Goal: Task Accomplishment & Management: Complete application form

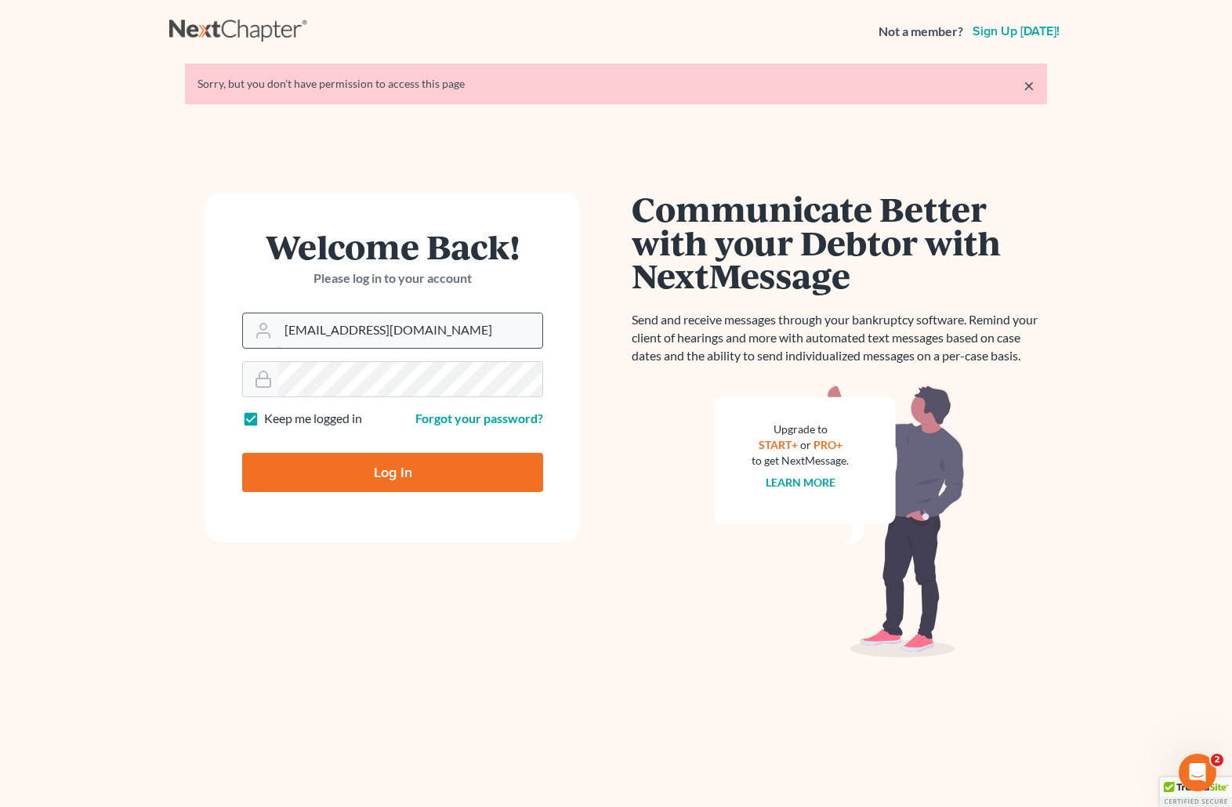
drag, startPoint x: 479, startPoint y: 335, endPoint x: 245, endPoint y: 342, distance: 233.6
click at [245, 342] on div "brittcostomarnold@gmail.com" at bounding box center [392, 331] width 301 height 36
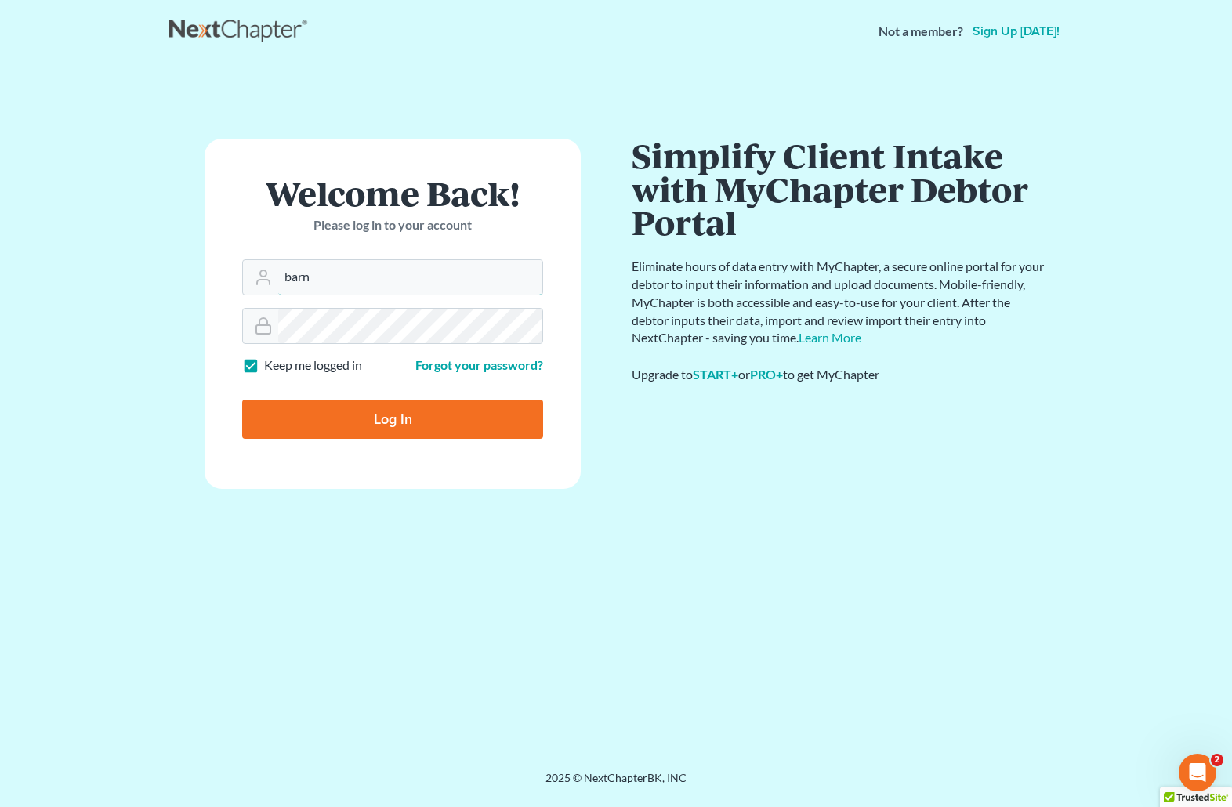
type input "[EMAIL_ADDRESS][DOMAIN_NAME]"
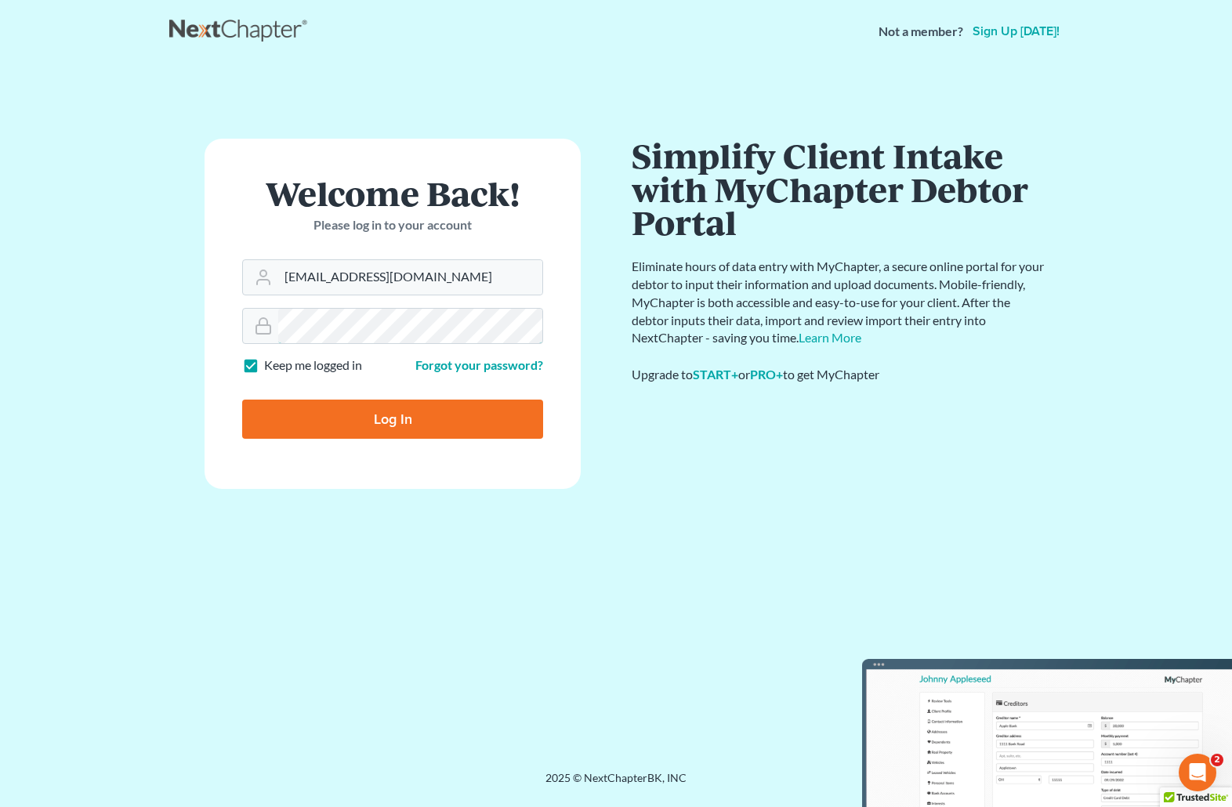
click at [187, 331] on div "Welcome Back! Please log in to your account Email Address barnold@arnoldlawoffi…" at bounding box center [392, 417] width 447 height 556
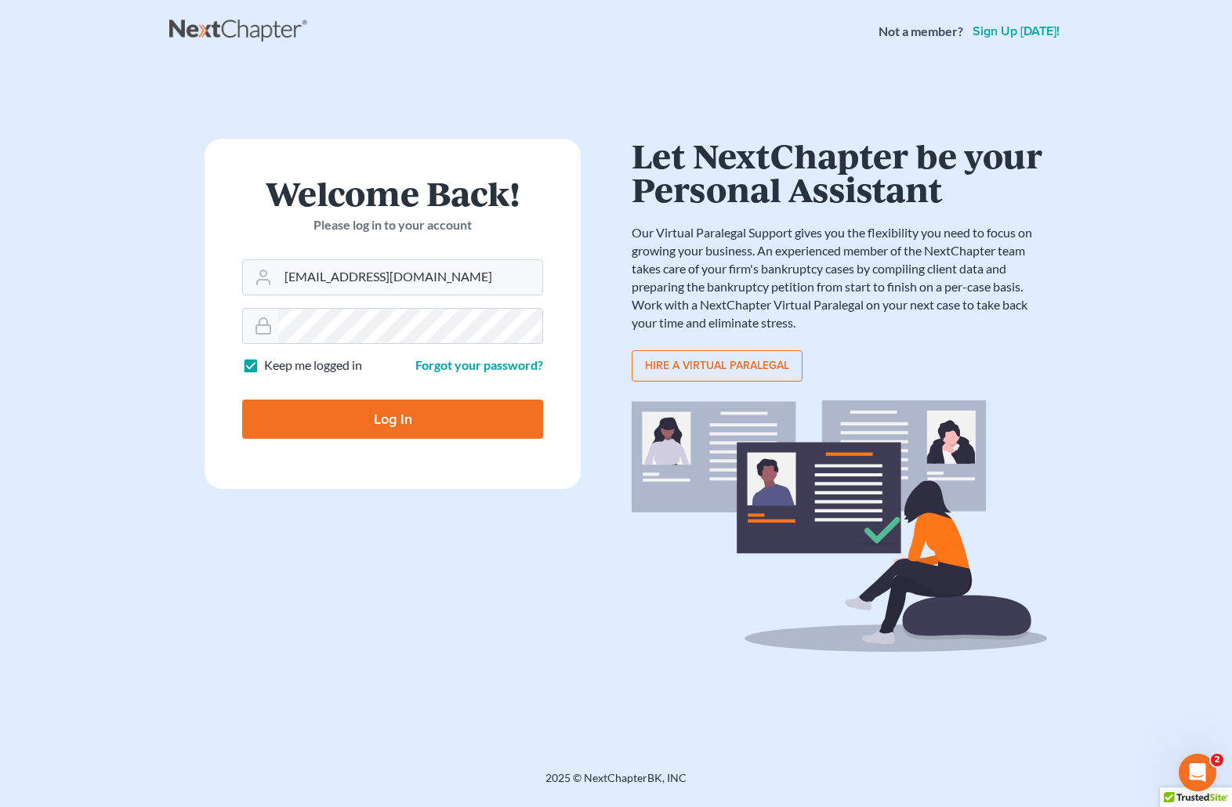
click at [301, 418] on input "Log In" at bounding box center [392, 419] width 301 height 39
type input "Thinking..."
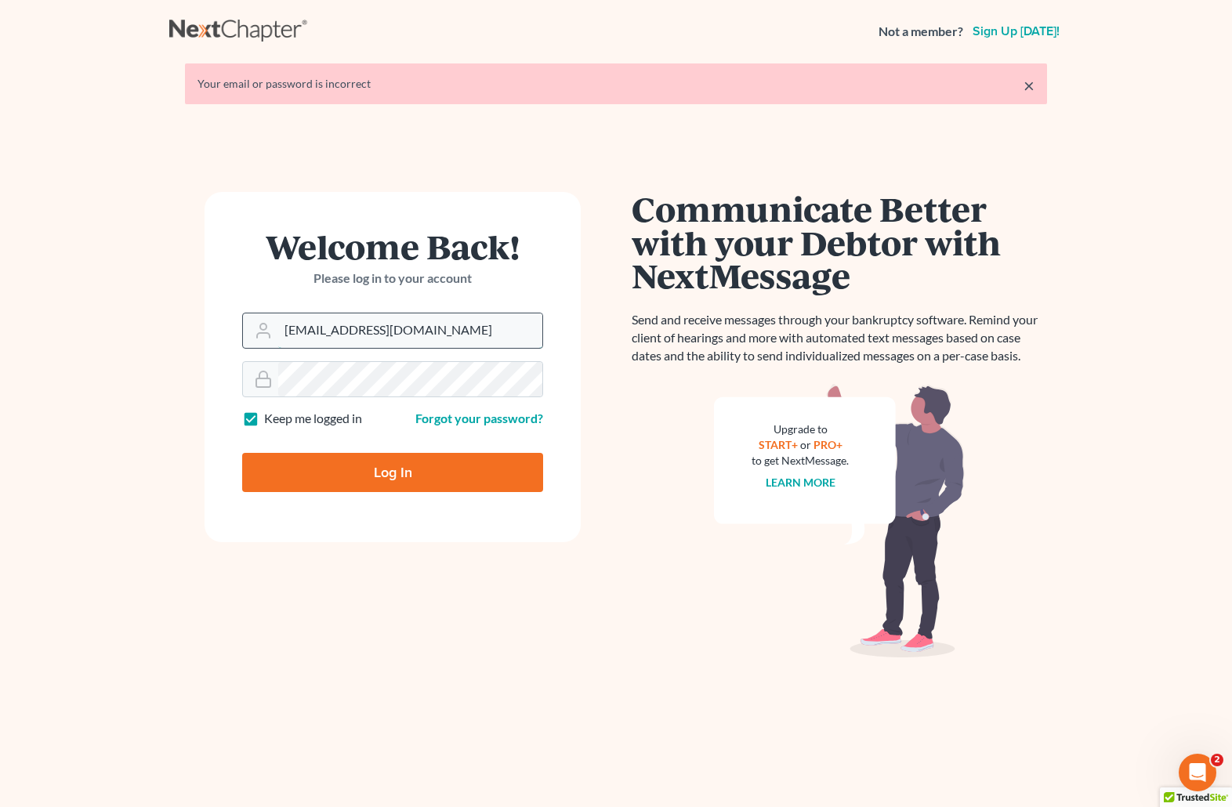
click at [440, 325] on input "brittcostomarnold@gmail.com" at bounding box center [410, 330] width 264 height 34
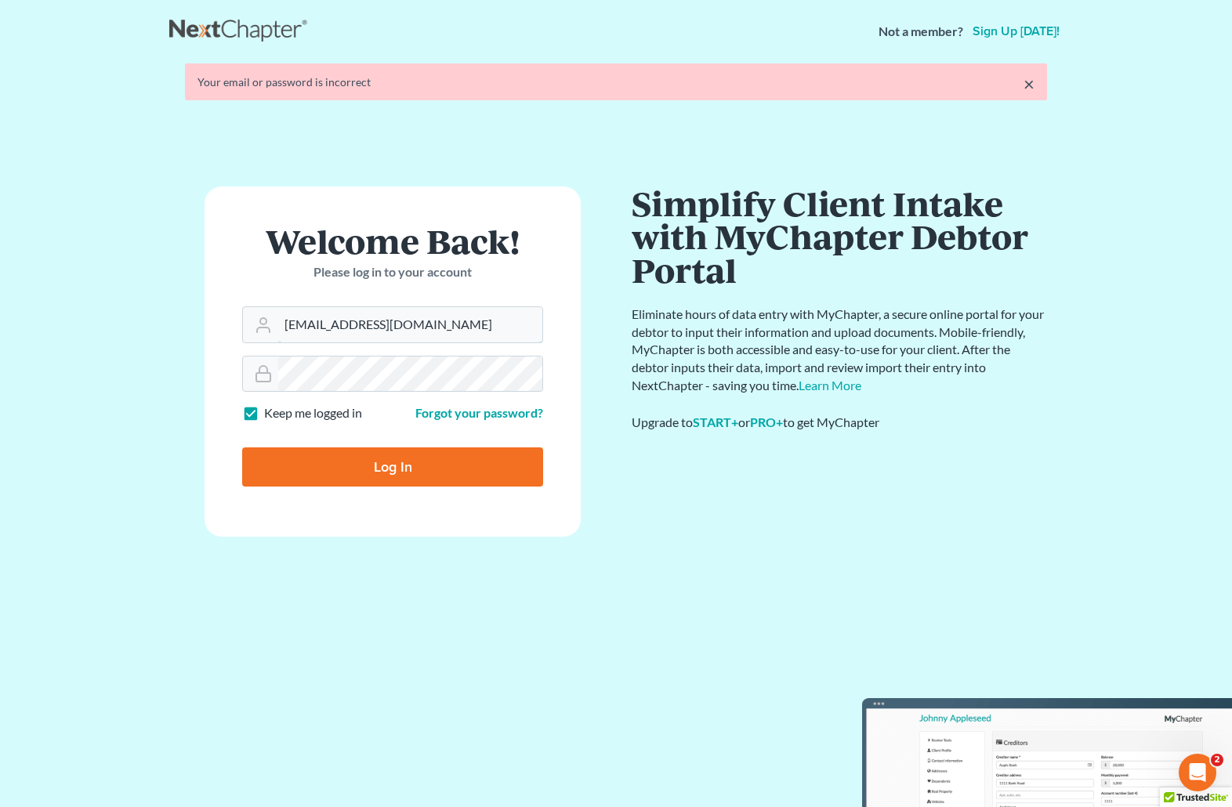
drag, startPoint x: 497, startPoint y: 327, endPoint x: 231, endPoint y: 331, distance: 265.7
click at [231, 331] on form "Welcome Back! Please log in to your account Email Address brittcostomarnold@gma…" at bounding box center [393, 362] width 376 height 350
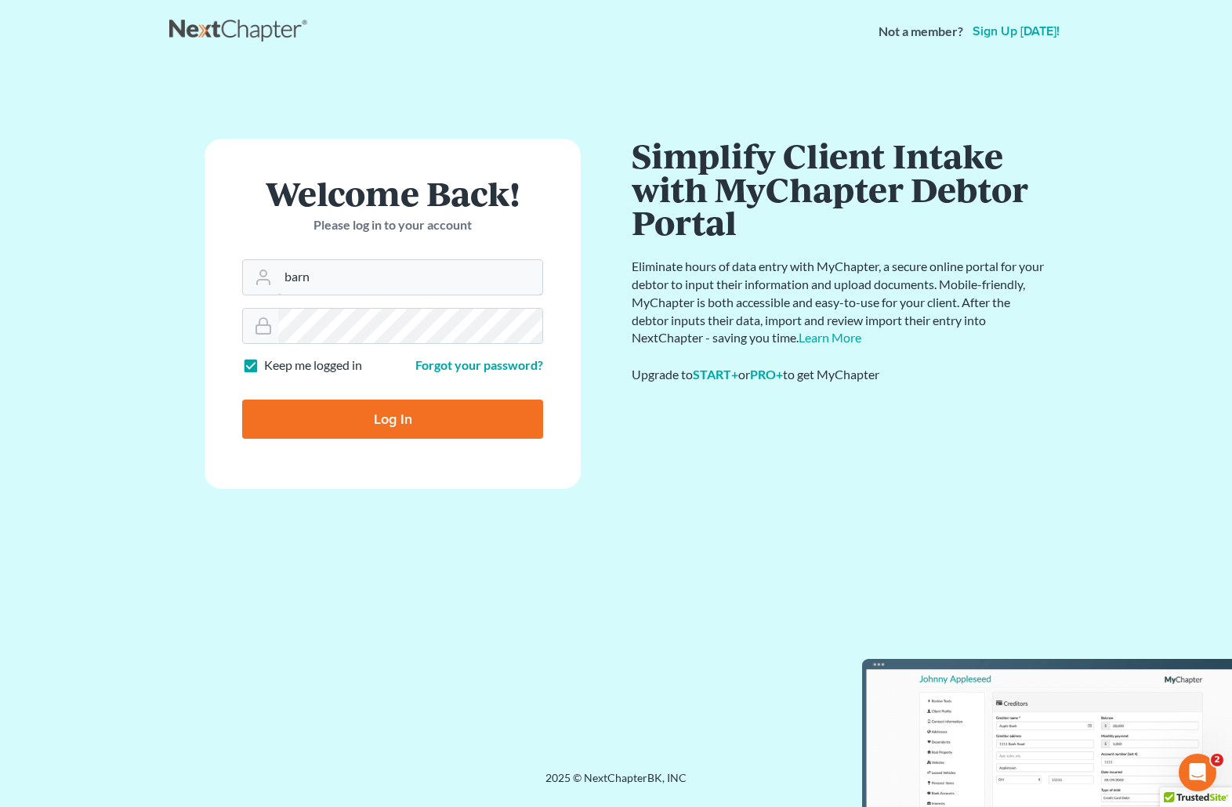
type input "[EMAIL_ADDRESS][DOMAIN_NAME]"
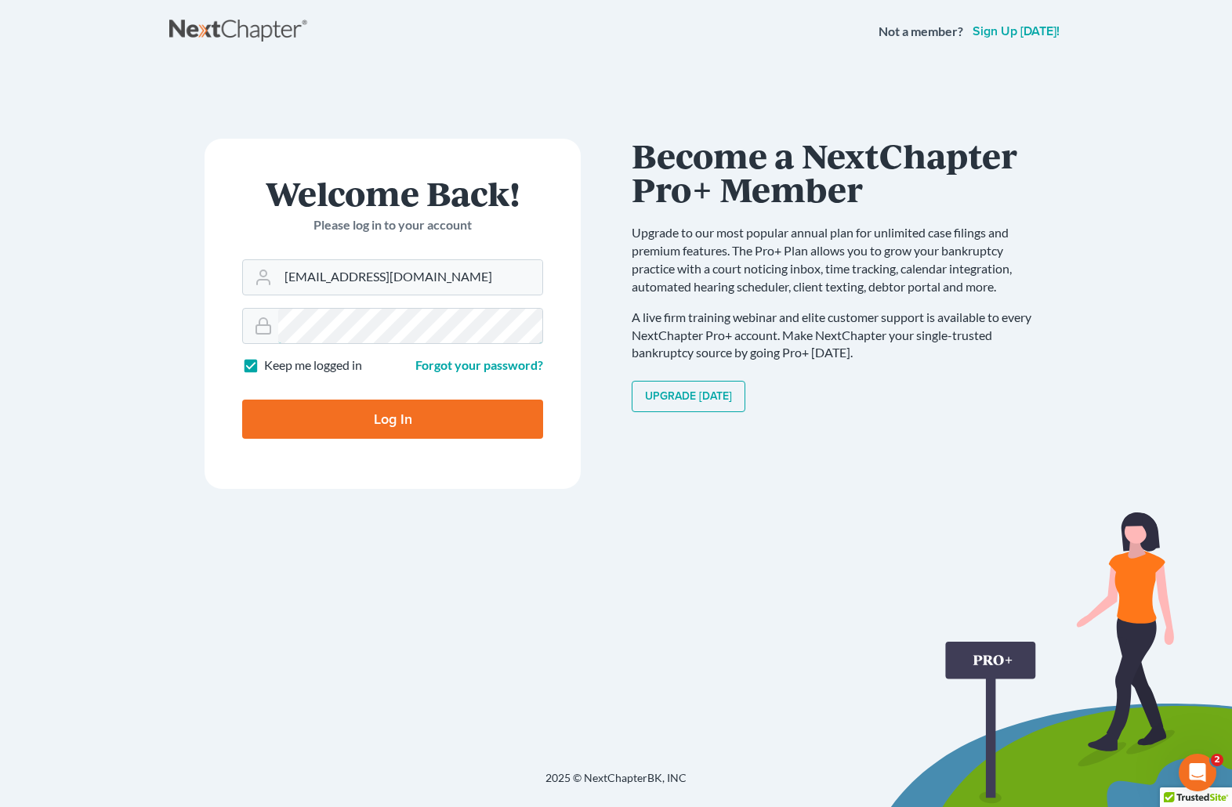
click at [195, 328] on div "Welcome Back! Please log in to your account Email Address [EMAIL_ADDRESS][DOMAI…" at bounding box center [392, 417] width 447 height 556
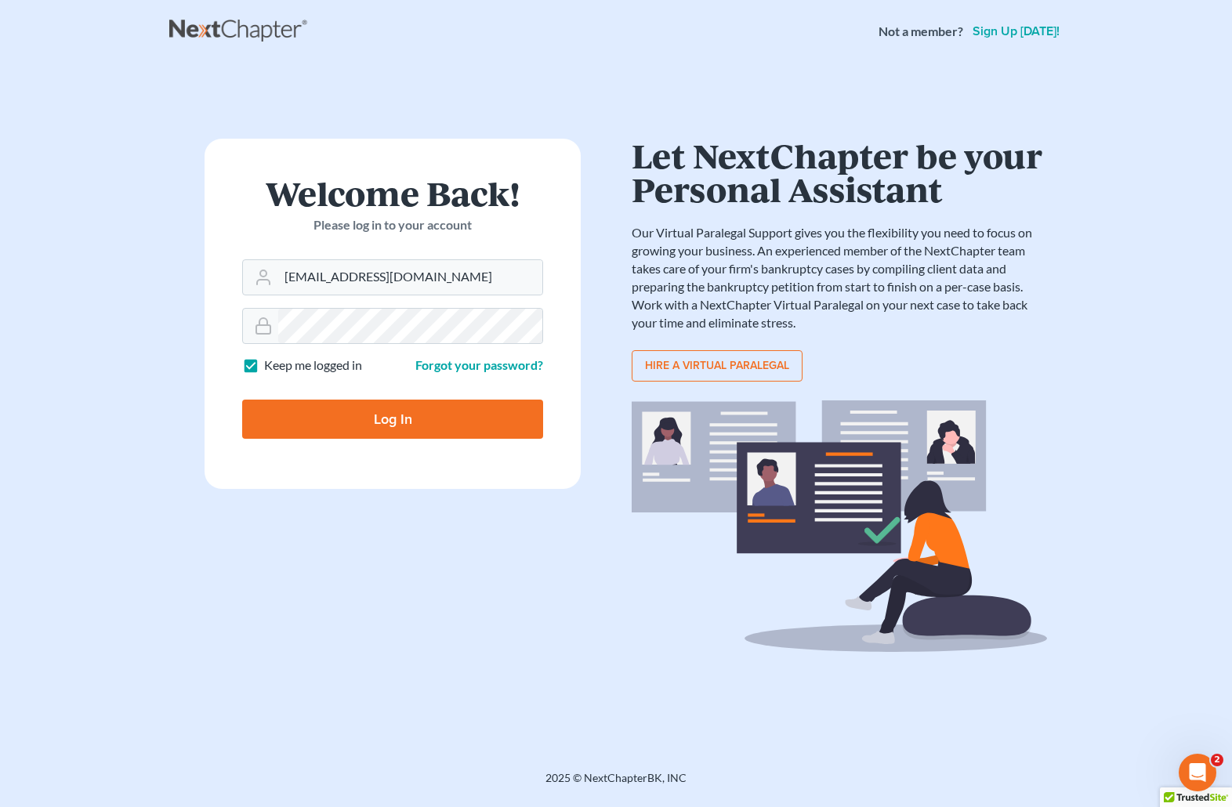
click at [317, 419] on input "Log In" at bounding box center [392, 419] width 301 height 39
type input "Thinking..."
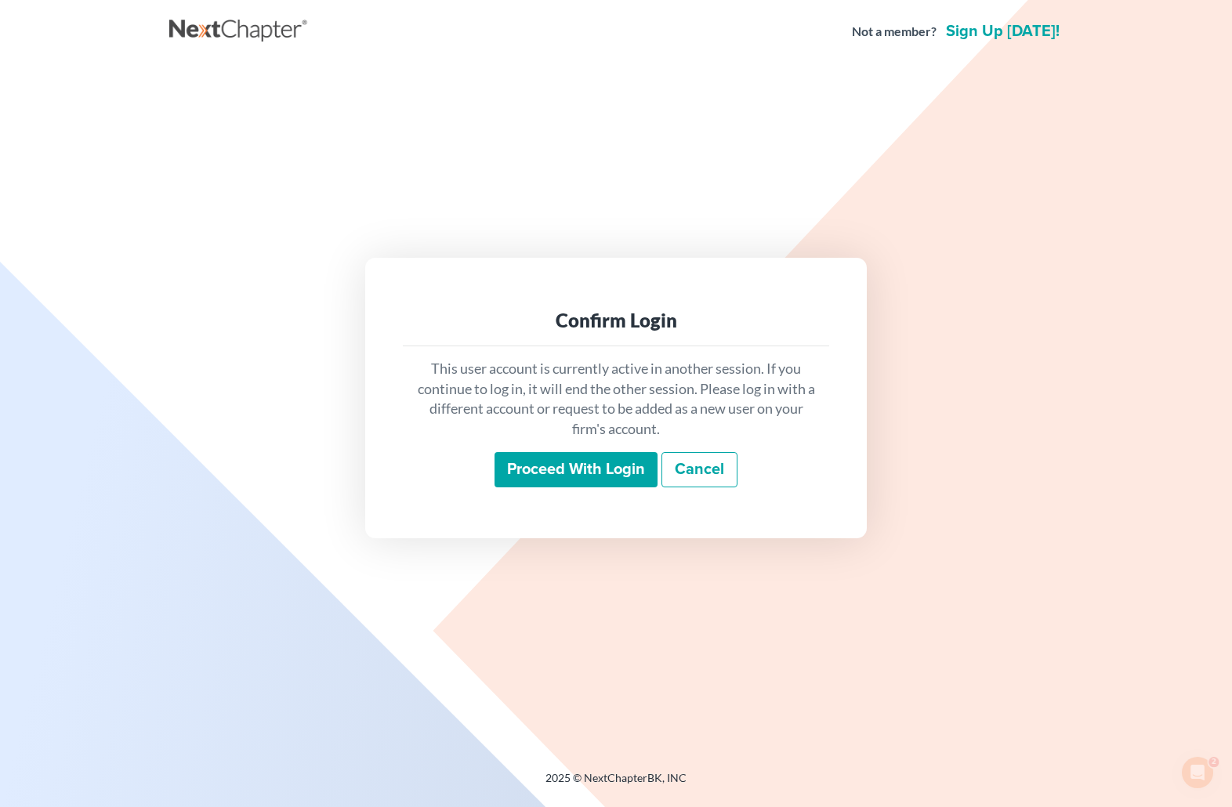
click at [570, 462] on input "Proceed with login" at bounding box center [575, 470] width 163 height 36
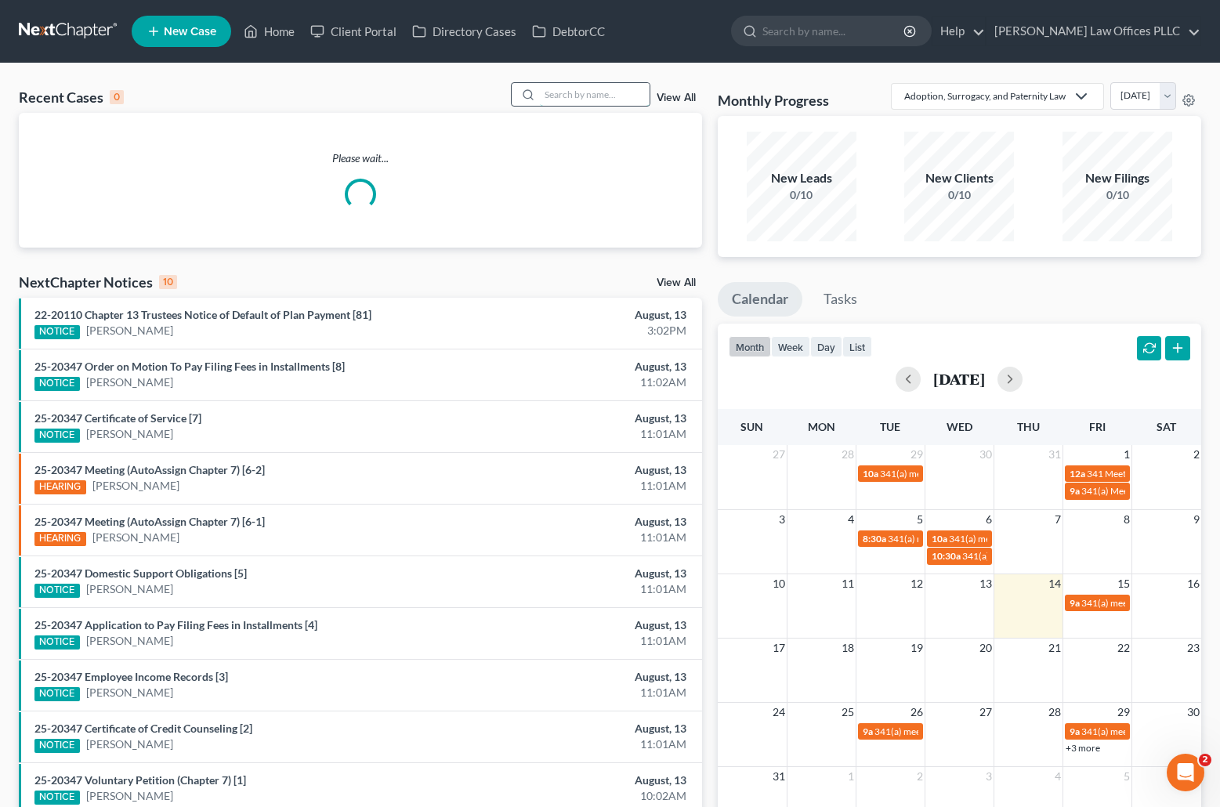
click at [560, 94] on input "search" at bounding box center [595, 94] width 110 height 23
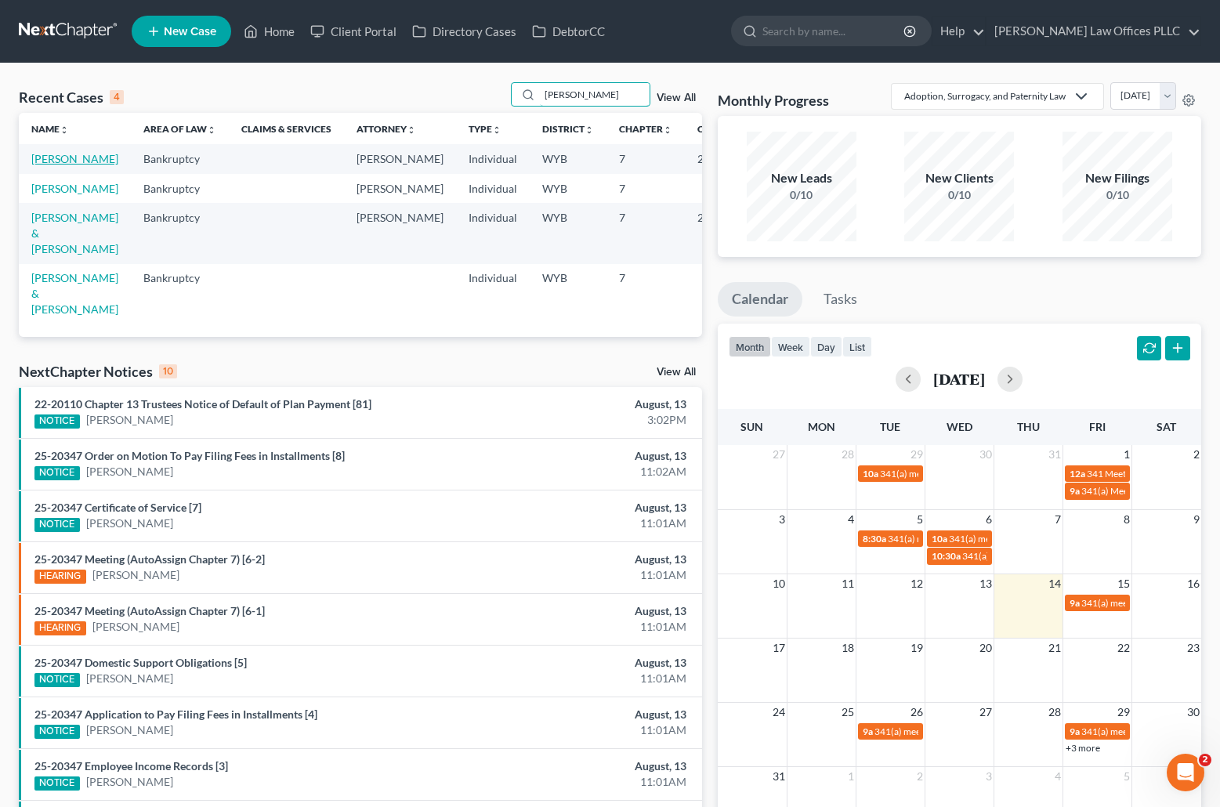
type input "Garrett"
click at [48, 165] on link "[PERSON_NAME]" at bounding box center [74, 158] width 87 height 13
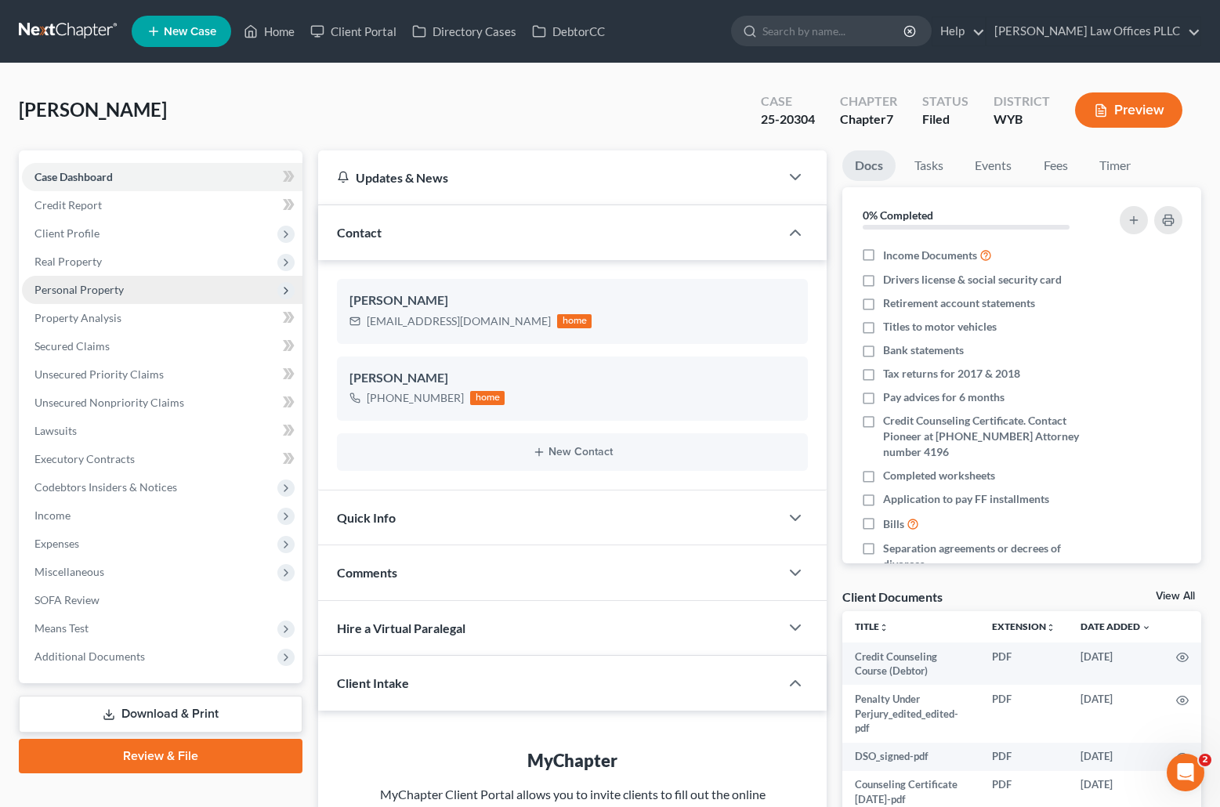
click at [118, 288] on span "Personal Property" at bounding box center [78, 289] width 89 height 13
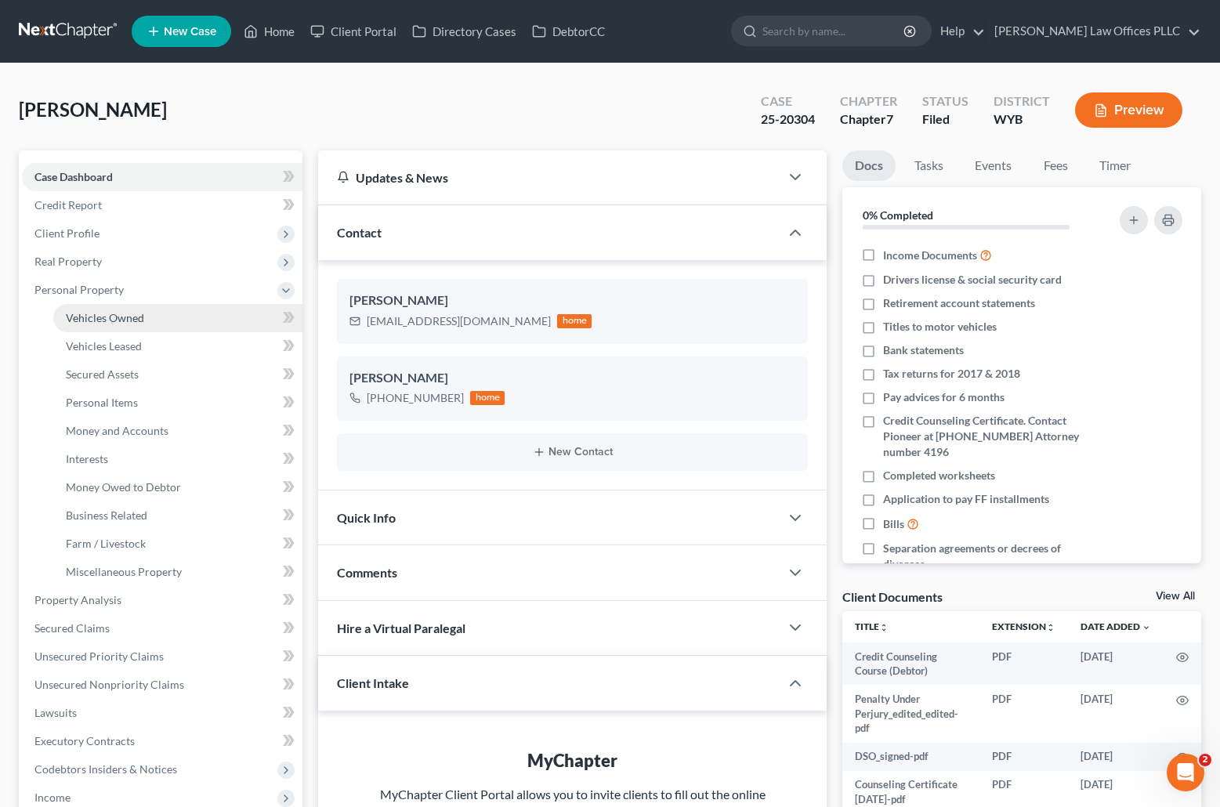
click at [147, 314] on link "Vehicles Owned" at bounding box center [177, 318] width 249 height 28
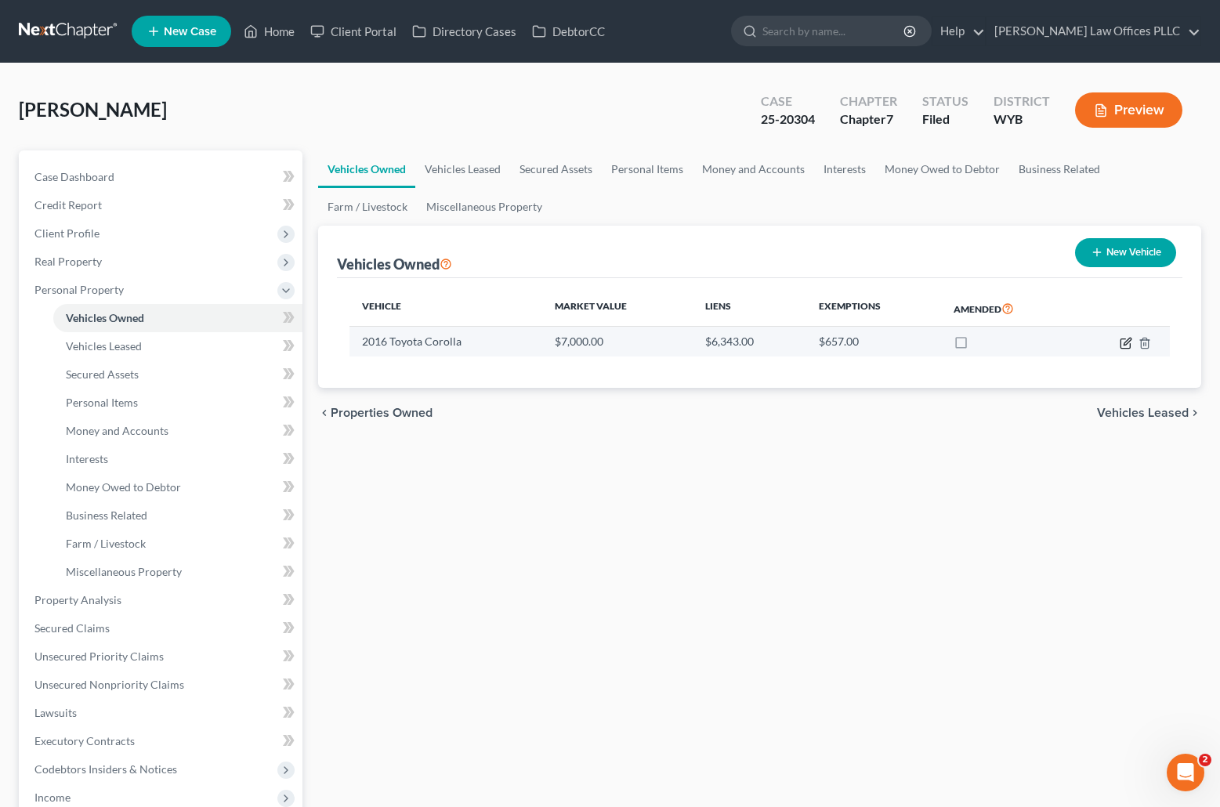
click at [1125, 338] on icon "button" at bounding box center [1126, 343] width 13 height 13
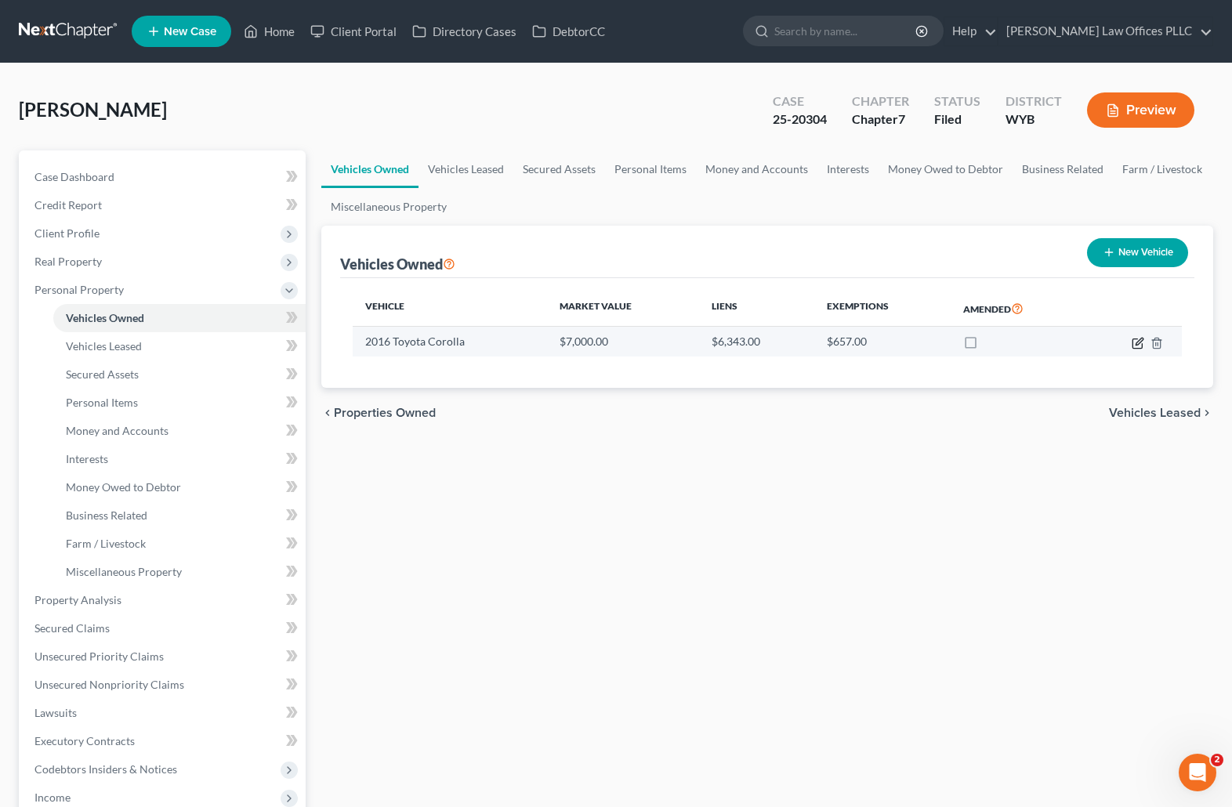
select select "0"
select select "10"
select select "0"
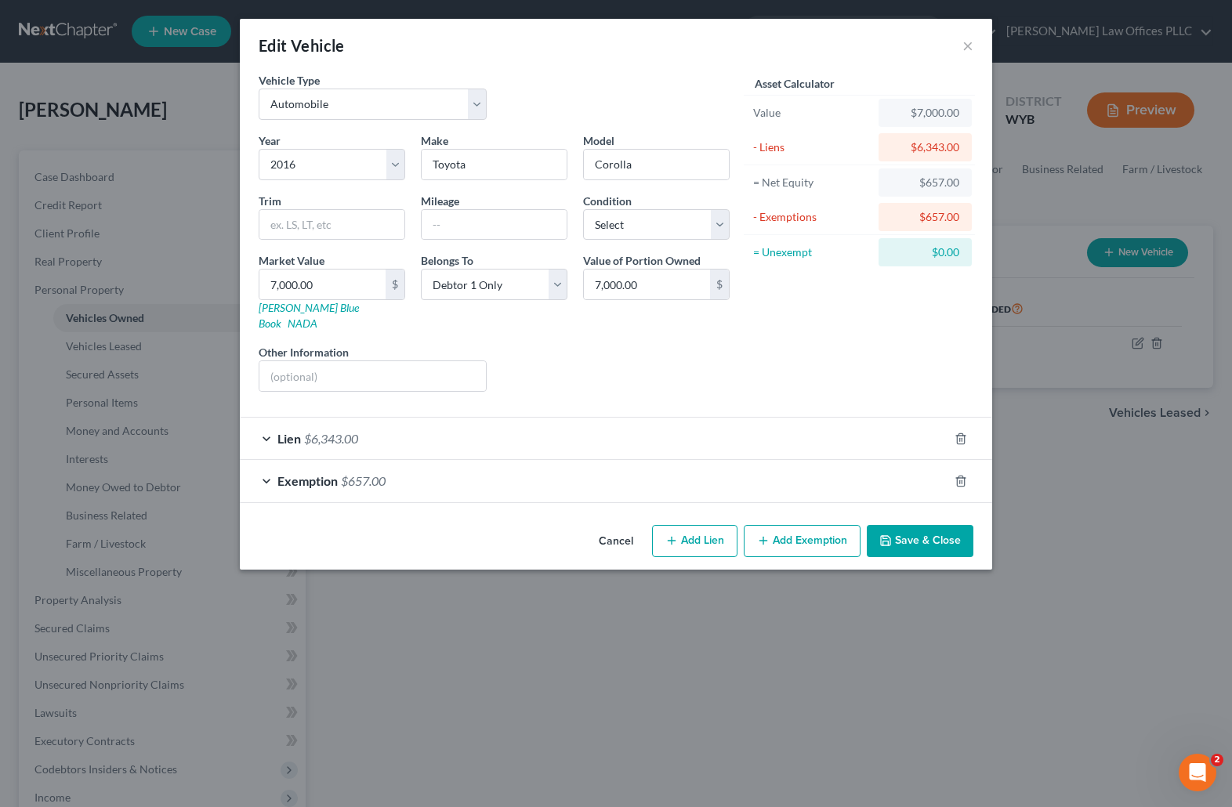
click at [306, 431] on span "$6,343.00" at bounding box center [331, 438] width 54 height 15
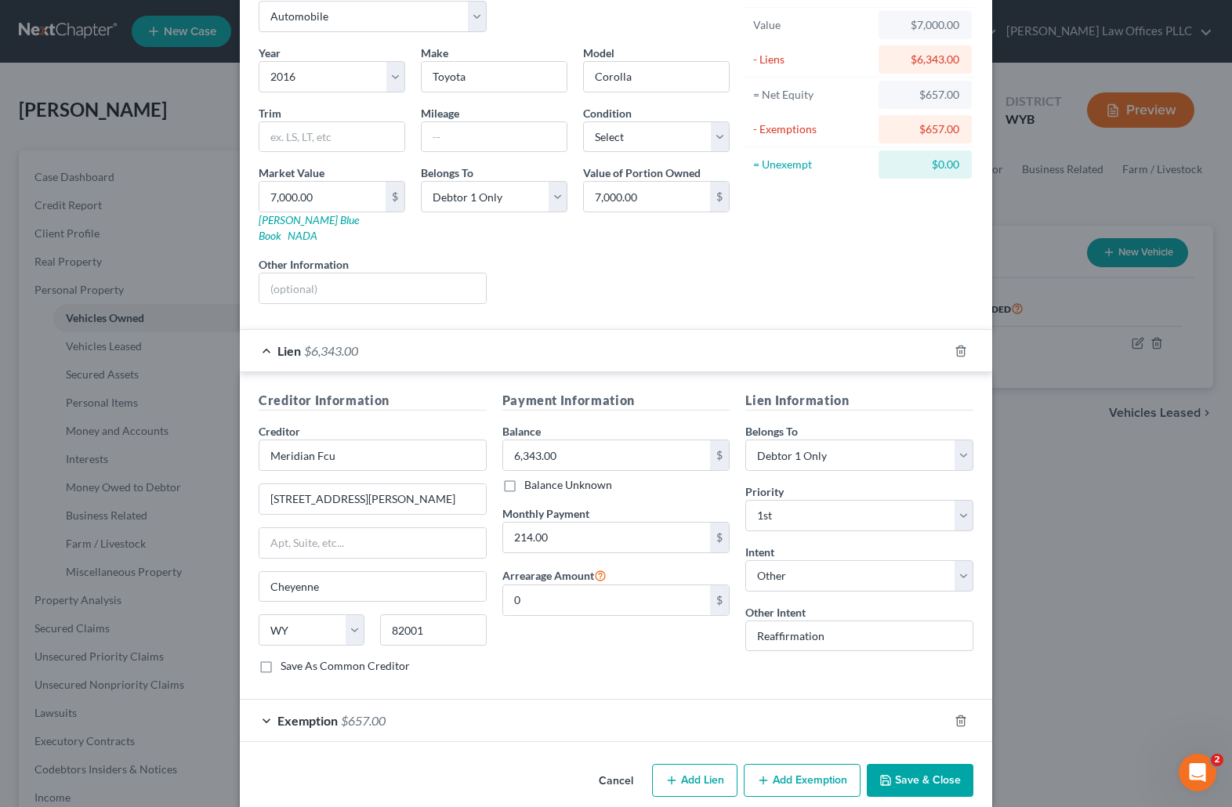
scroll to position [93, 0]
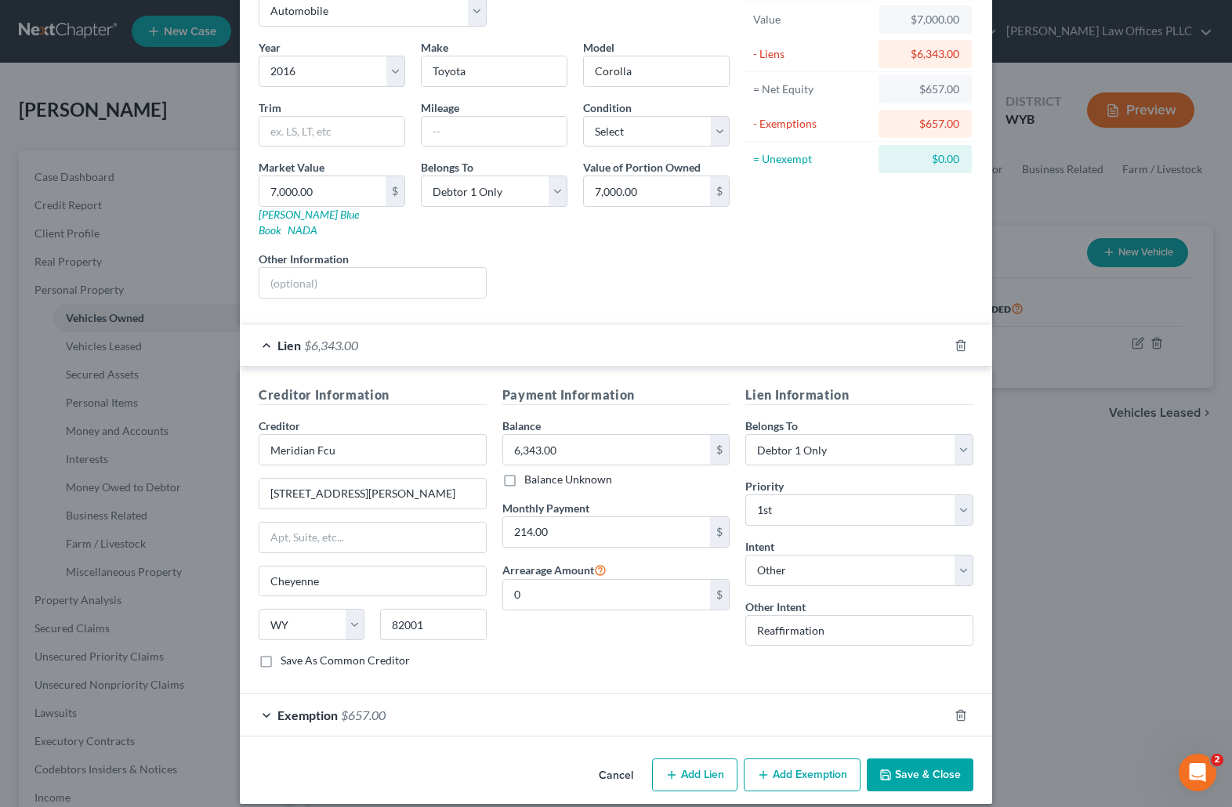
click at [307, 708] on span "Exemption" at bounding box center [307, 715] width 60 height 15
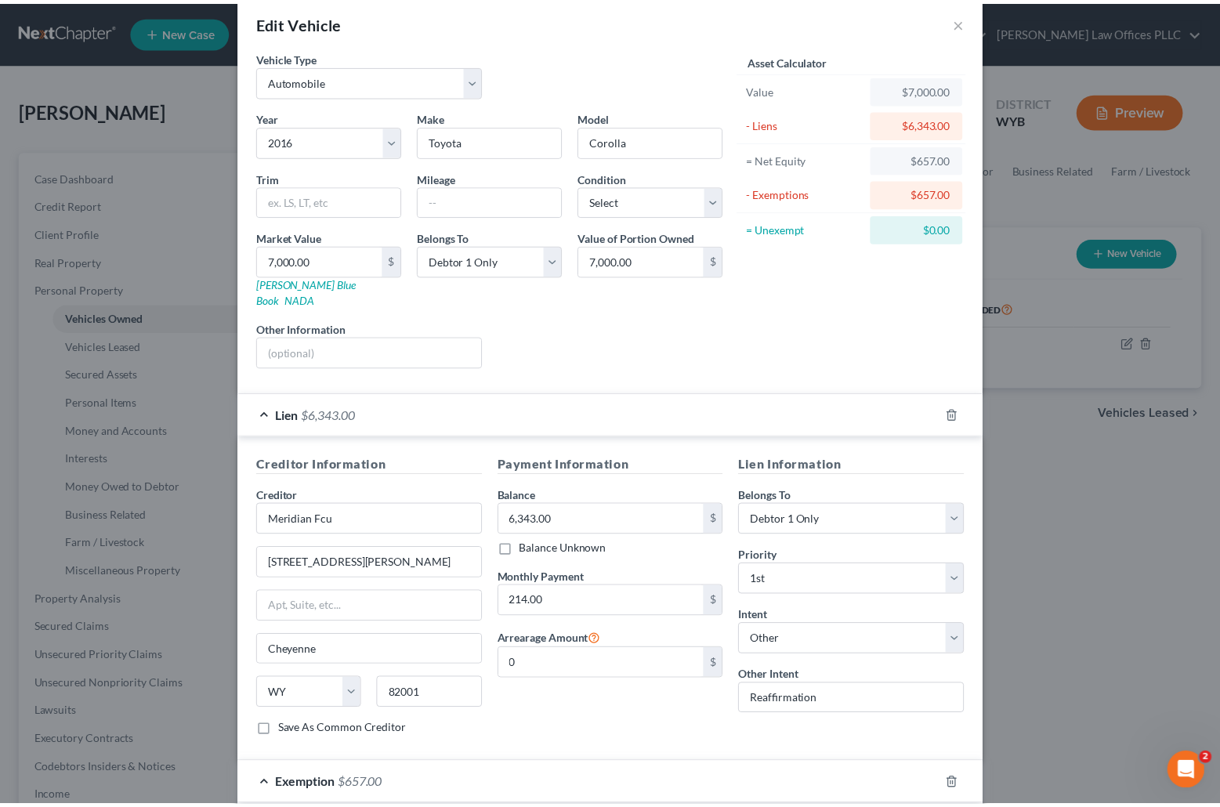
scroll to position [21, 0]
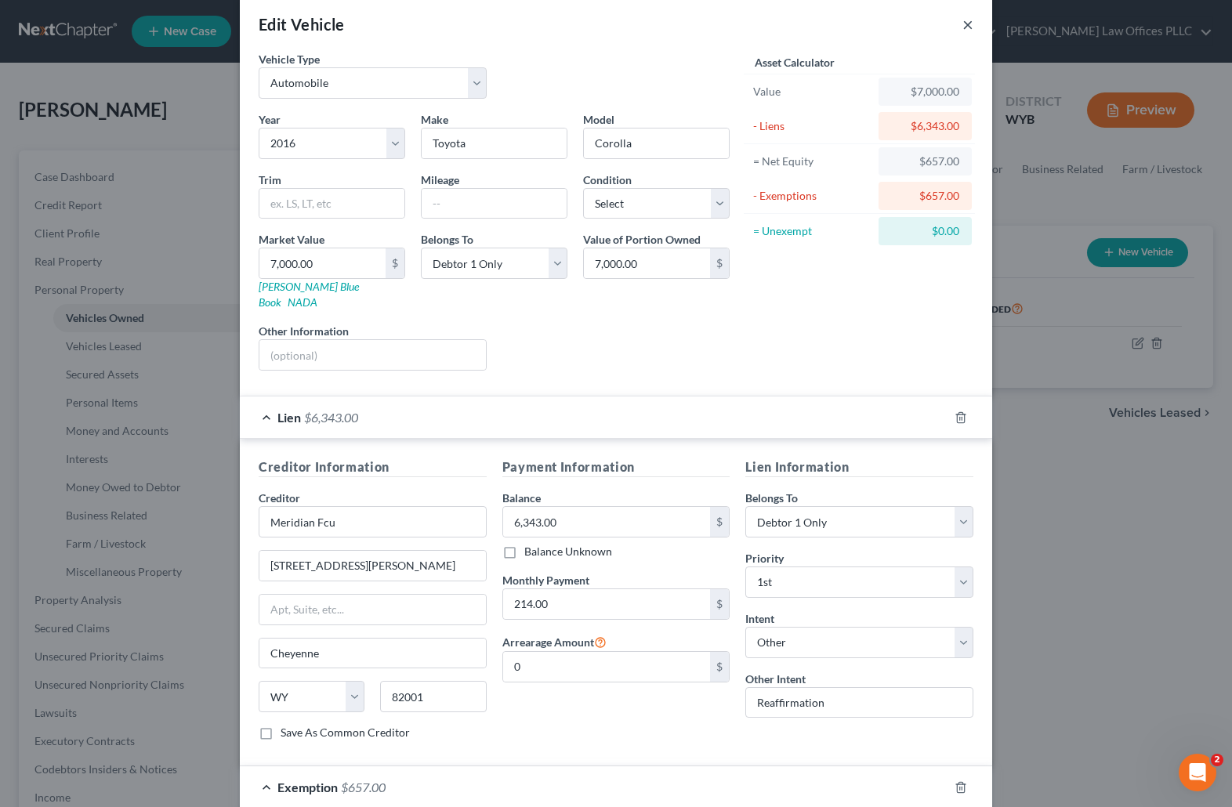
click at [962, 25] on button "×" at bounding box center [967, 24] width 11 height 19
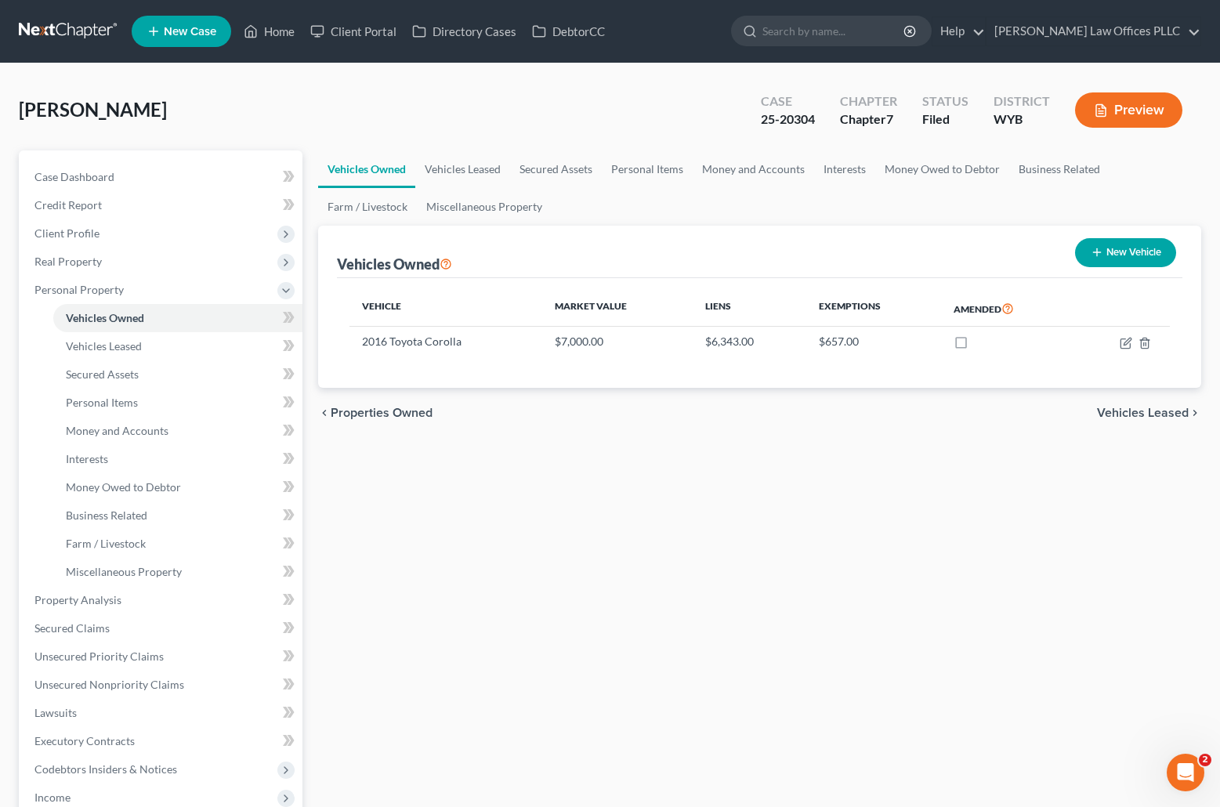
click at [1179, 766] on icon "Open Intercom Messenger" at bounding box center [1186, 773] width 26 height 26
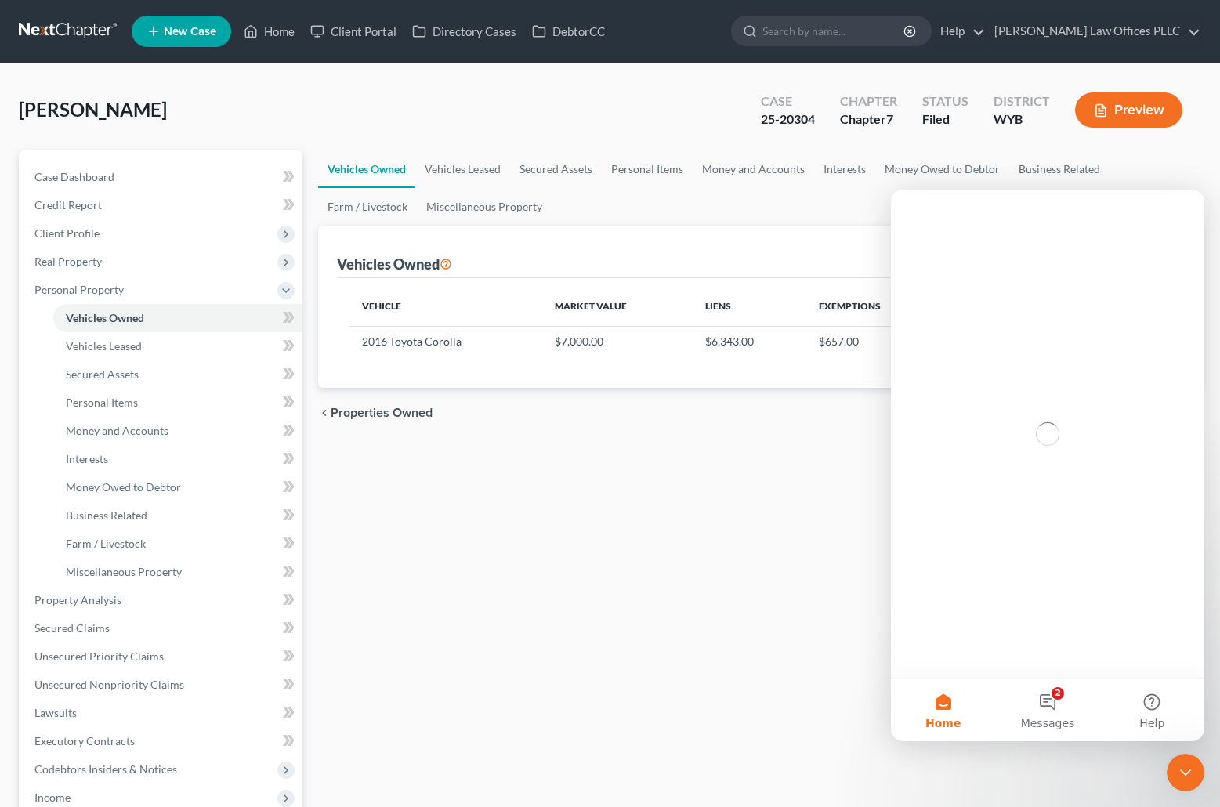
scroll to position [0, 0]
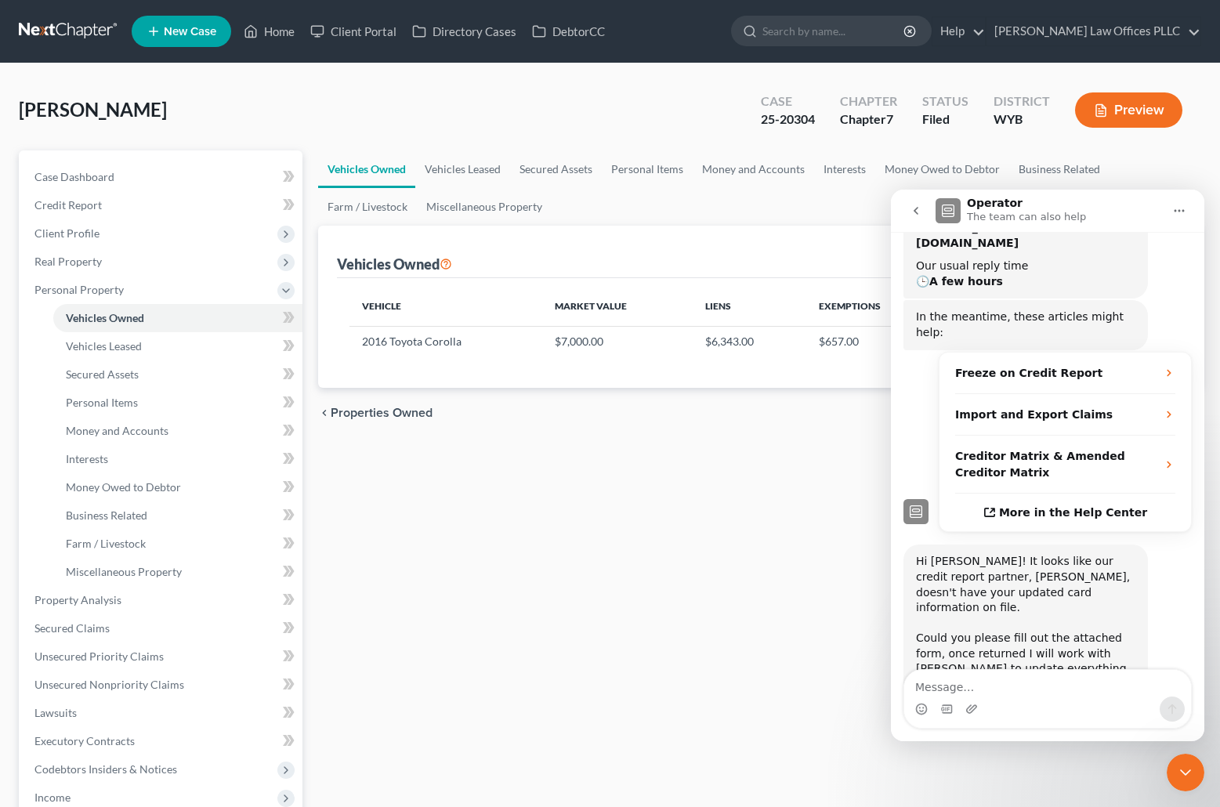
scroll to position [223, 0]
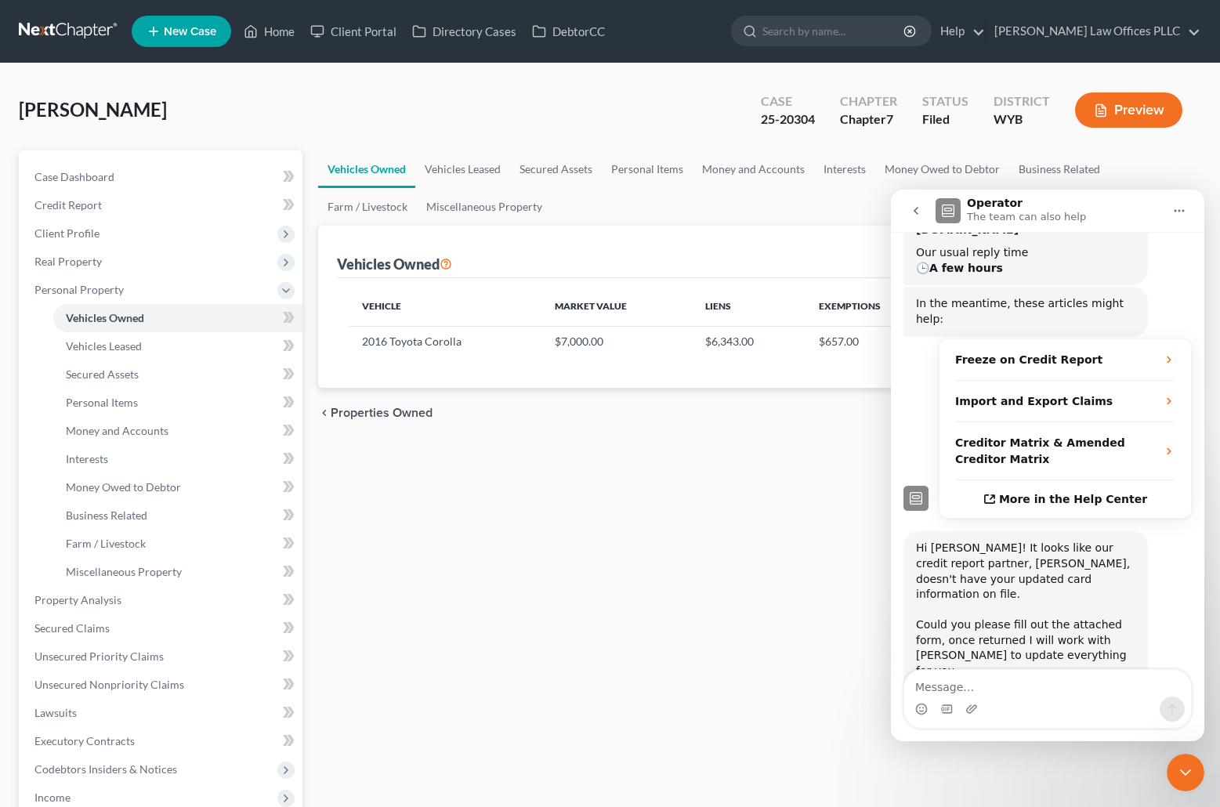
click at [1001, 687] on div "Xactus Pay...h Form.pdf" at bounding box center [996, 695] width 129 height 16
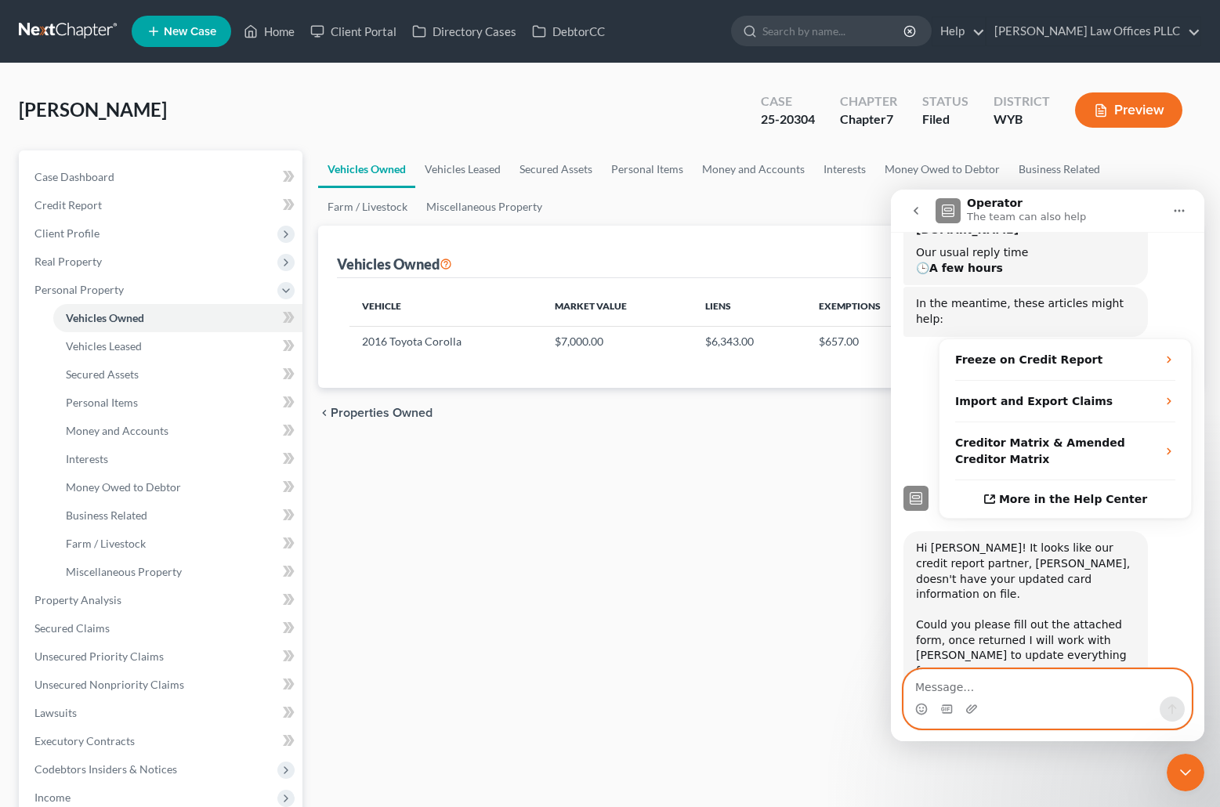
click at [936, 687] on textarea "Message…" at bounding box center [1047, 683] width 287 height 27
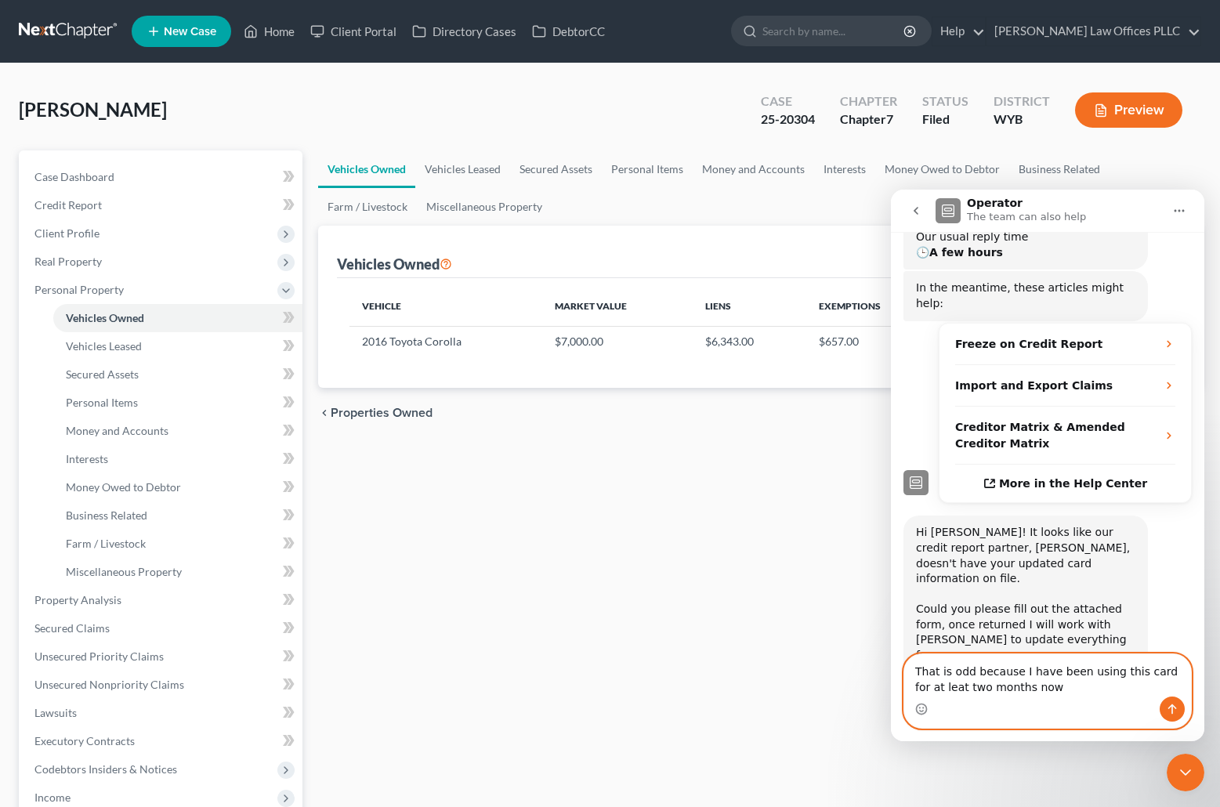
click at [925, 690] on textarea "That is odd because I have been using this card for at leat two months now" at bounding box center [1047, 675] width 287 height 42
click at [928, 686] on textarea "That is odd because I have been using this card for at leat two months now" at bounding box center [1047, 675] width 287 height 42
type textarea "That is odd because I have been using this card for at least two months now"
click at [1176, 710] on icon "Send a message…" at bounding box center [1172, 709] width 13 height 13
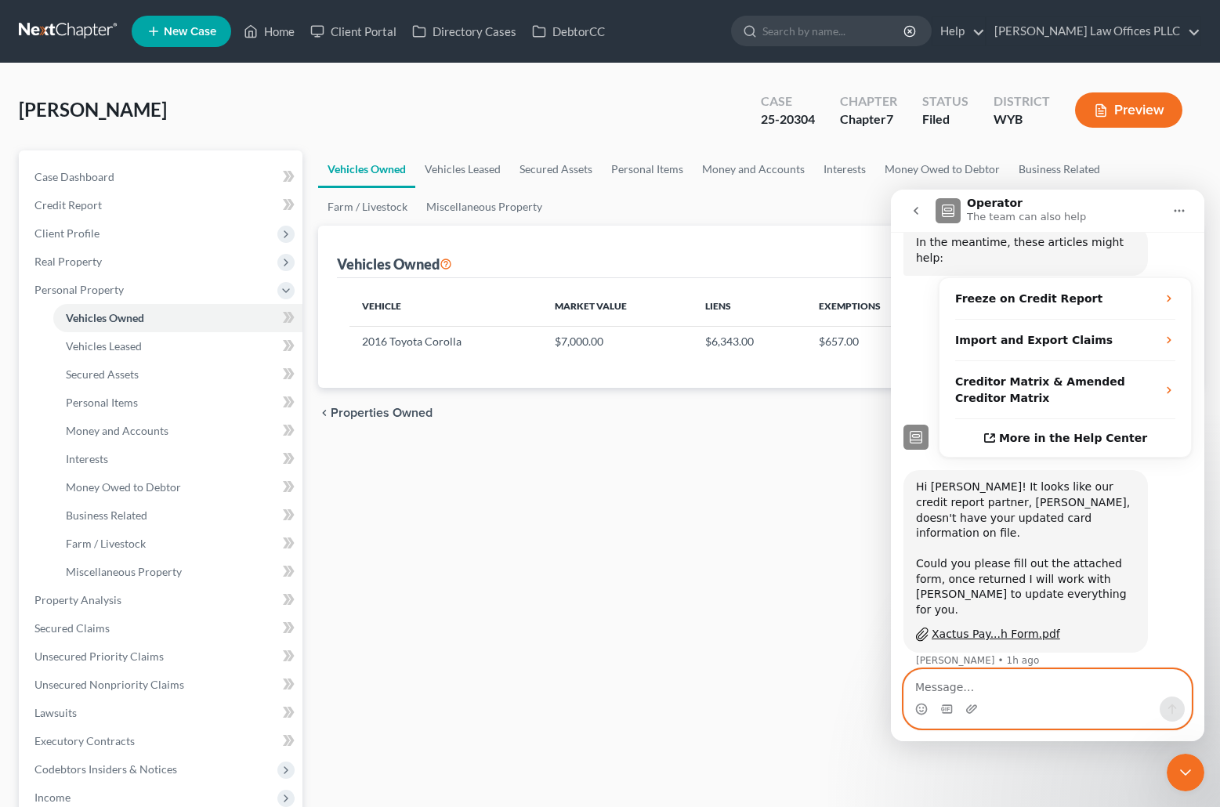
scroll to position [285, 0]
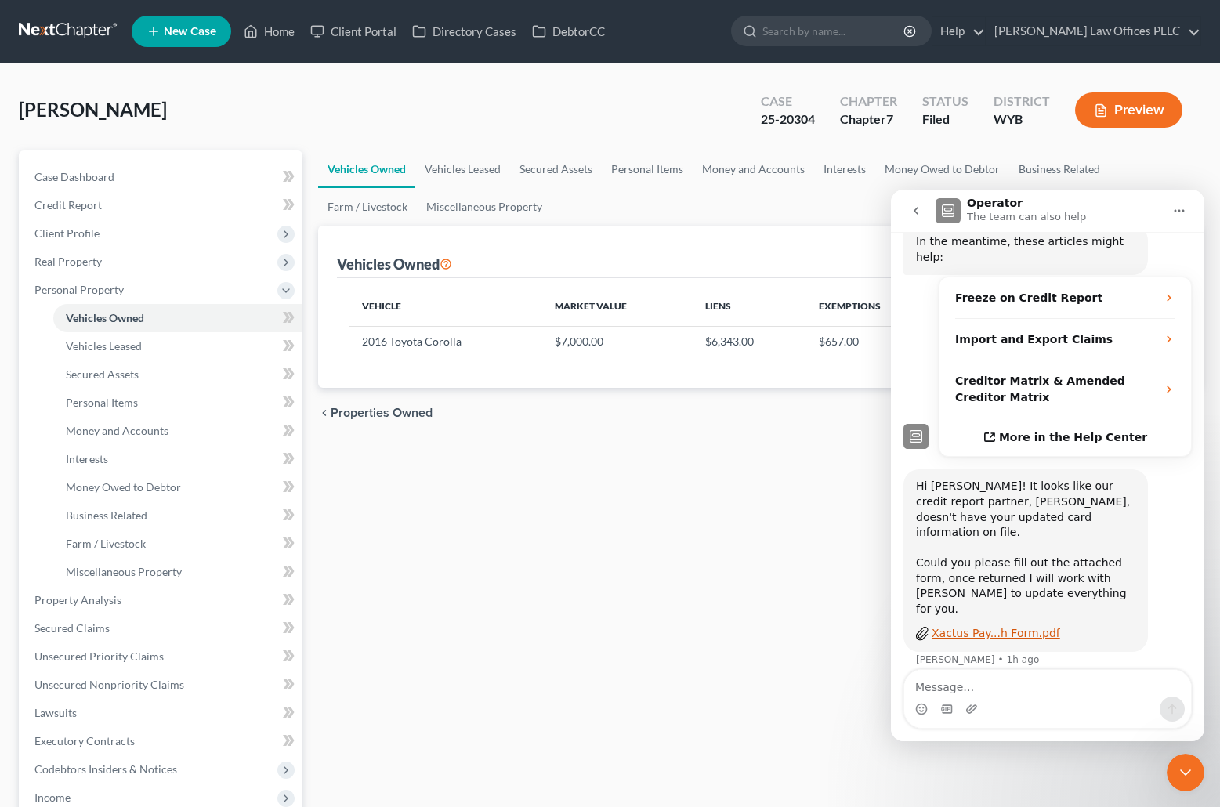
click at [1004, 625] on div "Xactus Pay...h Form.pdf" at bounding box center [996, 633] width 129 height 16
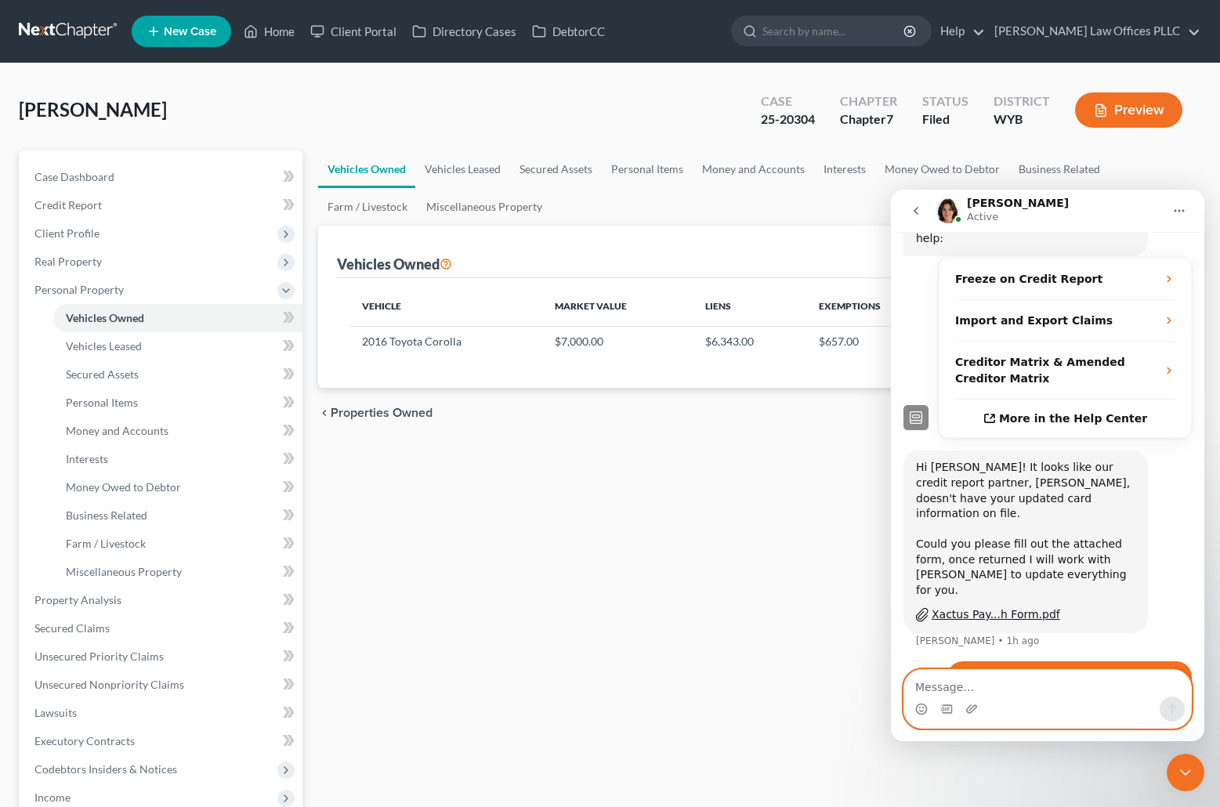
scroll to position [323, 0]
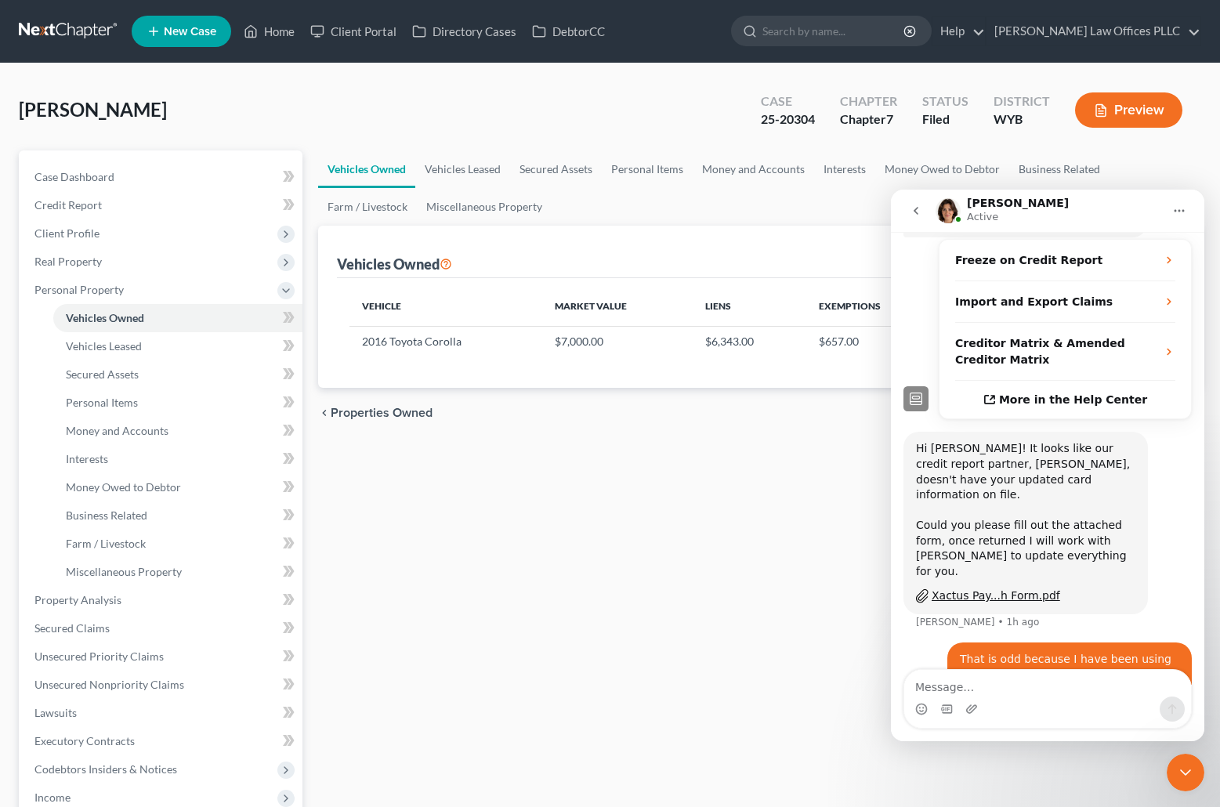
click at [1139, 703] on div "IMG_0001.pdf" at bounding box center [1141, 711] width 76 height 16
click at [287, 31] on link "Home" at bounding box center [269, 31] width 67 height 28
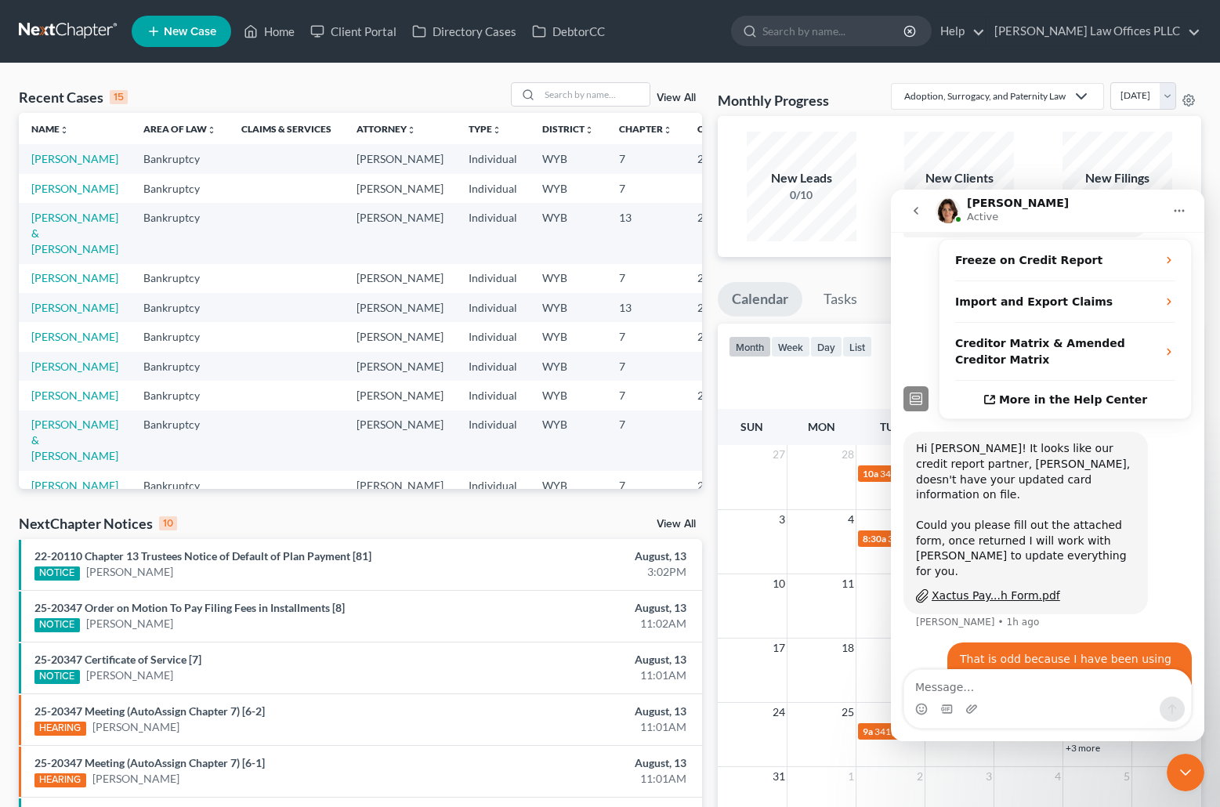
click at [53, 203] on td "[PERSON_NAME]" at bounding box center [75, 188] width 112 height 29
click at [61, 195] on link "[PERSON_NAME]" at bounding box center [74, 188] width 87 height 13
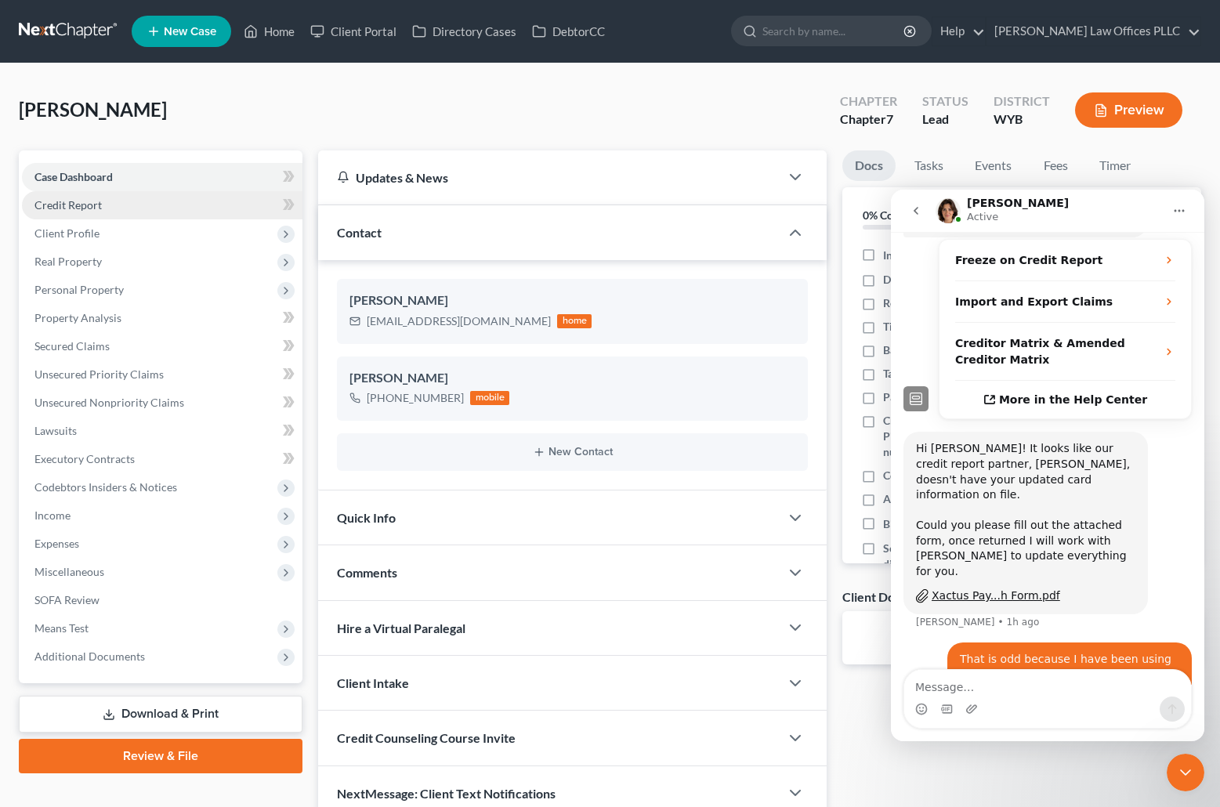
click at [83, 204] on span "Credit Report" at bounding box center [67, 204] width 67 height 13
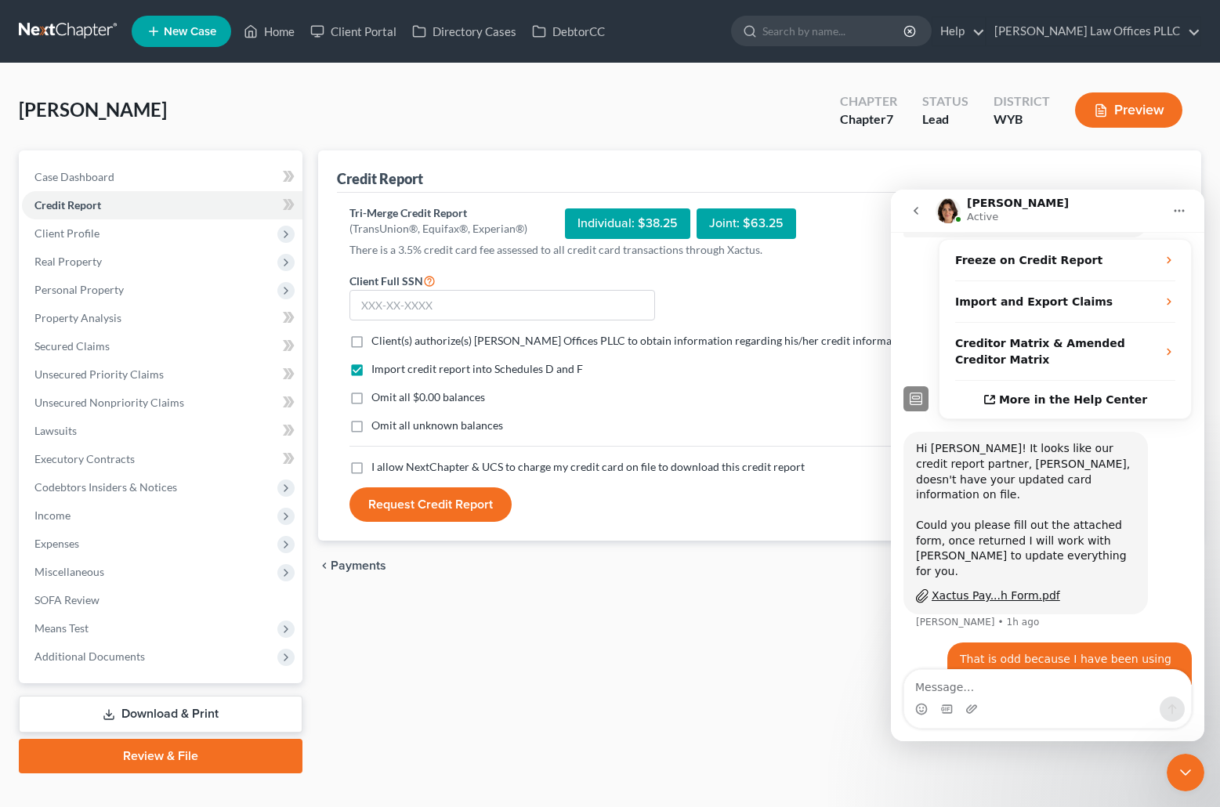
click at [371, 346] on label "Client(s) authorize(s) Arnold Law Offices PLLC to obtain information regarding …" at bounding box center [642, 341] width 542 height 16
click at [378, 343] on input "Client(s) authorize(s) Arnold Law Offices PLLC to obtain information regarding …" at bounding box center [383, 338] width 10 height 10
checkbox input "true"
click at [371, 400] on label "Omit all $0.00 balances" at bounding box center [428, 397] width 114 height 16
click at [378, 400] on input "Omit all $0.00 balances" at bounding box center [383, 394] width 10 height 10
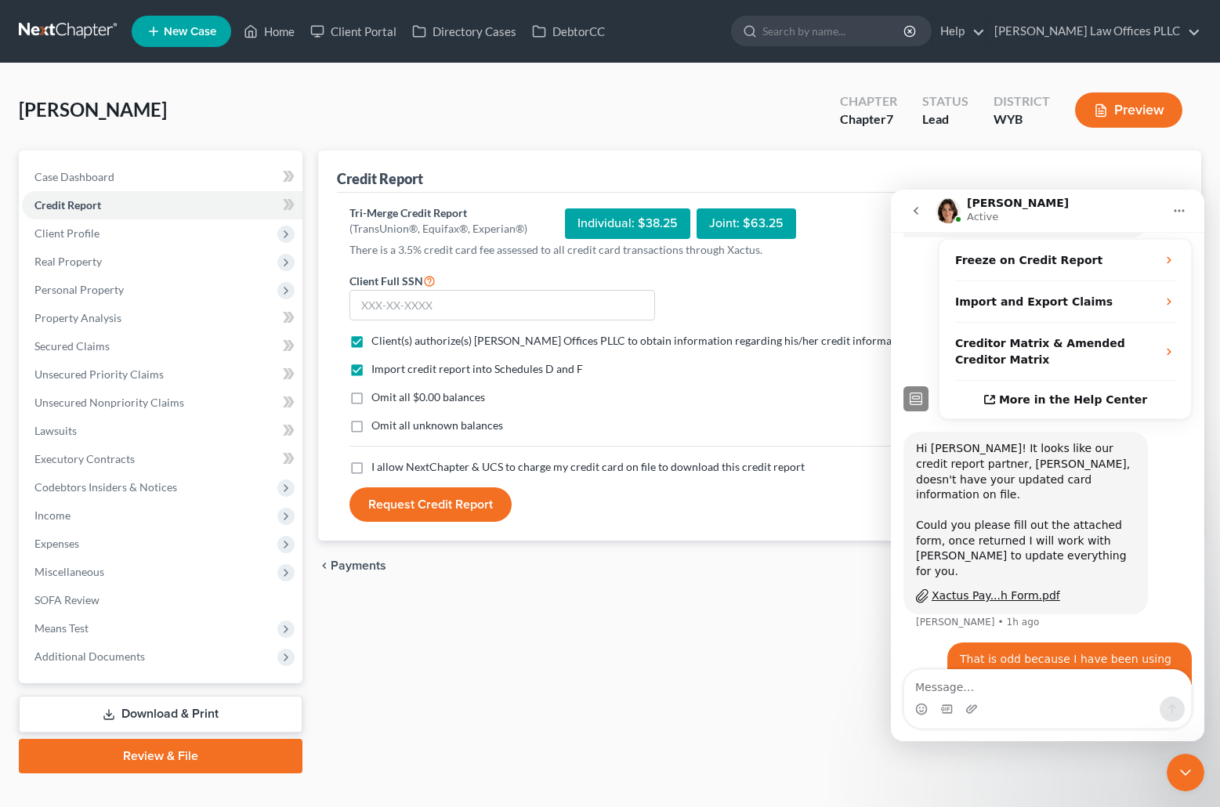
checkbox input "true"
click at [371, 426] on label "Omit all unknown balances" at bounding box center [437, 426] width 132 height 16
click at [378, 426] on input "Omit all unknown balances" at bounding box center [383, 423] width 10 height 10
checkbox input "true"
click at [371, 467] on label "I allow NextChapter & UCS to charge my credit card on file to download this cre…" at bounding box center [587, 467] width 433 height 16
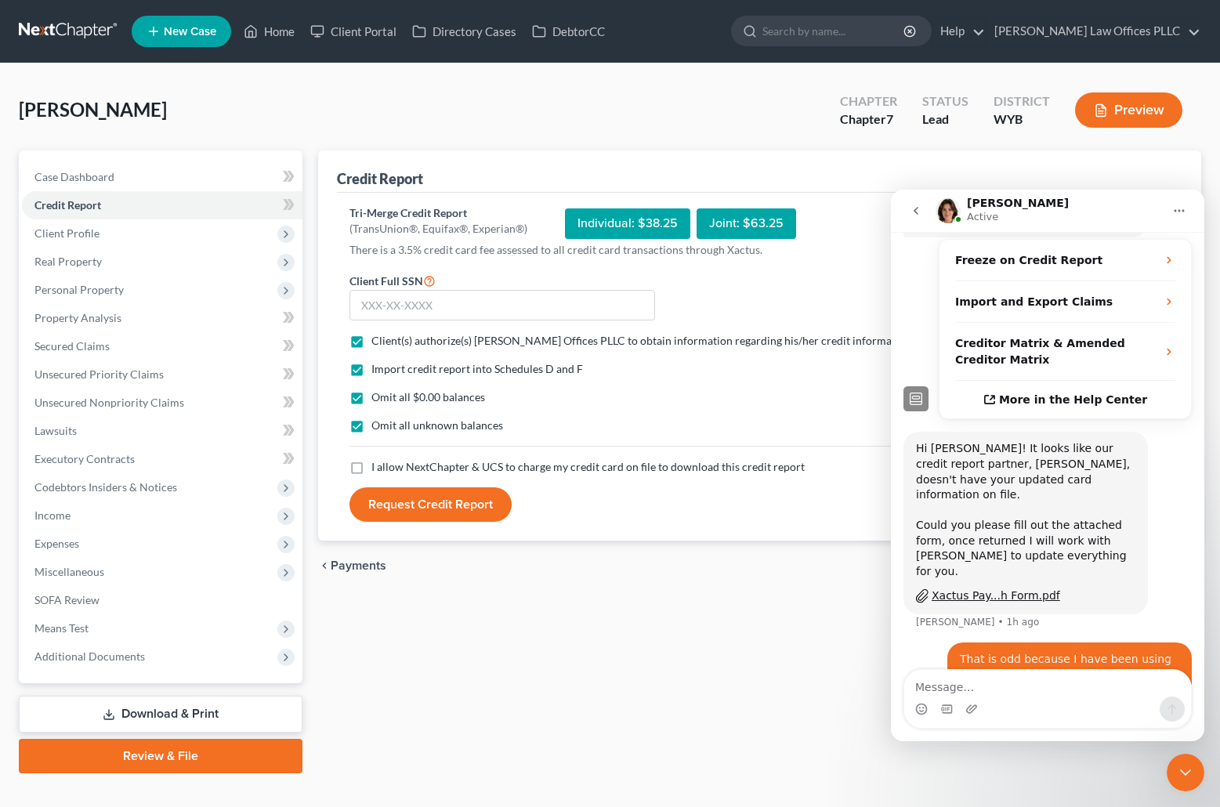
click at [378, 467] on input "I allow NextChapter & UCS to charge my credit card on file to download this cre…" at bounding box center [383, 464] width 10 height 10
checkbox input "true"
click at [360, 311] on input "text" at bounding box center [502, 305] width 306 height 31
type input "529-02-1288"
click at [459, 505] on button "Request Credit Report" at bounding box center [430, 504] width 162 height 34
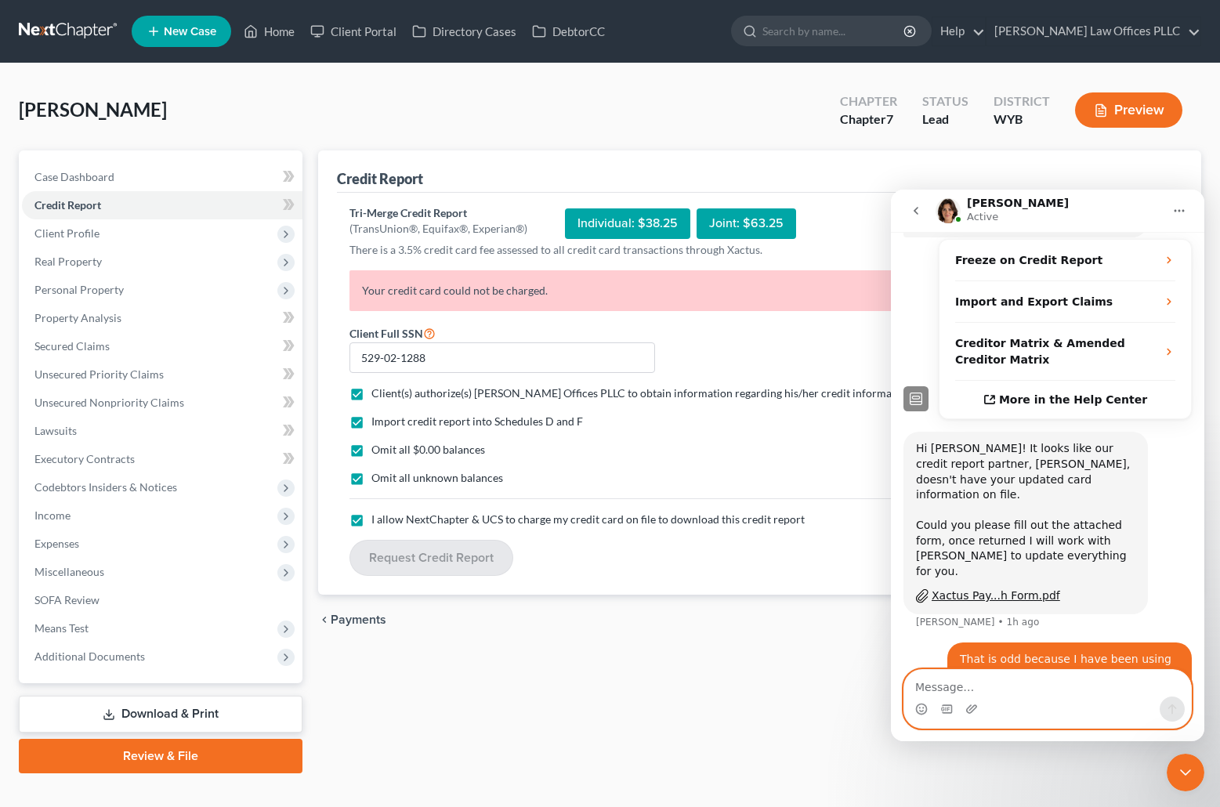
click at [949, 687] on textarea "Message…" at bounding box center [1047, 683] width 287 height 27
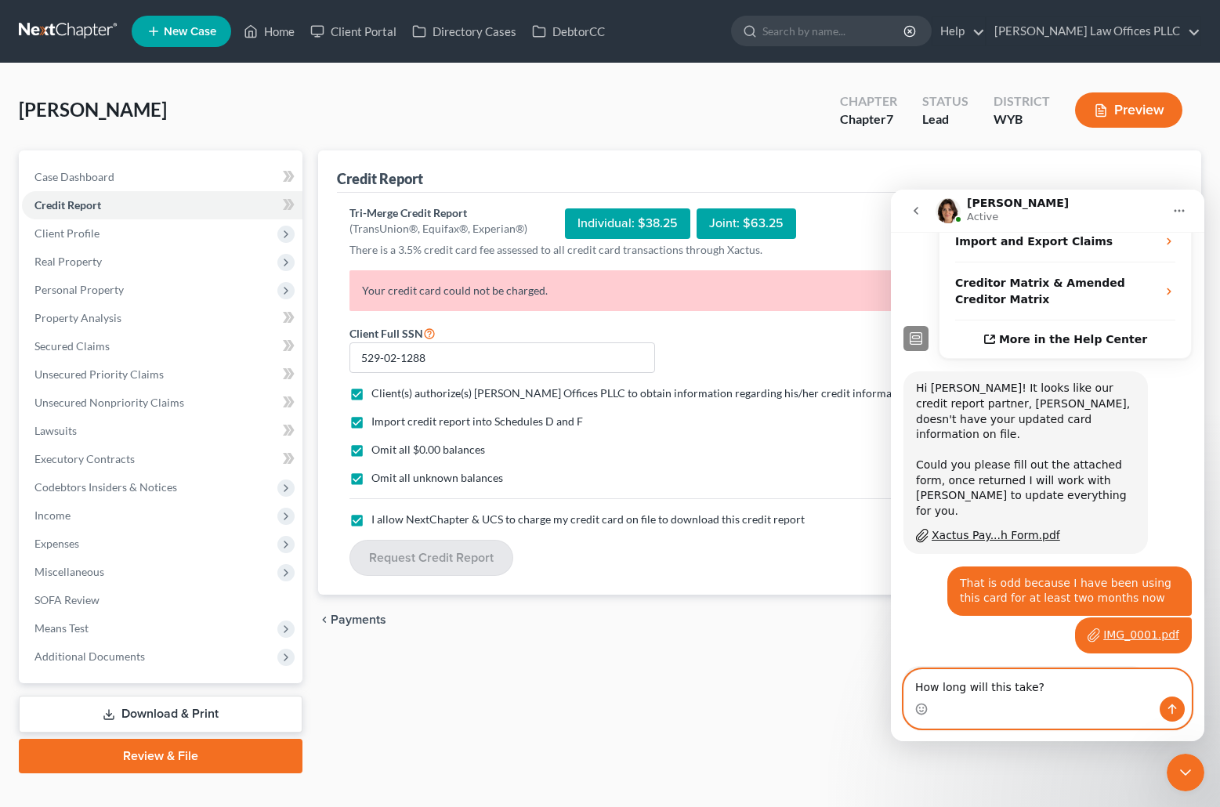
scroll to position [400, 0]
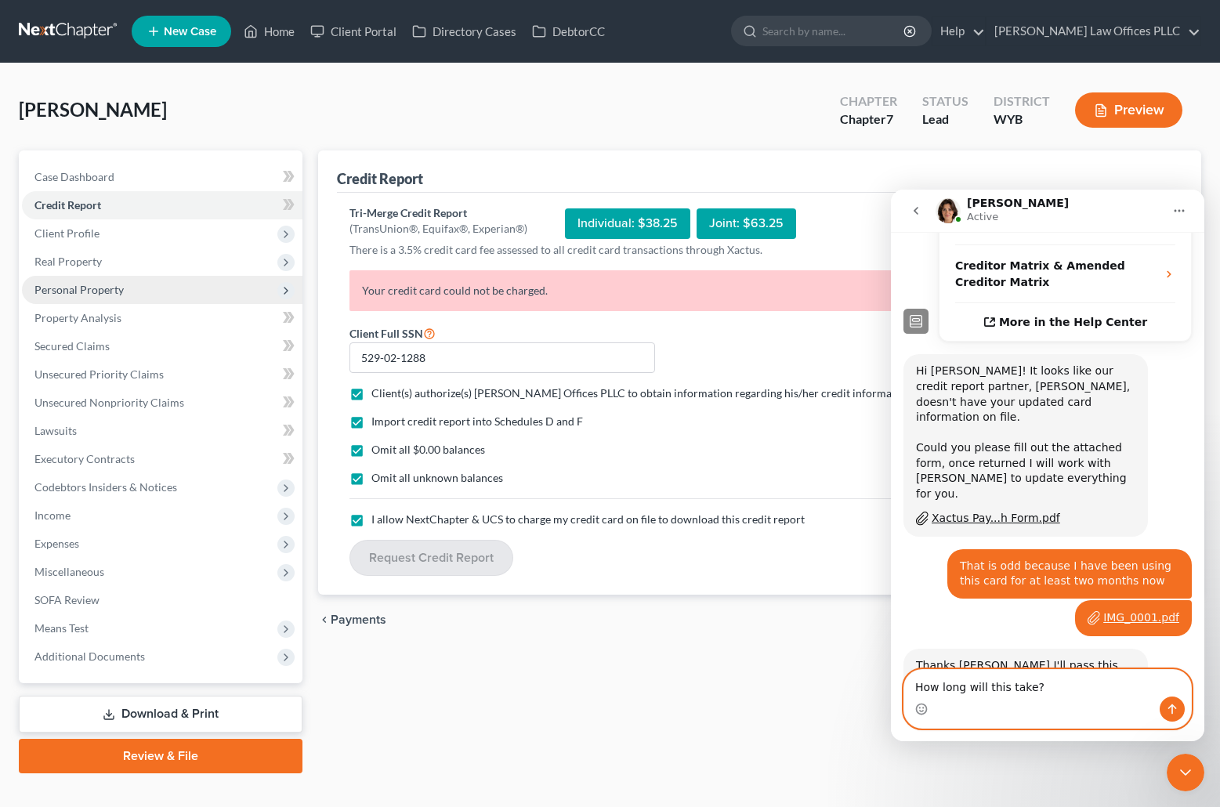
type textarea "How long will this take?"
click at [85, 296] on span "Personal Property" at bounding box center [162, 290] width 281 height 28
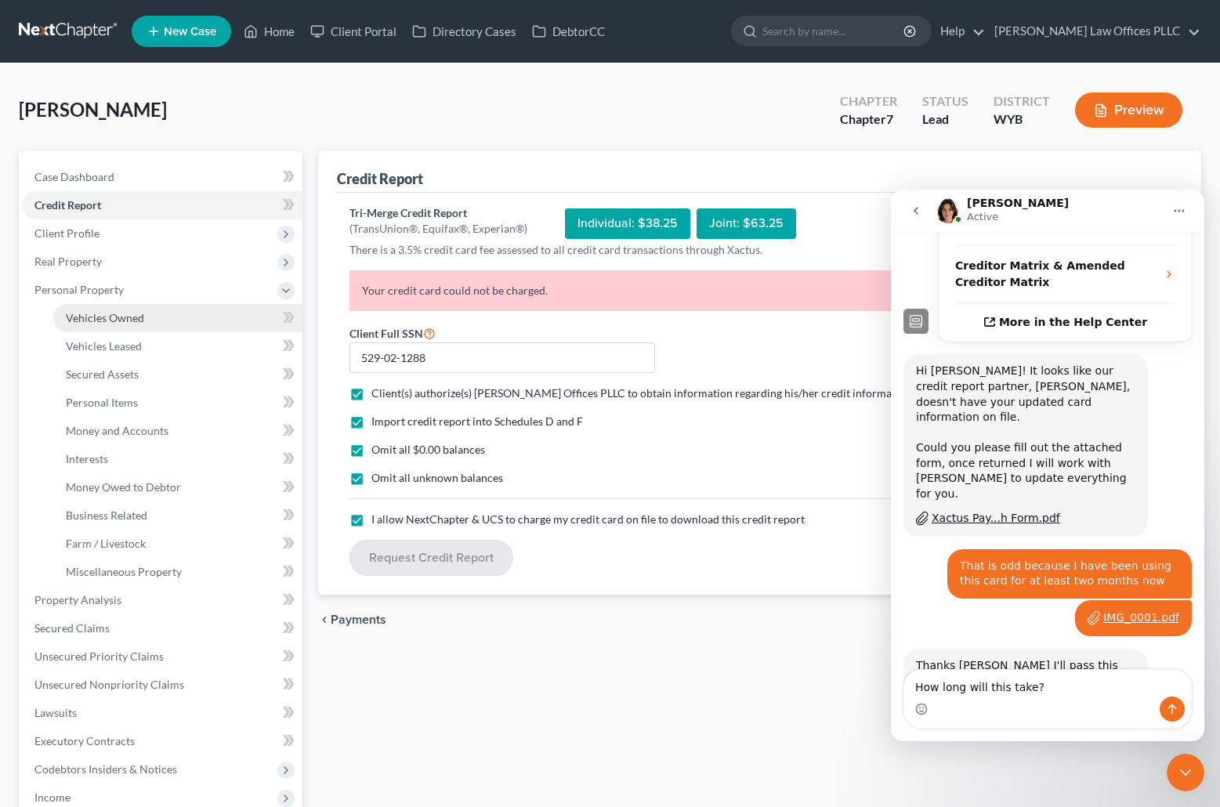
click at [116, 320] on span "Vehicles Owned" at bounding box center [105, 317] width 78 height 13
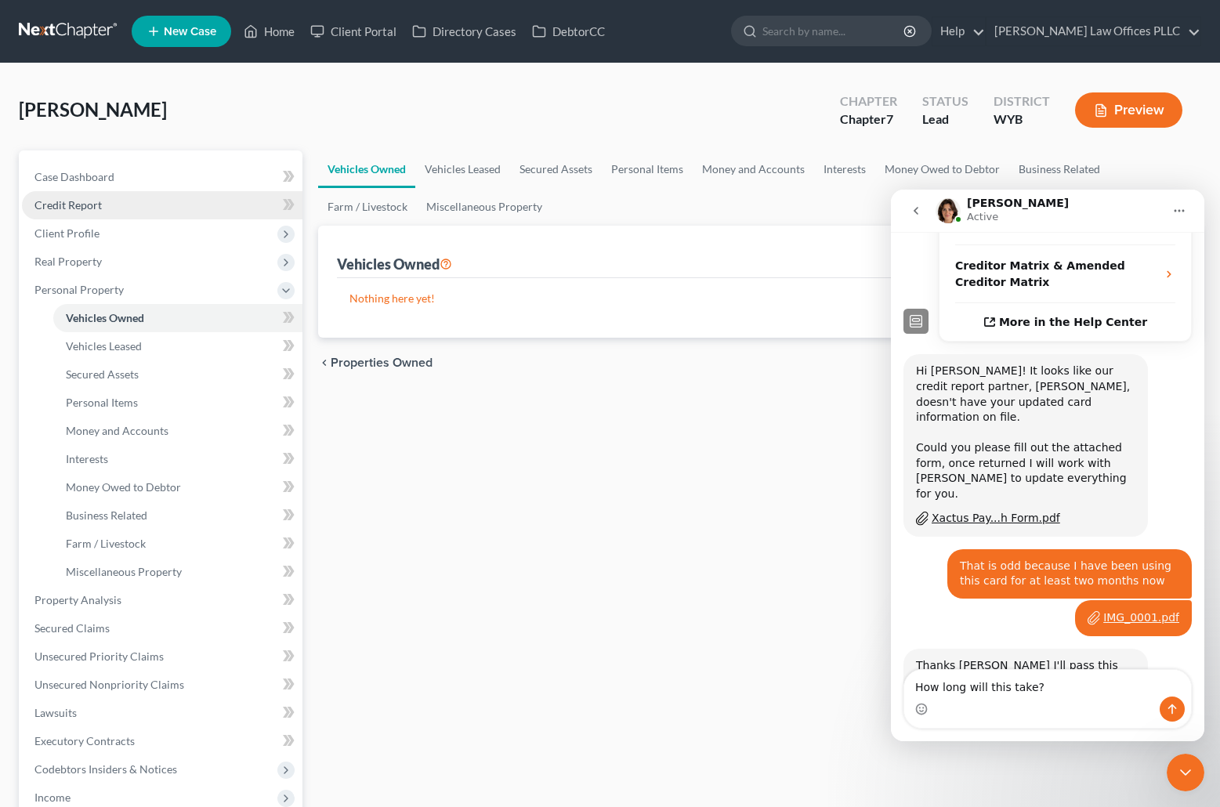
click at [85, 201] on span "Credit Report" at bounding box center [67, 204] width 67 height 13
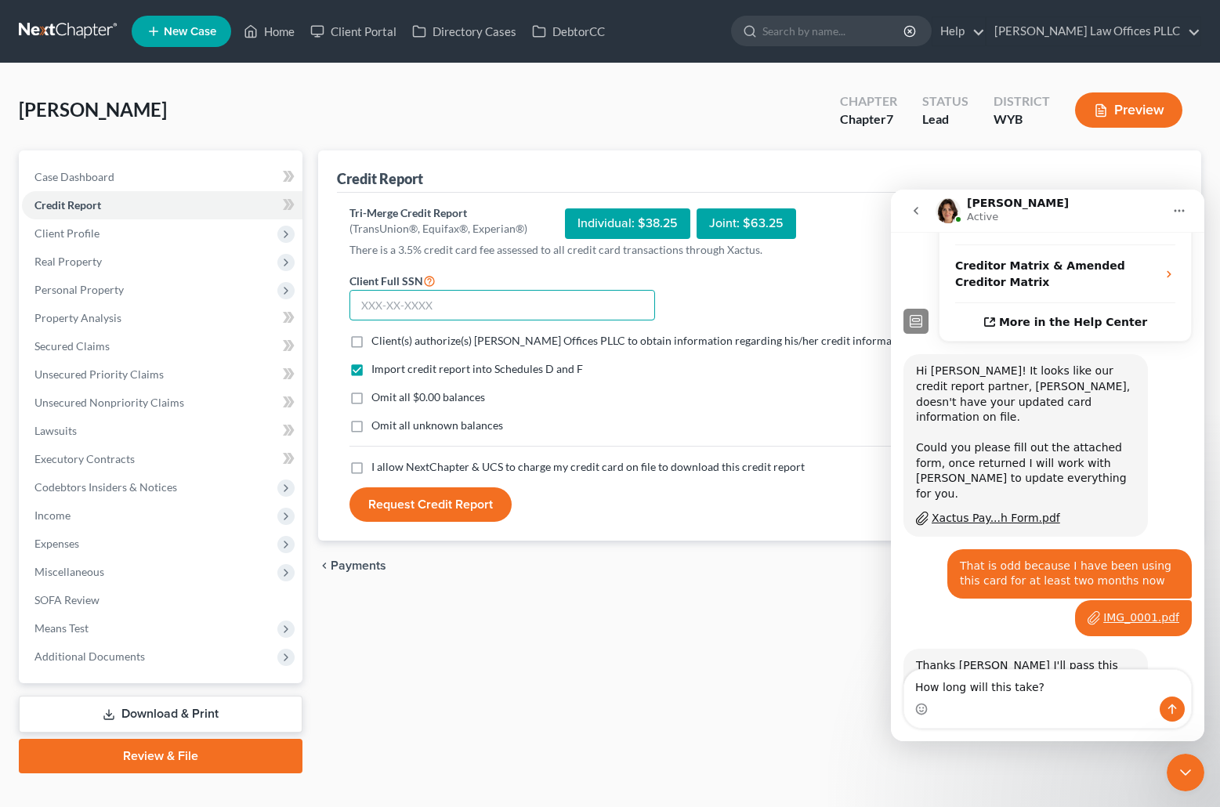
click at [363, 305] on input "text" at bounding box center [502, 305] width 306 height 31
type input "529-02-1288"
click at [371, 349] on label "Client(s) authorize(s) Arnold Law Offices PLLC to obtain information regarding …" at bounding box center [642, 341] width 542 height 16
click at [378, 343] on input "Client(s) authorize(s) Arnold Law Offices PLLC to obtain information regarding …" at bounding box center [383, 338] width 10 height 10
checkbox input "true"
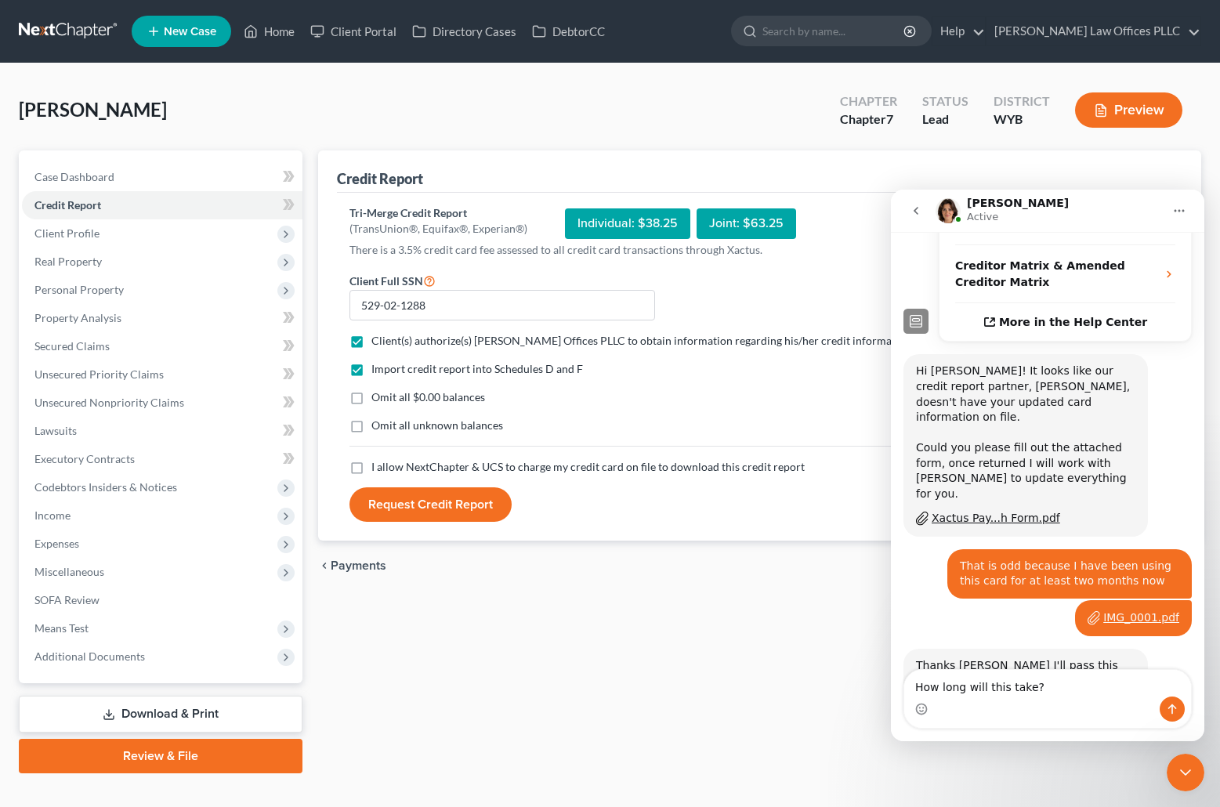
click at [371, 403] on label "Omit all $0.00 balances" at bounding box center [428, 397] width 114 height 16
click at [378, 400] on input "Omit all $0.00 balances" at bounding box center [383, 394] width 10 height 10
checkbox input "true"
drag, startPoint x: 357, startPoint y: 426, endPoint x: 352, endPoint y: 468, distance: 41.9
click at [371, 426] on label "Omit all unknown balances" at bounding box center [437, 426] width 132 height 16
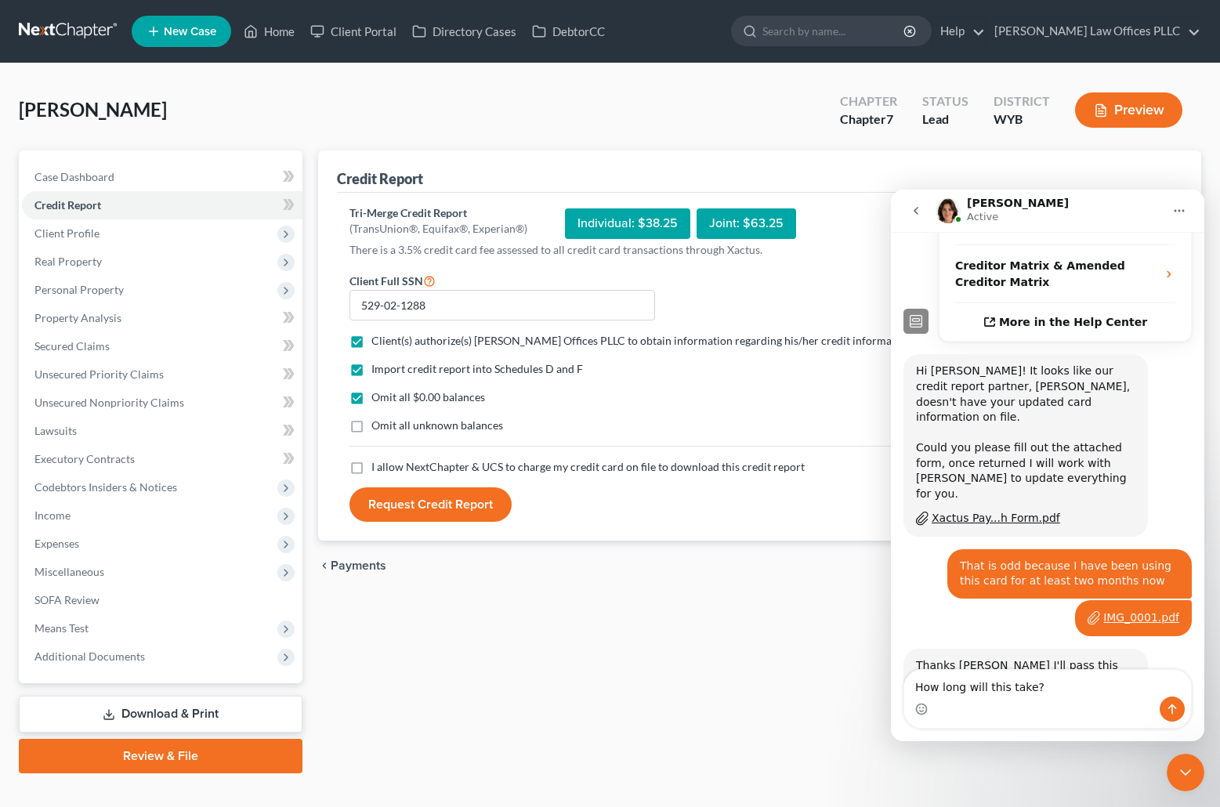
click at [378, 426] on input "Omit all unknown balances" at bounding box center [383, 423] width 10 height 10
checkbox input "true"
click at [371, 469] on label "I allow NextChapter & UCS to charge my credit card on file to download this cre…" at bounding box center [587, 467] width 433 height 16
click at [378, 469] on input "I allow NextChapter & UCS to charge my credit card on file to download this cre…" at bounding box center [383, 464] width 10 height 10
checkbox input "true"
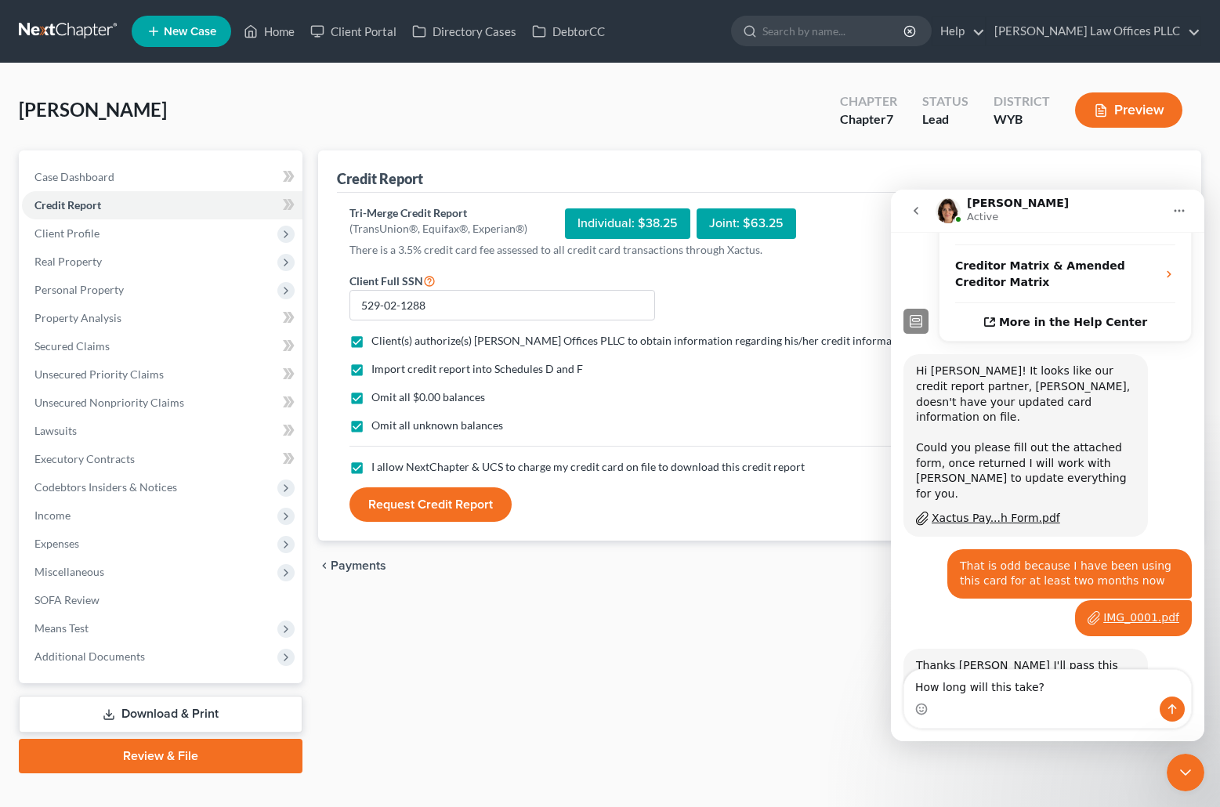
click at [441, 502] on button "Request Credit Report" at bounding box center [430, 504] width 162 height 34
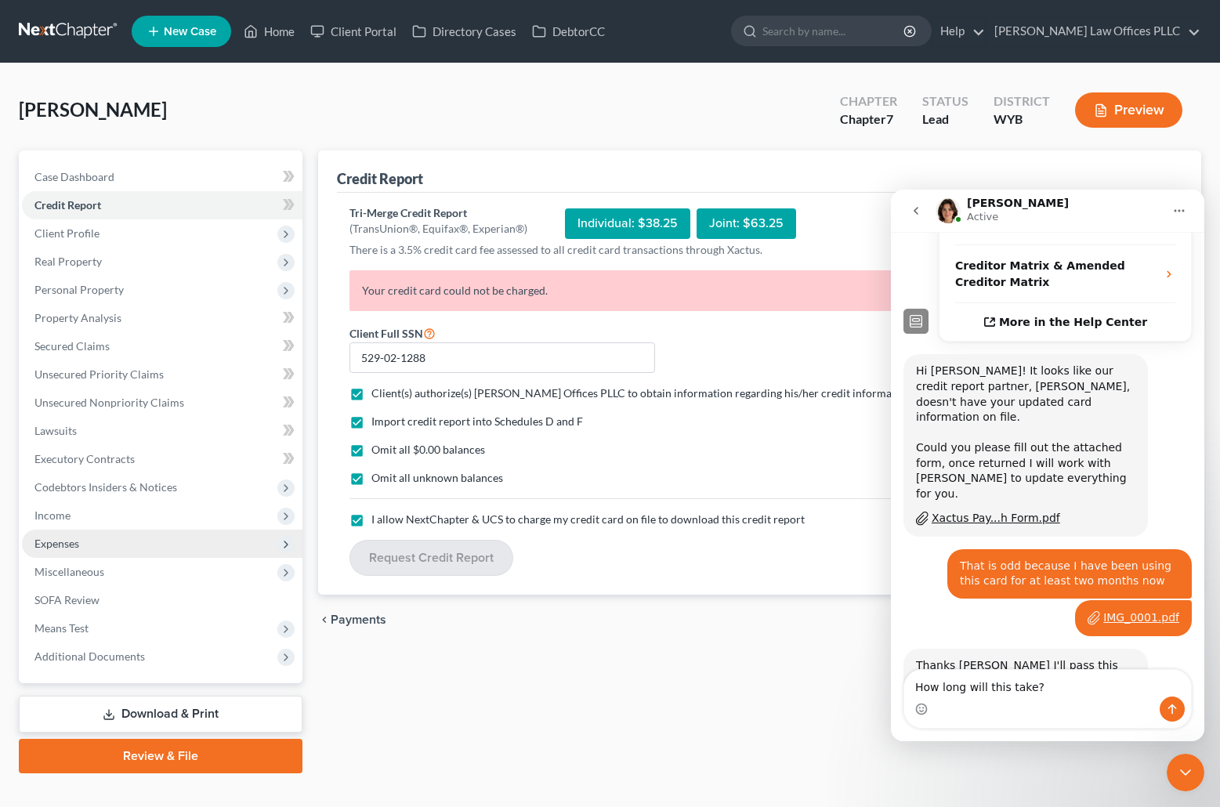
click at [215, 526] on div "Petition Navigation Case Dashboard Payments Invoices Payments Payments Credit R…" at bounding box center [610, 461] width 1198 height 623
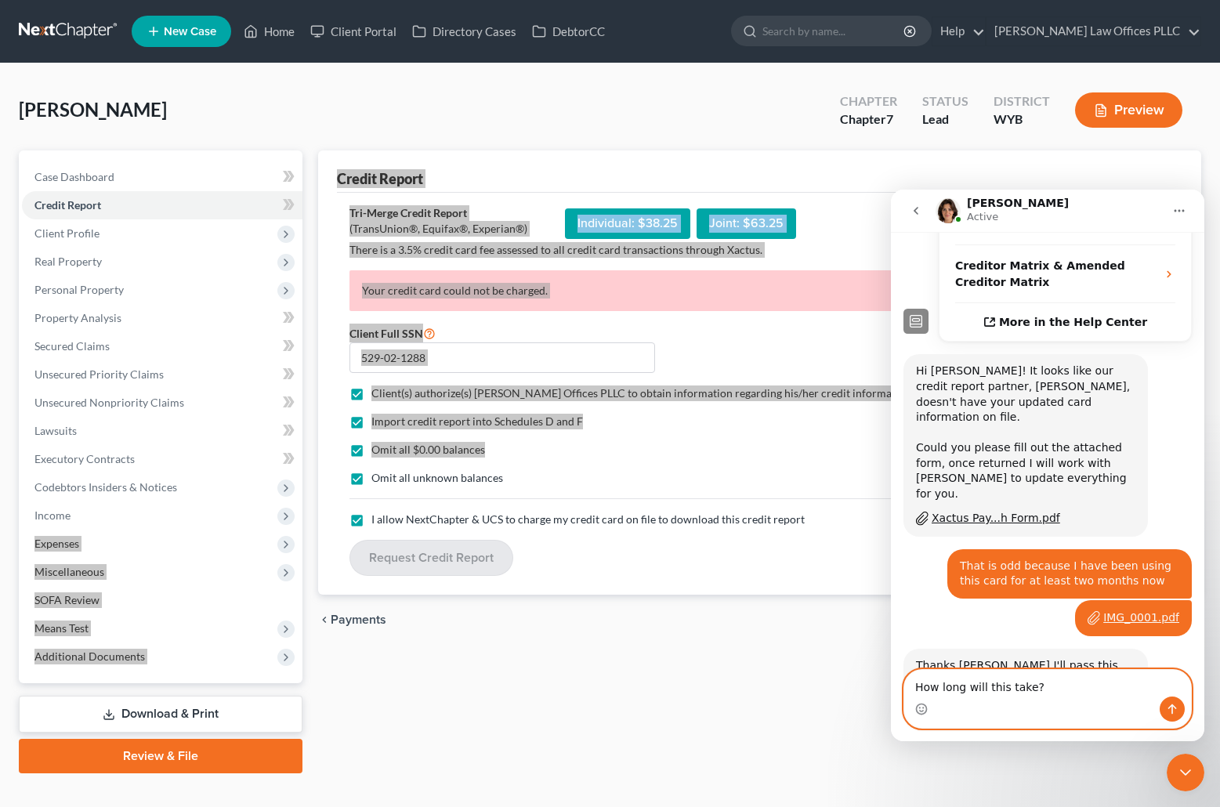
click at [1038, 693] on textarea "How long will this take?" at bounding box center [1047, 683] width 287 height 27
type textarea "H"
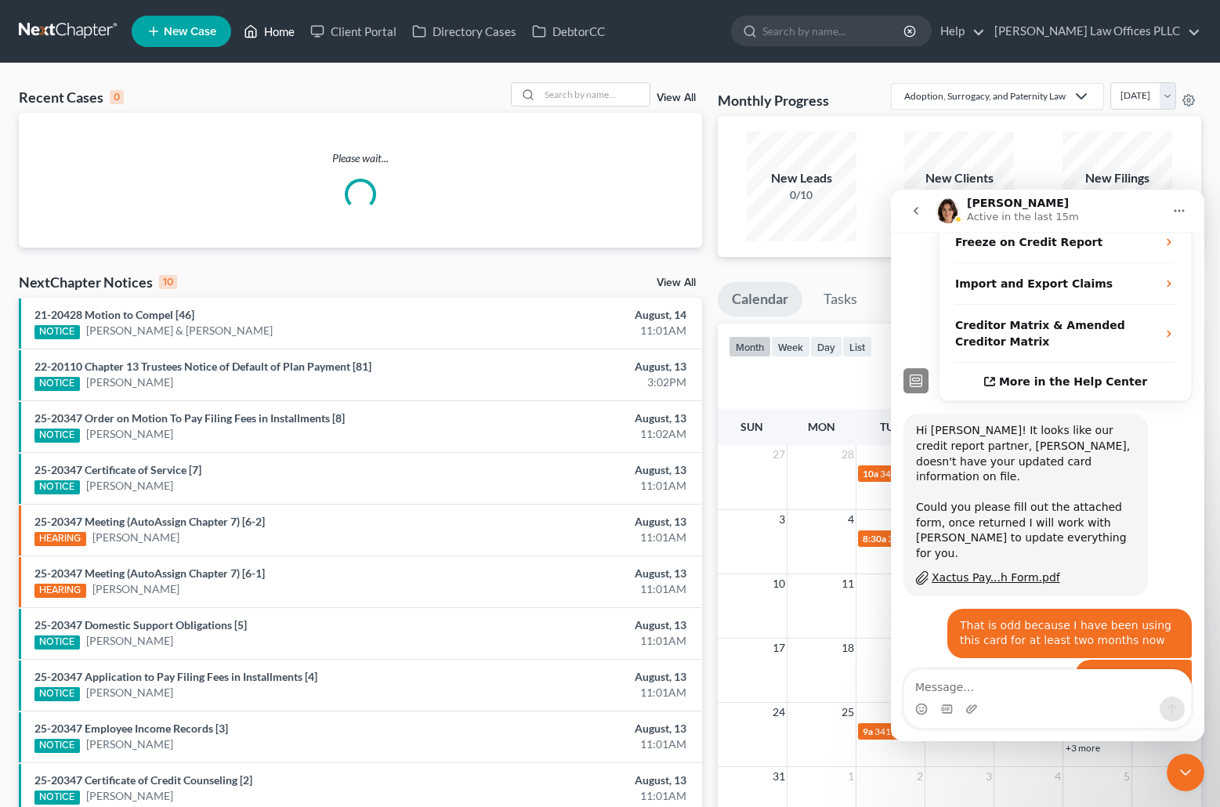
scroll to position [400, 0]
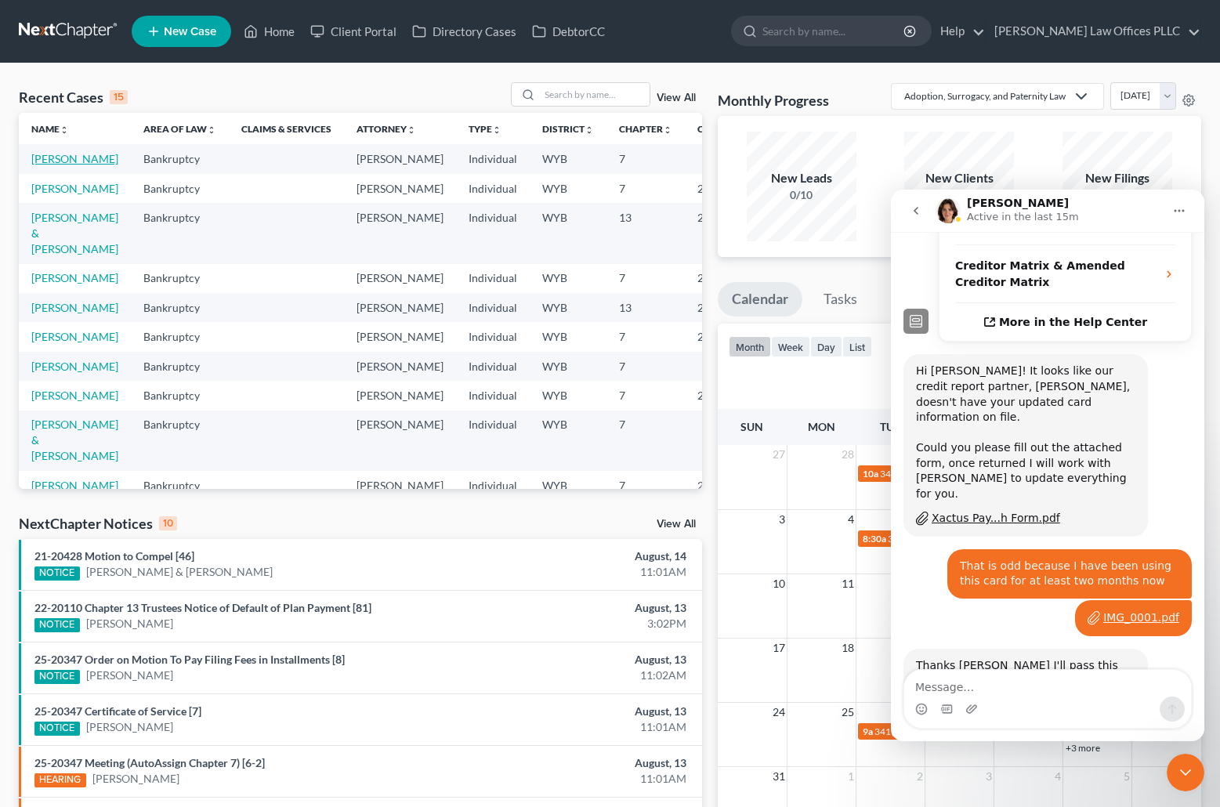
click at [52, 161] on link "[PERSON_NAME]" at bounding box center [74, 158] width 87 height 13
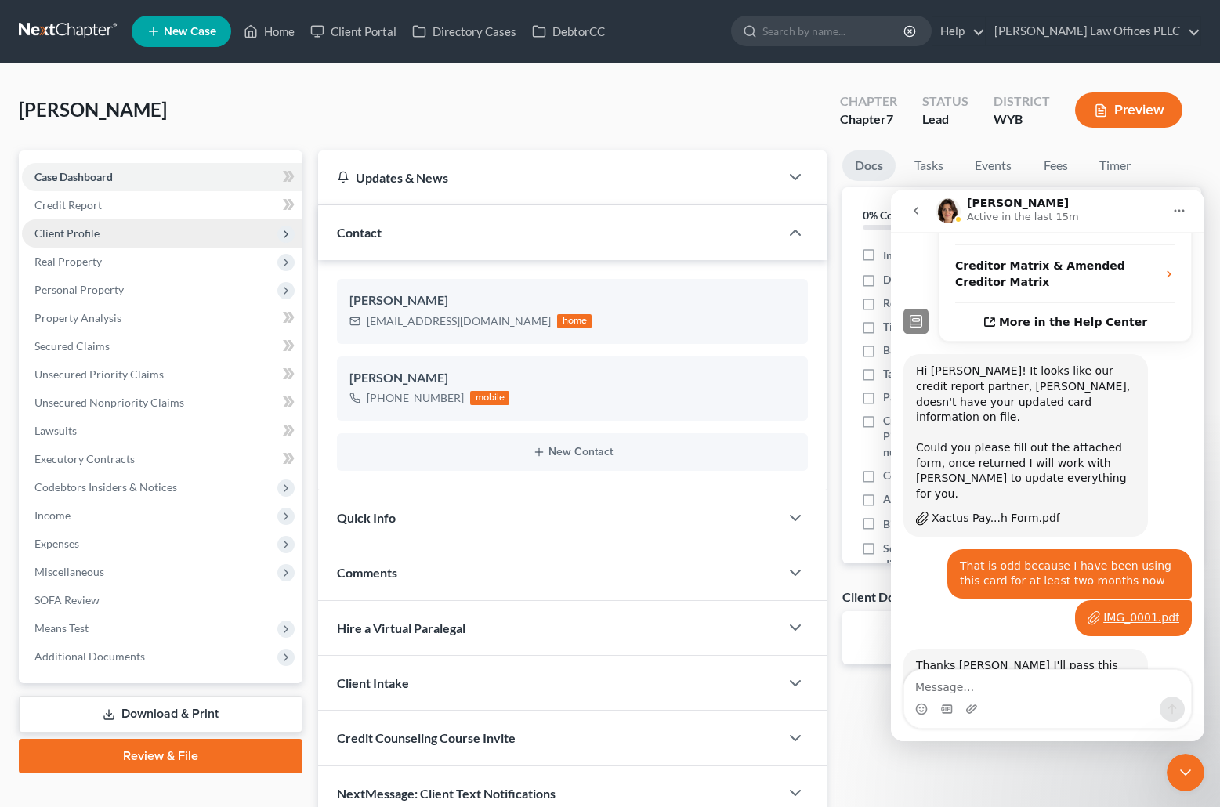
click at [82, 234] on span "Client Profile" at bounding box center [66, 232] width 65 height 13
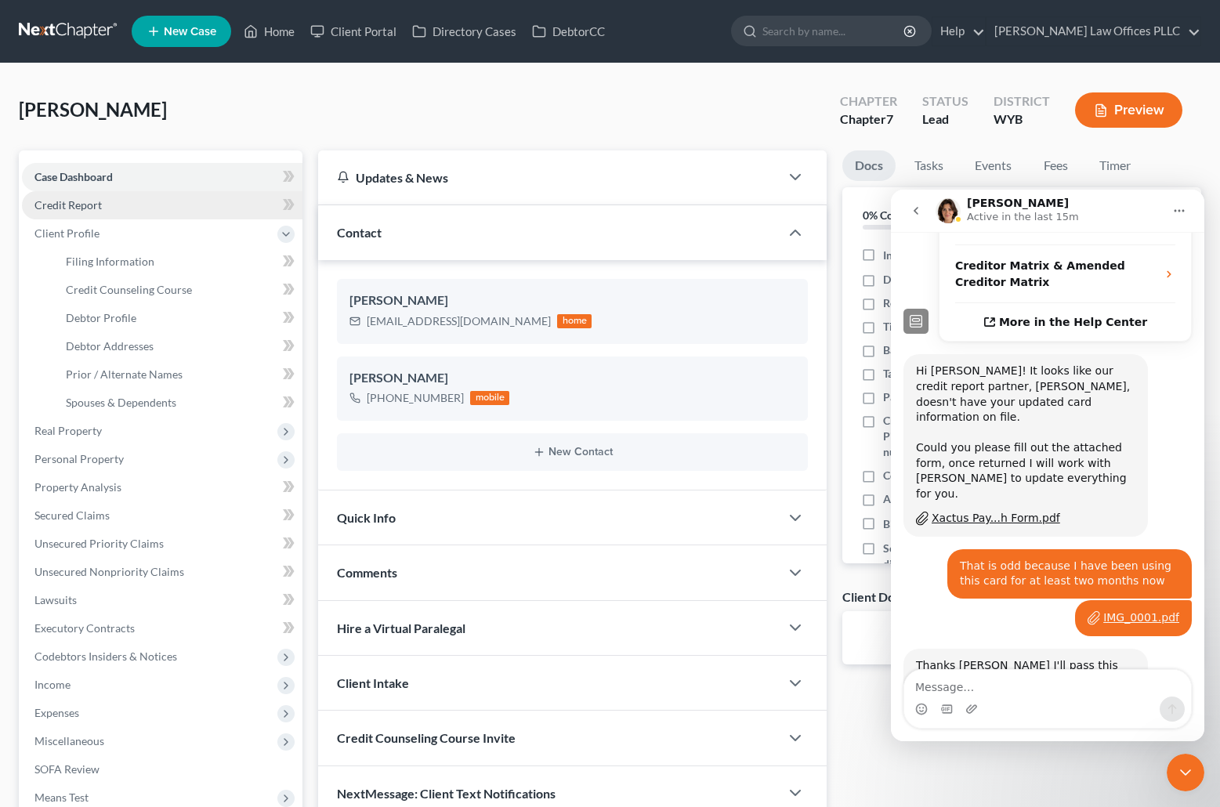
click at [89, 206] on span "Credit Report" at bounding box center [67, 204] width 67 height 13
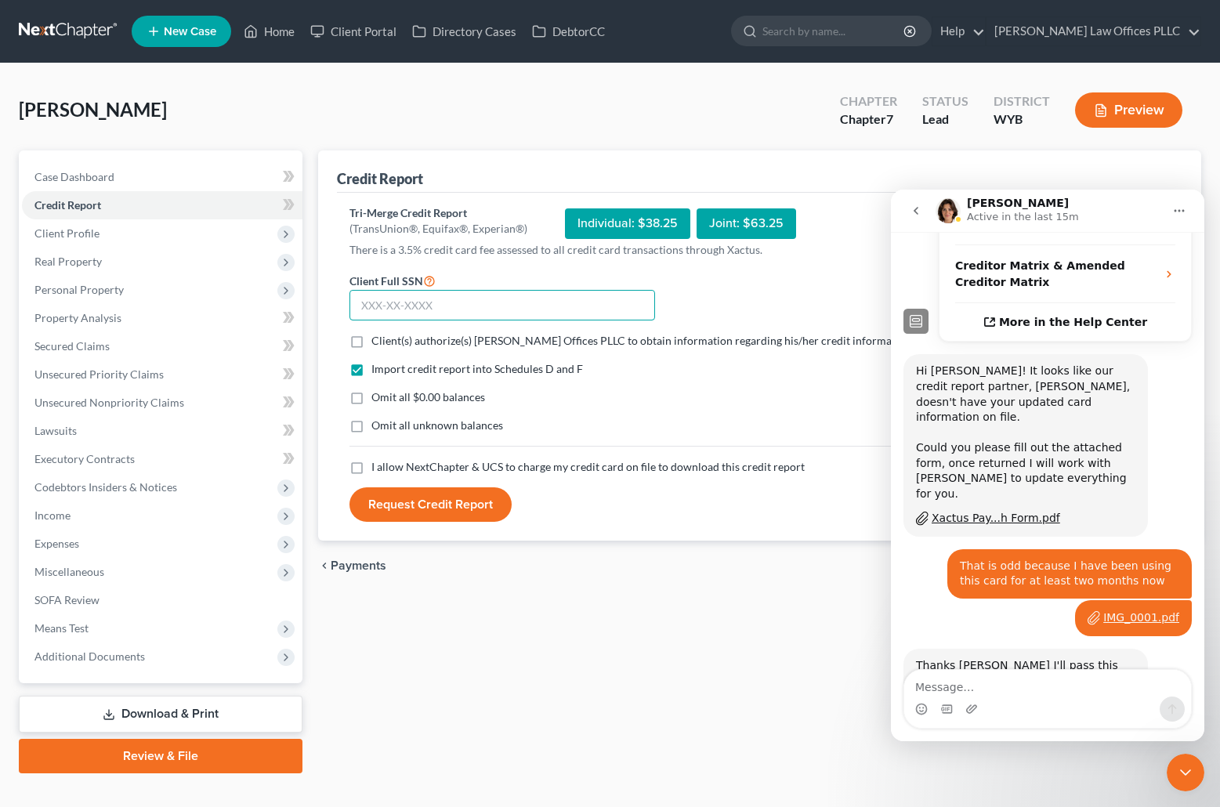
click at [363, 304] on input "text" at bounding box center [502, 305] width 306 height 31
type input "529-02-1288"
click at [371, 340] on label "Client(s) authorize(s) [PERSON_NAME] Offices PLLC to obtain information regardi…" at bounding box center [642, 341] width 542 height 16
click at [378, 340] on input "Client(s) authorize(s) [PERSON_NAME] Offices PLLC to obtain information regardi…" at bounding box center [383, 338] width 10 height 10
checkbox input "true"
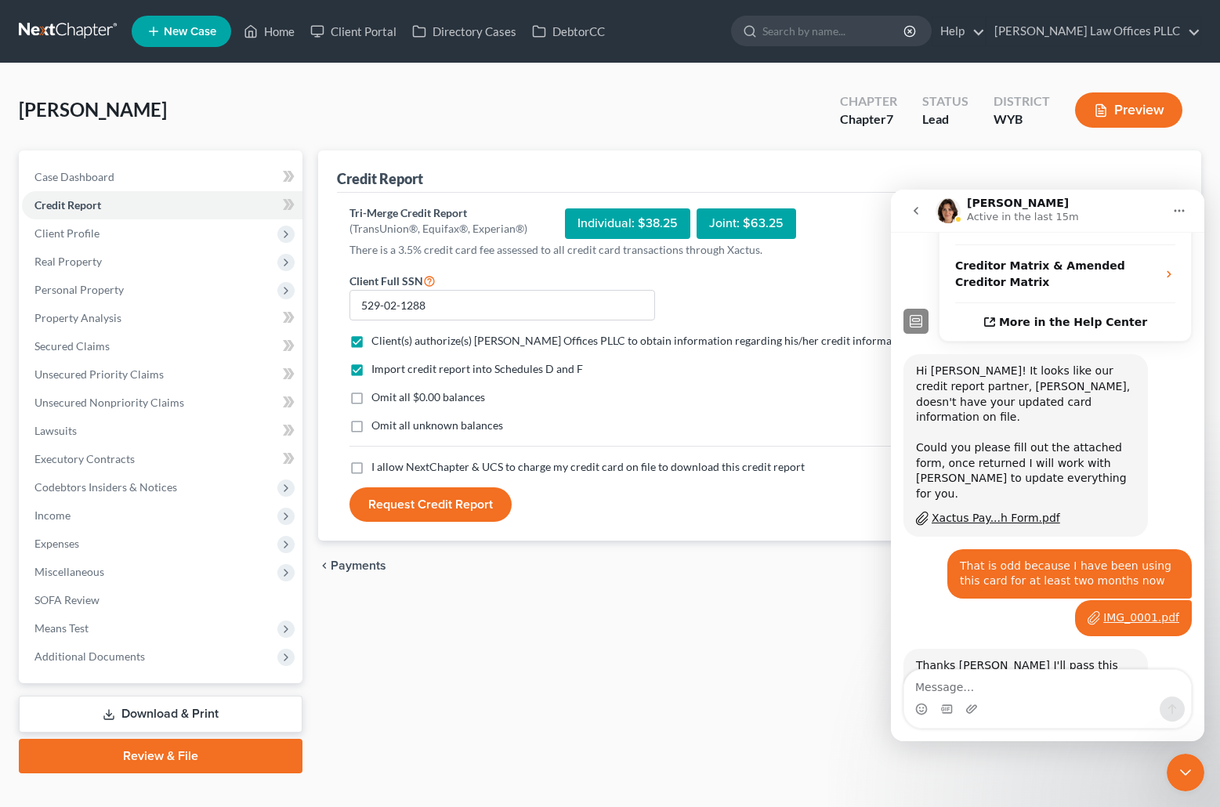
click at [371, 402] on label "Omit all $0.00 balances" at bounding box center [428, 397] width 114 height 16
click at [378, 400] on input "Omit all $0.00 balances" at bounding box center [383, 394] width 10 height 10
checkbox input "true"
click at [371, 429] on label "Omit all unknown balances" at bounding box center [437, 426] width 132 height 16
click at [378, 428] on input "Omit all unknown balances" at bounding box center [383, 423] width 10 height 10
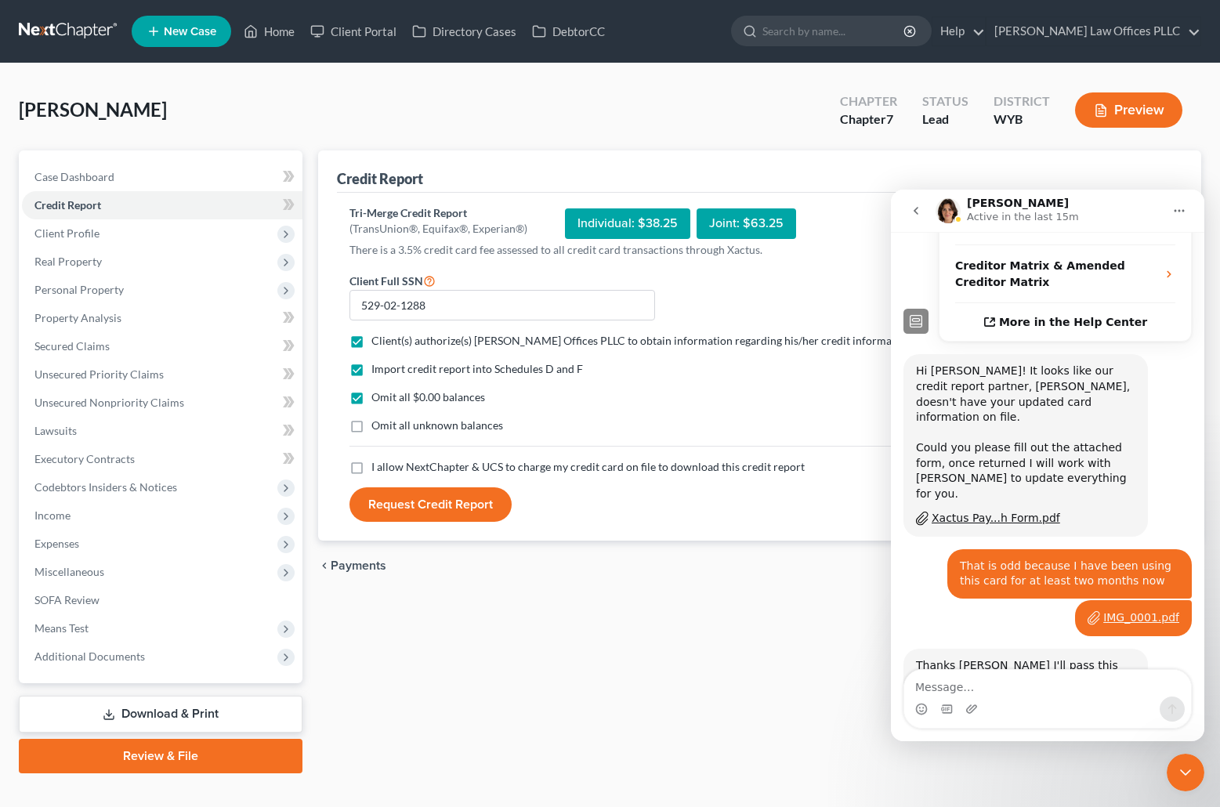
checkbox input "true"
click at [371, 465] on label "I allow NextChapter & UCS to charge my credit card on file to download this cre…" at bounding box center [587, 467] width 433 height 16
click at [378, 465] on input "I allow NextChapter & UCS to charge my credit card on file to download this cre…" at bounding box center [383, 464] width 10 height 10
checkbox input "true"
click at [430, 505] on button "Request Credit Report" at bounding box center [430, 504] width 162 height 34
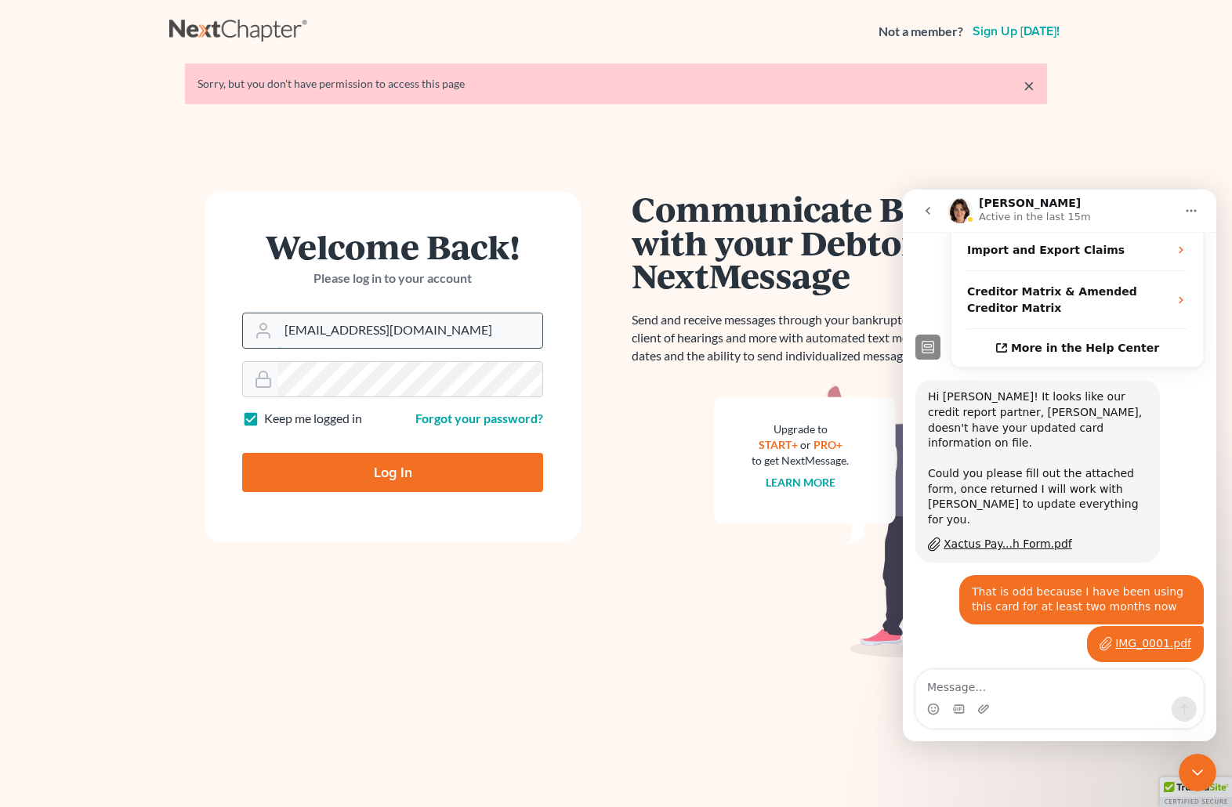
scroll to position [400, 0]
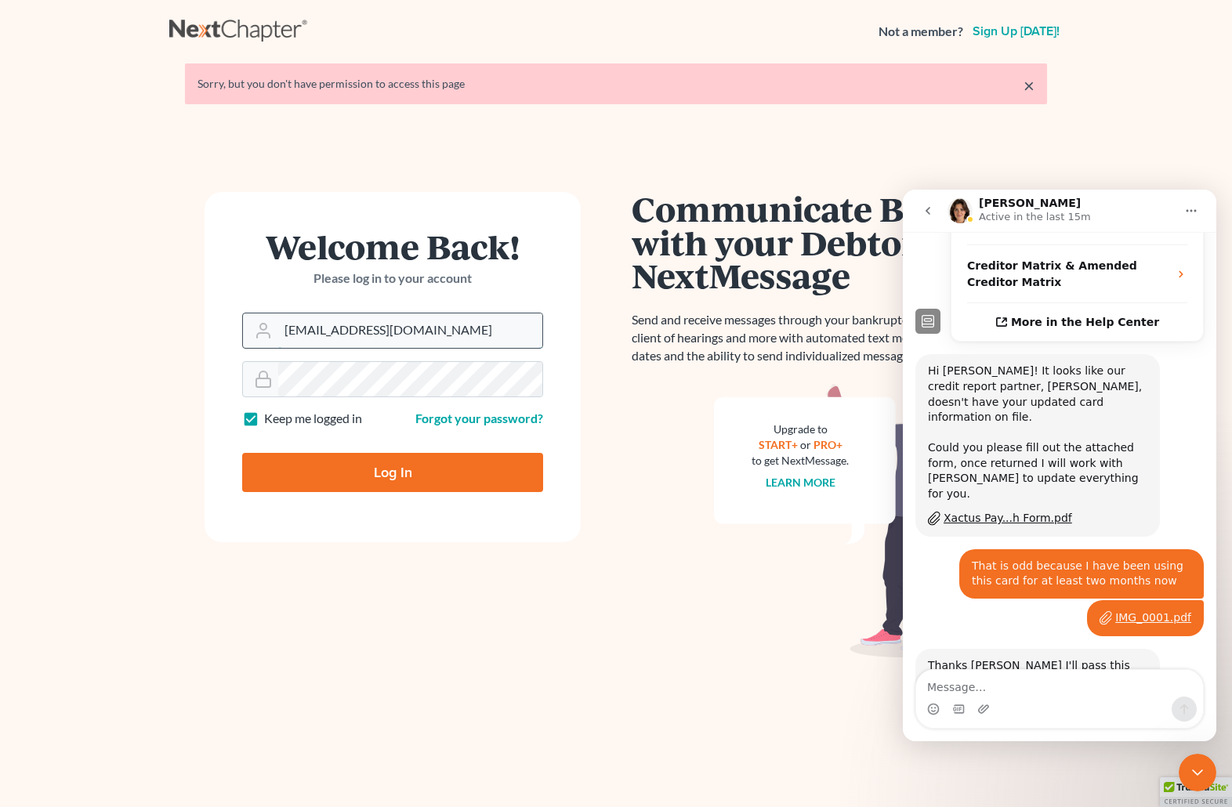
click at [451, 337] on input "brittcostomarnold@gmail.com" at bounding box center [410, 330] width 264 height 34
drag, startPoint x: 465, startPoint y: 330, endPoint x: 225, endPoint y: 330, distance: 239.8
click at [225, 330] on form "Welcome Back! Please log in to your account Email Address brittcostomarnold@gma…" at bounding box center [393, 367] width 376 height 350
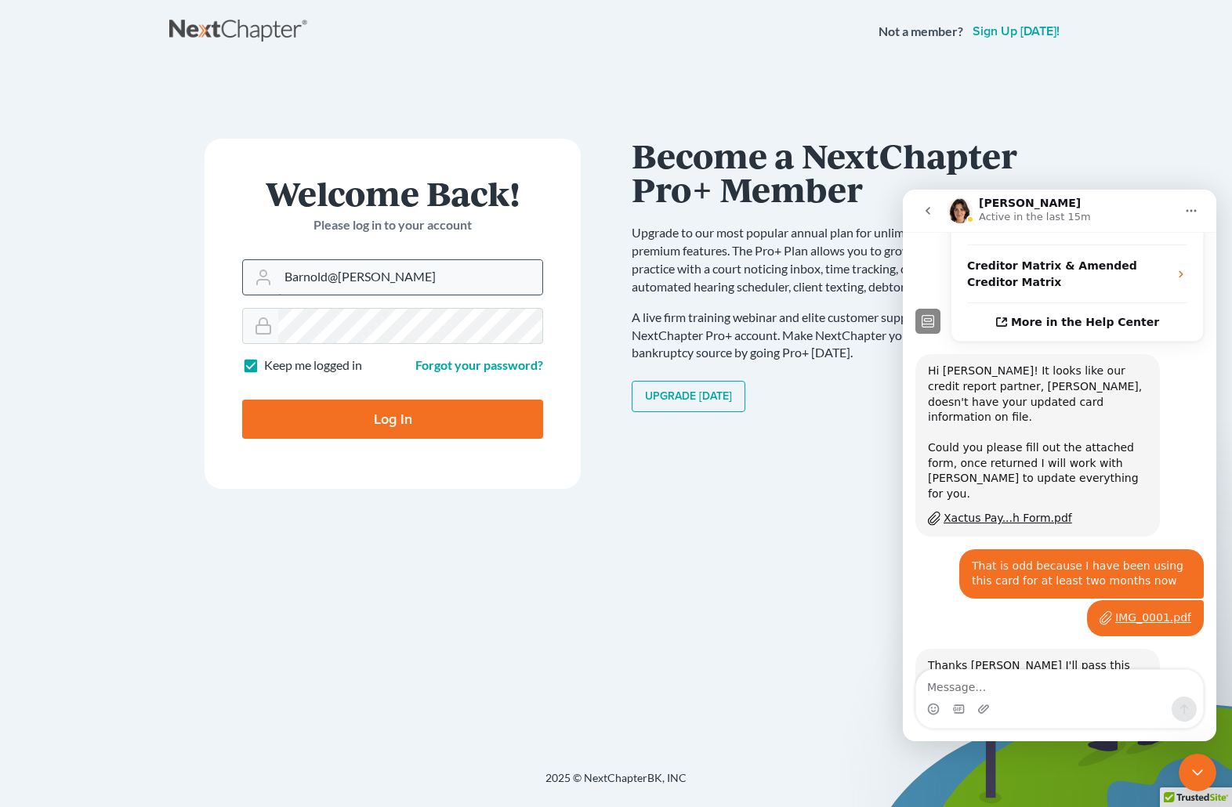
click at [378, 275] on input "Barnold@arnold" at bounding box center [410, 277] width 264 height 34
type input "[EMAIL_ADDRESS][DOMAIN_NAME]"
click at [190, 345] on div "Welcome Back! Please log in to your account Email Address barnold@arnoldlawoffi…" at bounding box center [392, 417] width 447 height 556
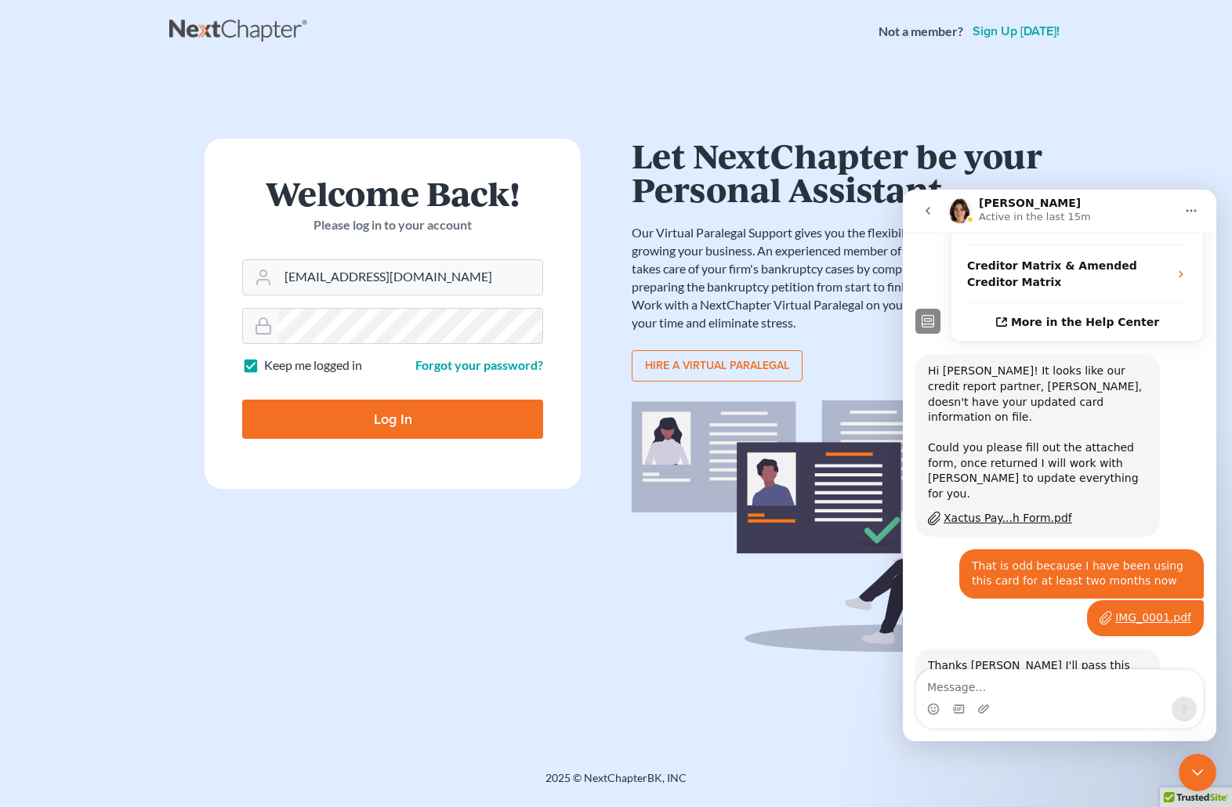
click at [304, 418] on input "Log In" at bounding box center [392, 419] width 301 height 39
type input "Thinking..."
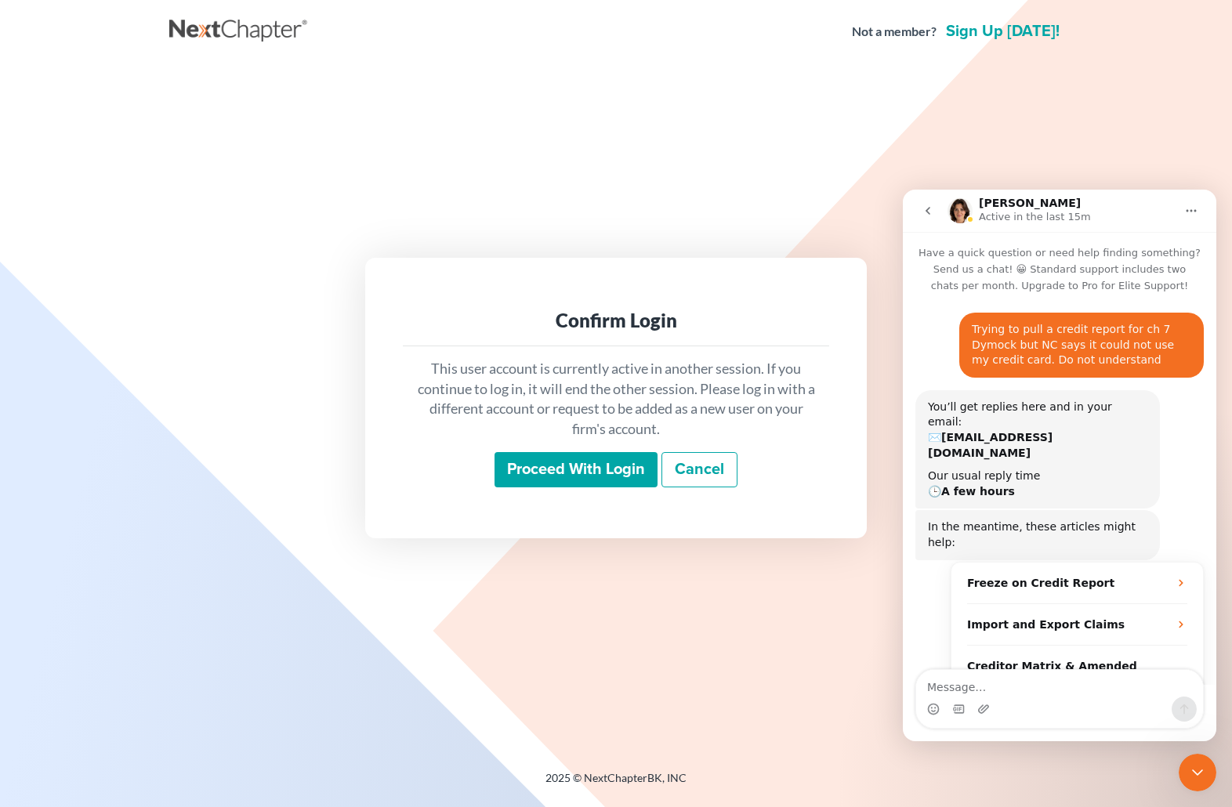
click at [560, 470] on input "Proceed with login" at bounding box center [575, 470] width 163 height 36
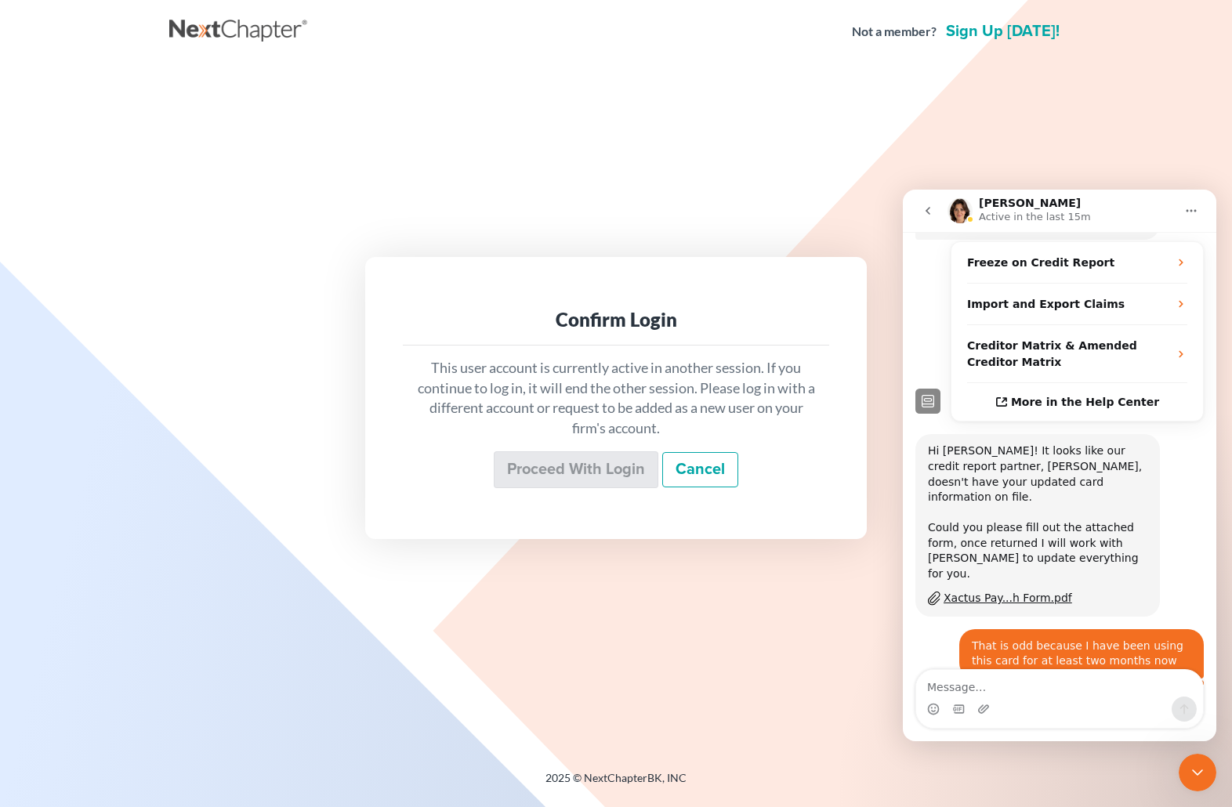
scroll to position [400, 0]
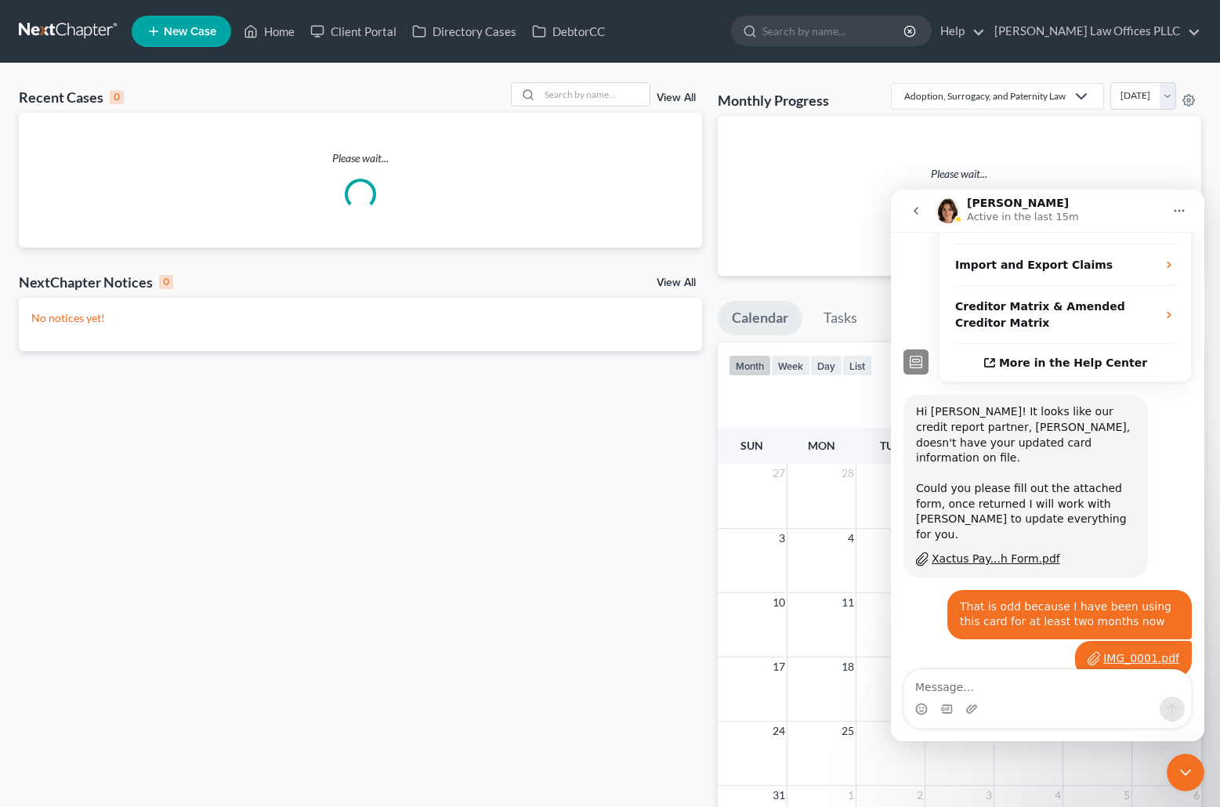
scroll to position [400, 0]
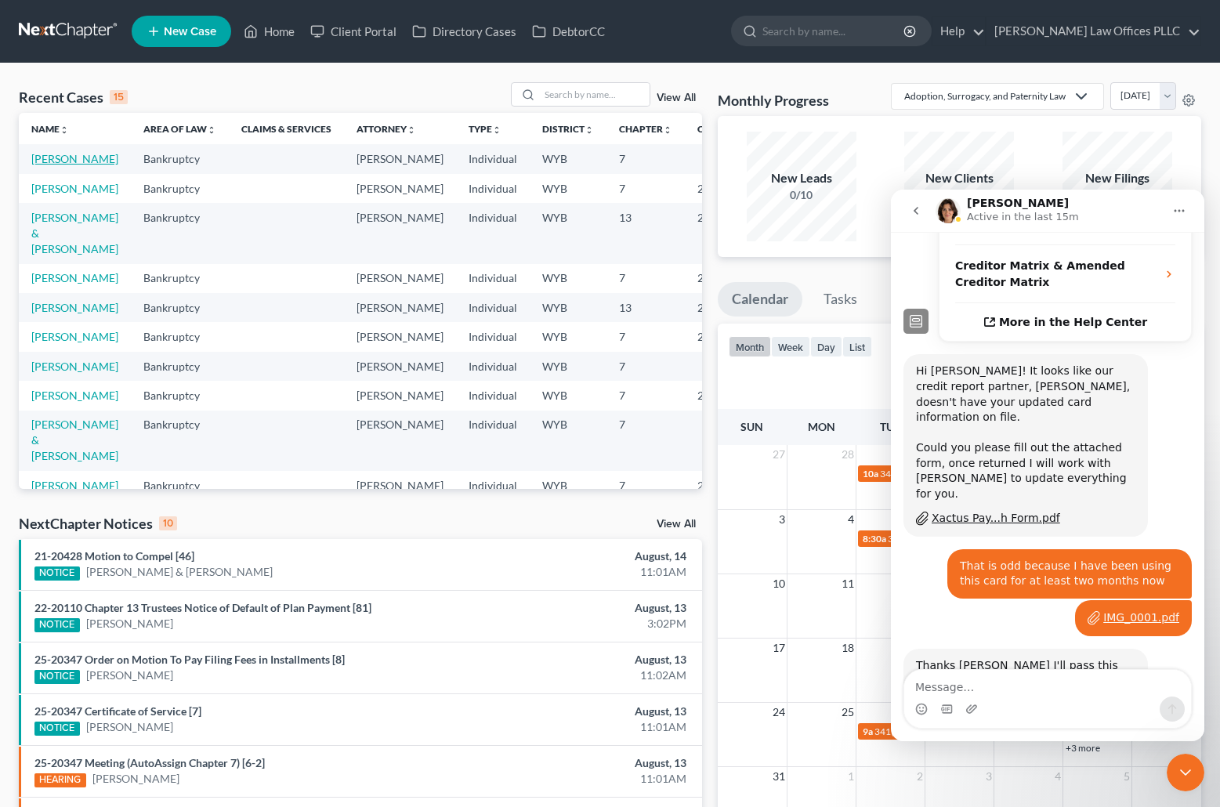
click at [47, 162] on link "[PERSON_NAME]" at bounding box center [74, 158] width 87 height 13
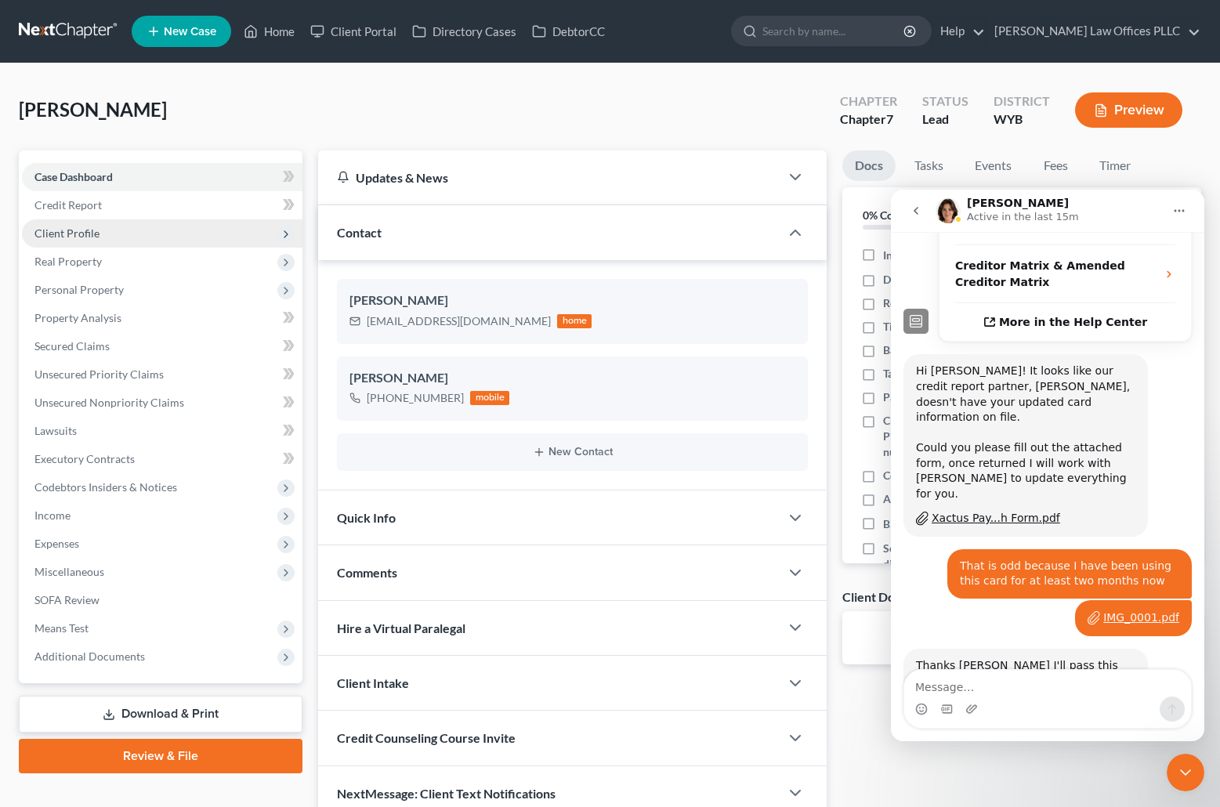
click at [89, 236] on span "Client Profile" at bounding box center [66, 232] width 65 height 13
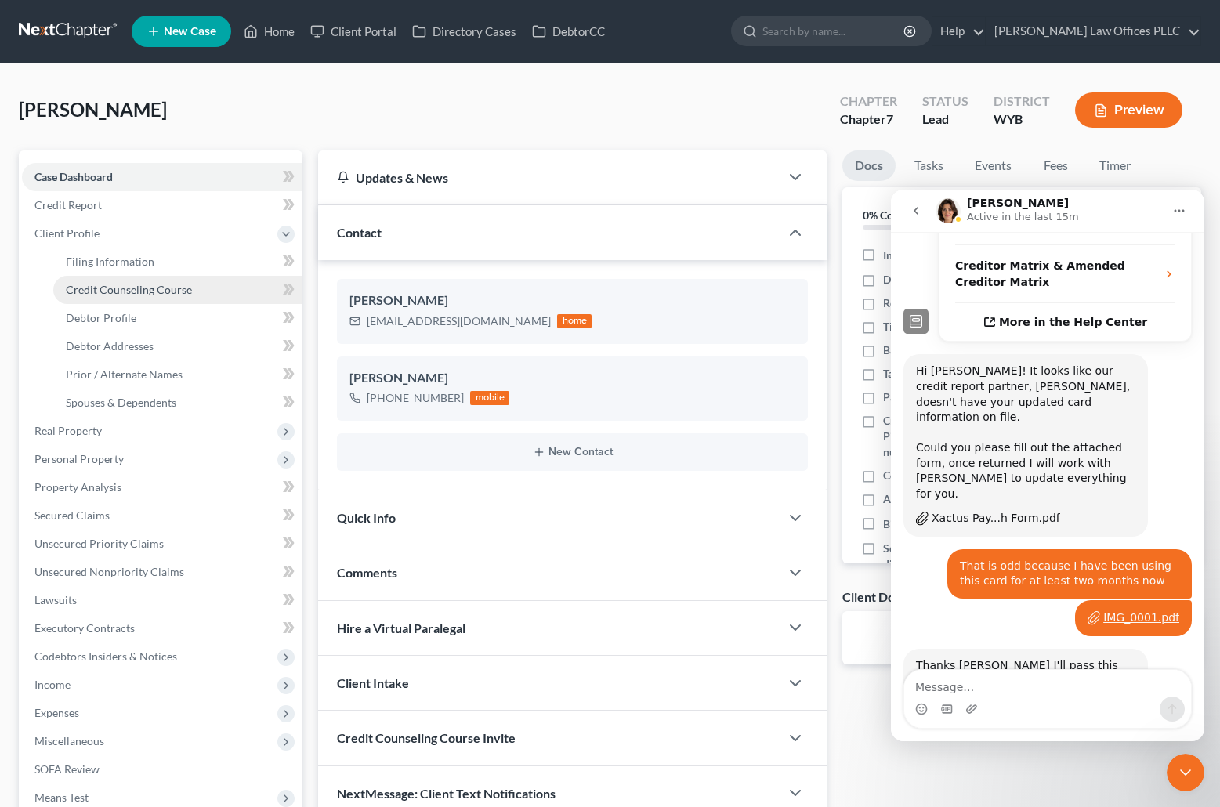
click at [147, 295] on span "Credit Counseling Course" at bounding box center [129, 289] width 126 height 13
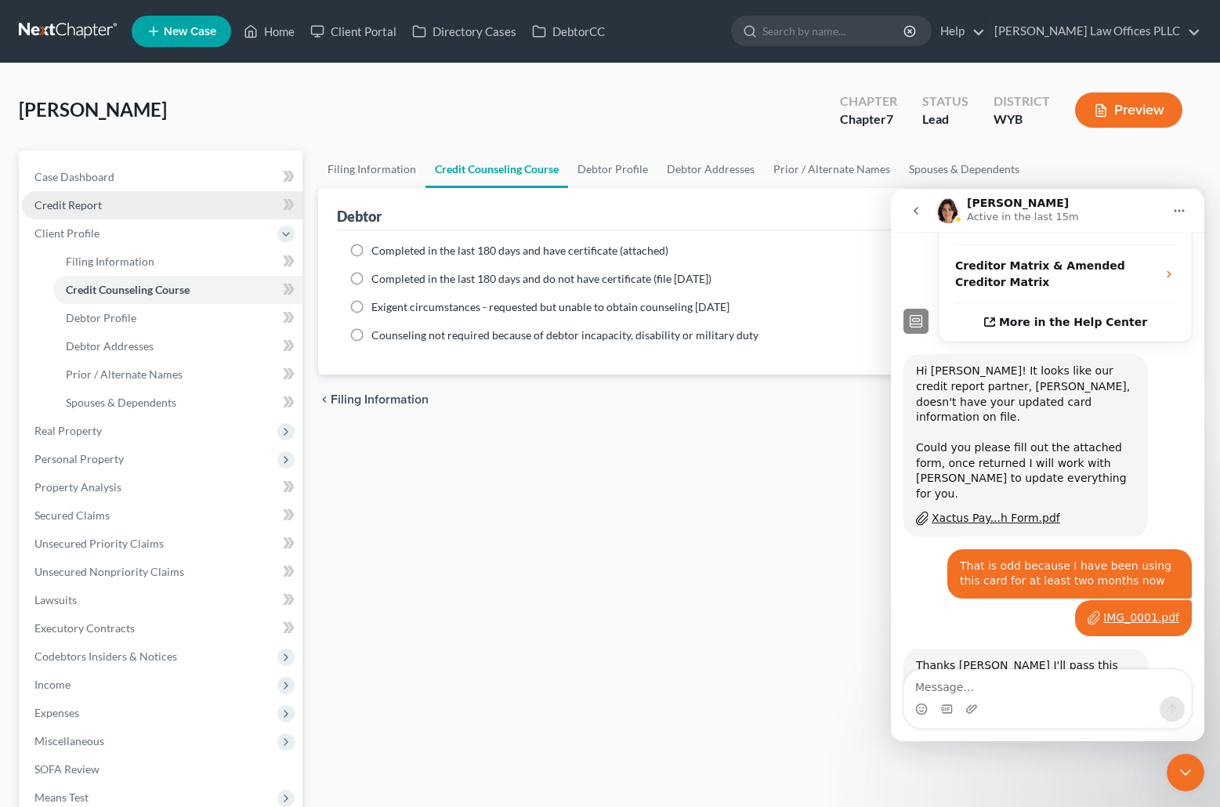
click at [88, 194] on link "Credit Report" at bounding box center [162, 205] width 281 height 28
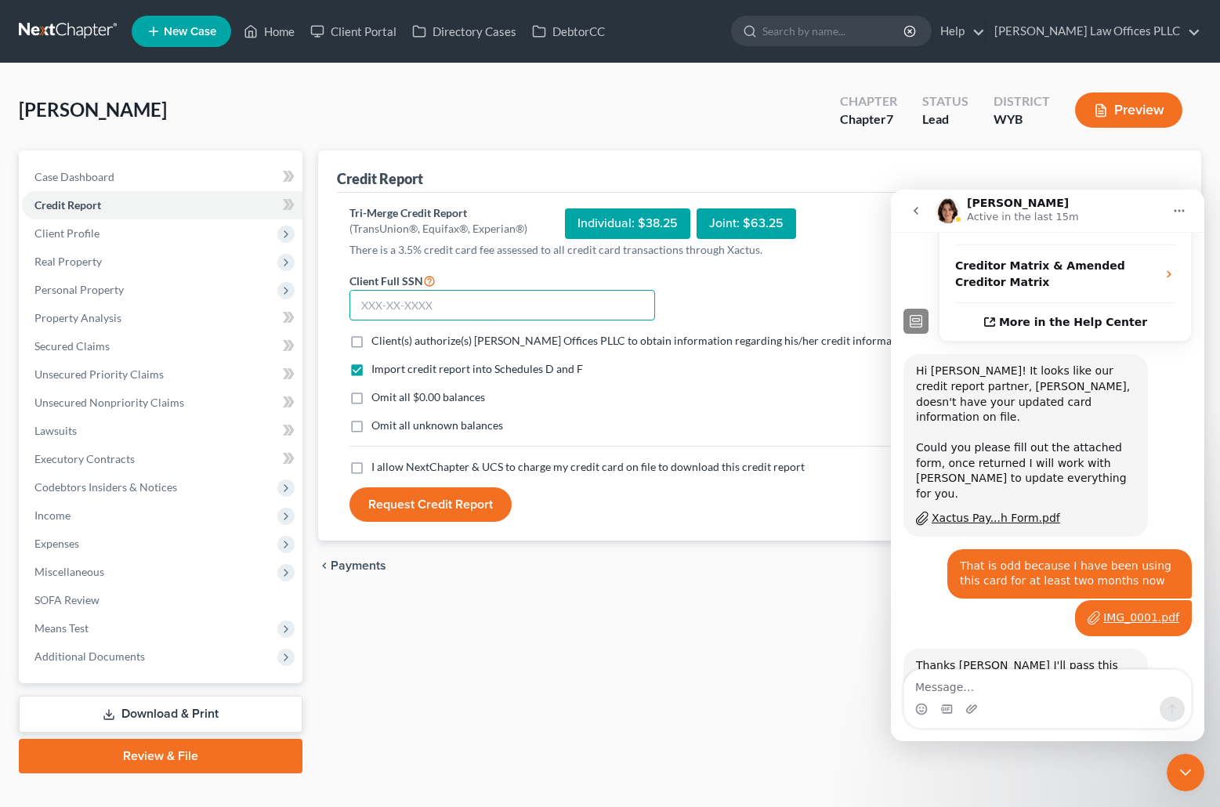
click at [354, 304] on input "text" at bounding box center [502, 305] width 306 height 31
type input "529-02-1288"
click at [371, 342] on label "Client(s) authorize(s) [PERSON_NAME] Offices PLLC to obtain information regardi…" at bounding box center [642, 341] width 542 height 16
click at [378, 342] on input "Client(s) authorize(s) [PERSON_NAME] Offices PLLC to obtain information regardi…" at bounding box center [383, 338] width 10 height 10
checkbox input "true"
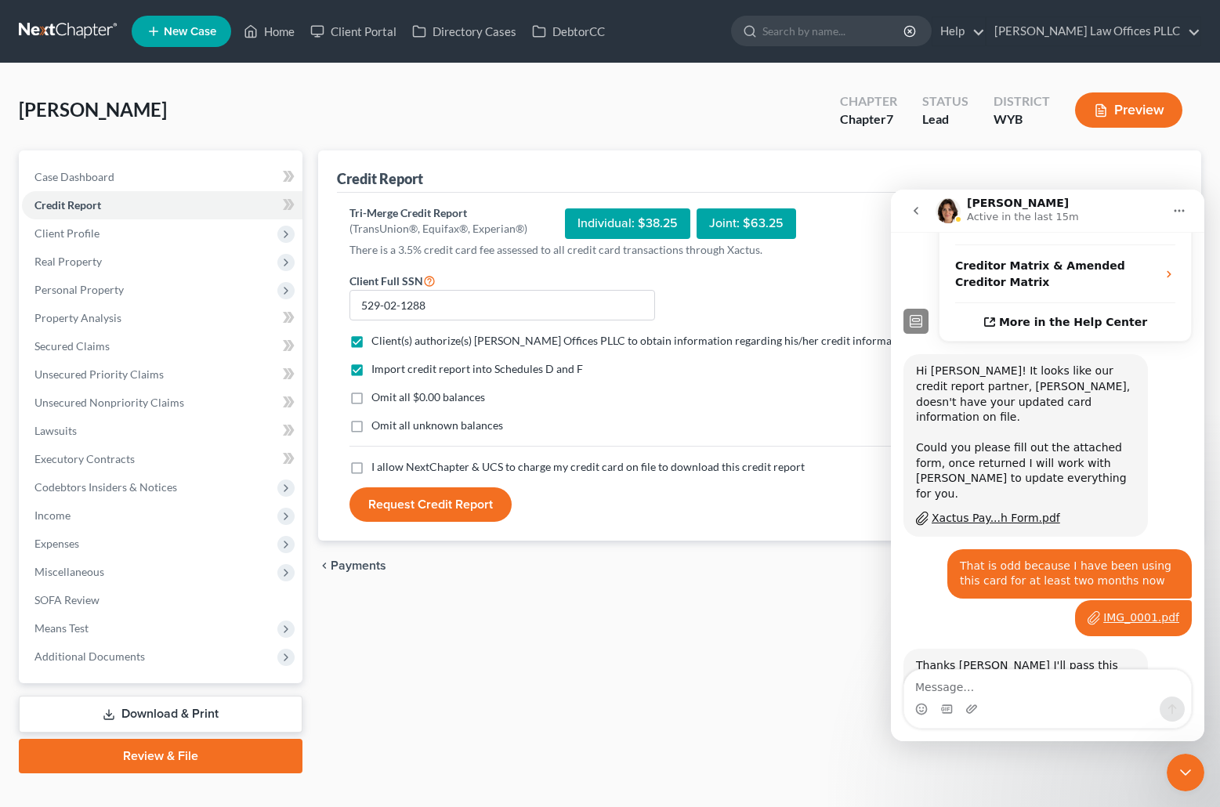
drag, startPoint x: 357, startPoint y: 398, endPoint x: 356, endPoint y: 415, distance: 17.3
click at [371, 402] on label "Omit all $0.00 balances" at bounding box center [428, 397] width 114 height 16
click at [378, 400] on input "Omit all $0.00 balances" at bounding box center [383, 394] width 10 height 10
checkbox input "true"
click at [371, 433] on label "Omit all unknown balances" at bounding box center [437, 426] width 132 height 16
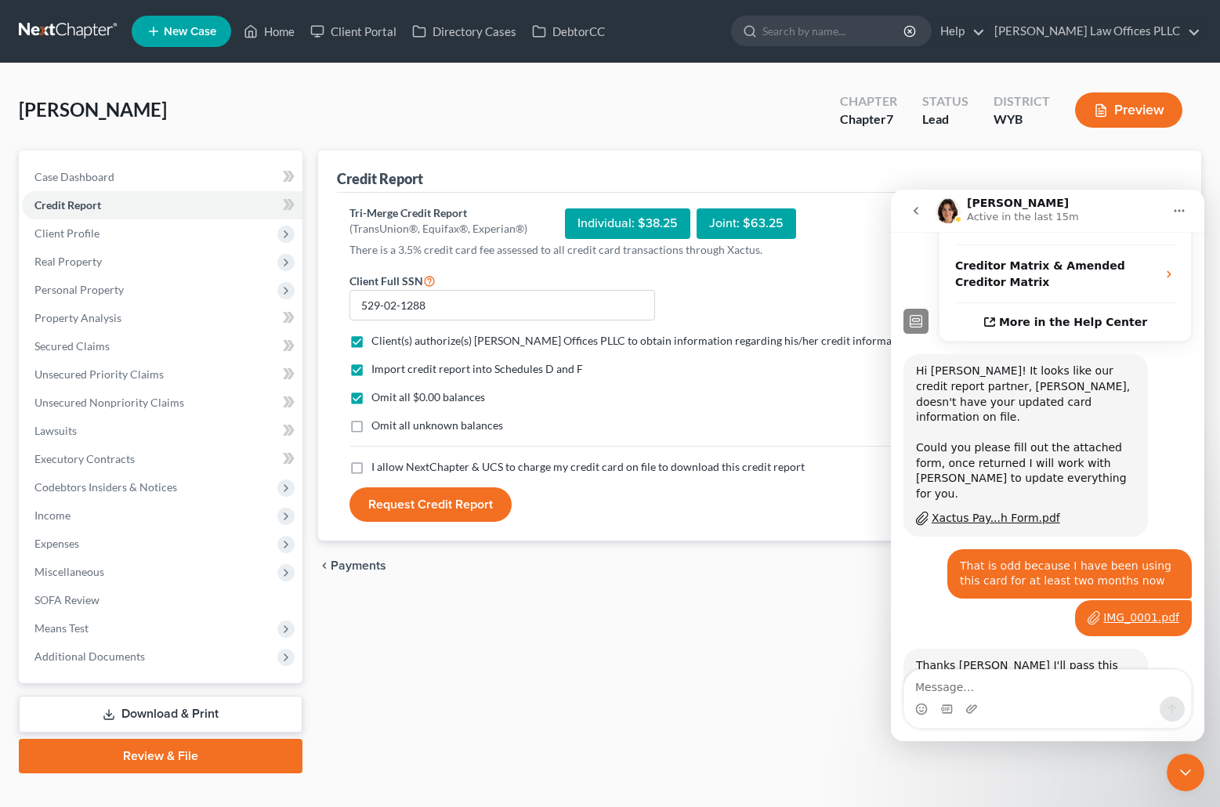
click at [378, 428] on input "Omit all unknown balances" at bounding box center [383, 423] width 10 height 10
checkbox input "true"
click at [371, 469] on label "I allow NextChapter & UCS to charge my credit card on file to download this cre…" at bounding box center [587, 467] width 433 height 16
click at [378, 469] on input "I allow NextChapter & UCS to charge my credit card on file to download this cre…" at bounding box center [383, 464] width 10 height 10
checkbox input "true"
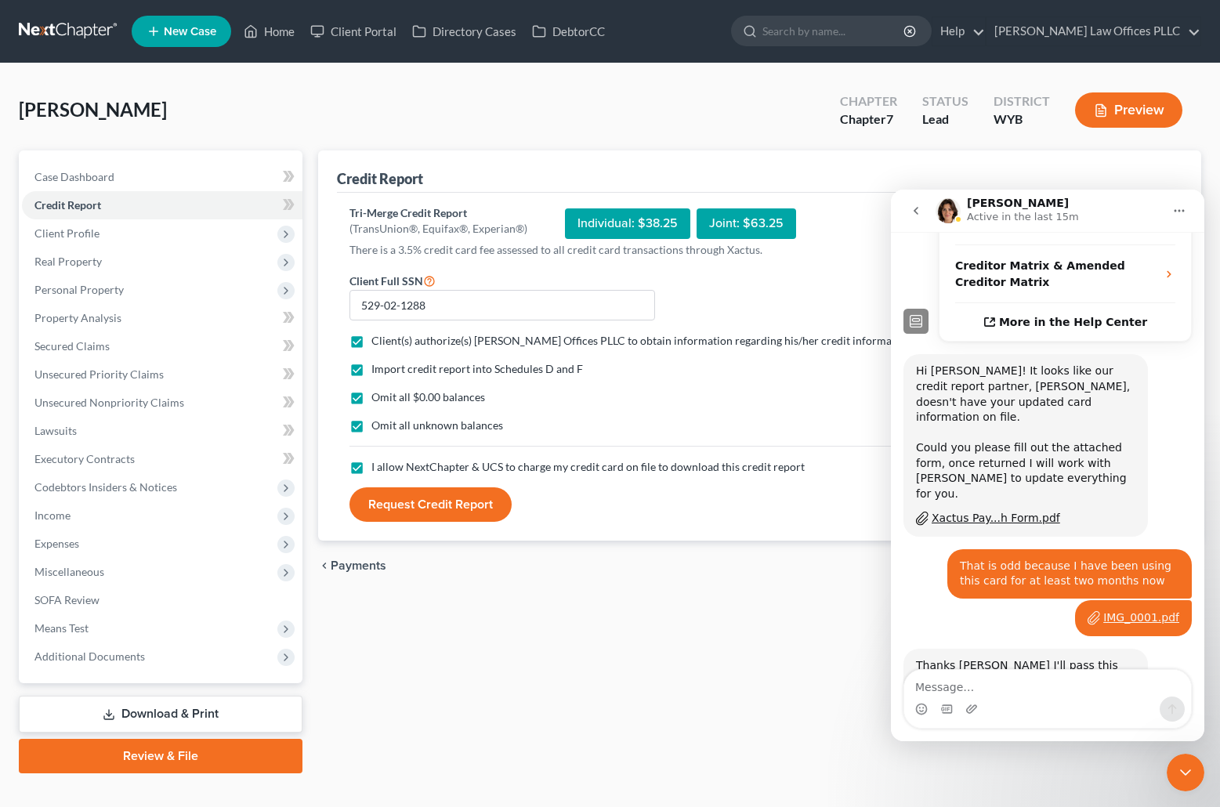
click at [437, 507] on button "Request Credit Report" at bounding box center [430, 504] width 162 height 34
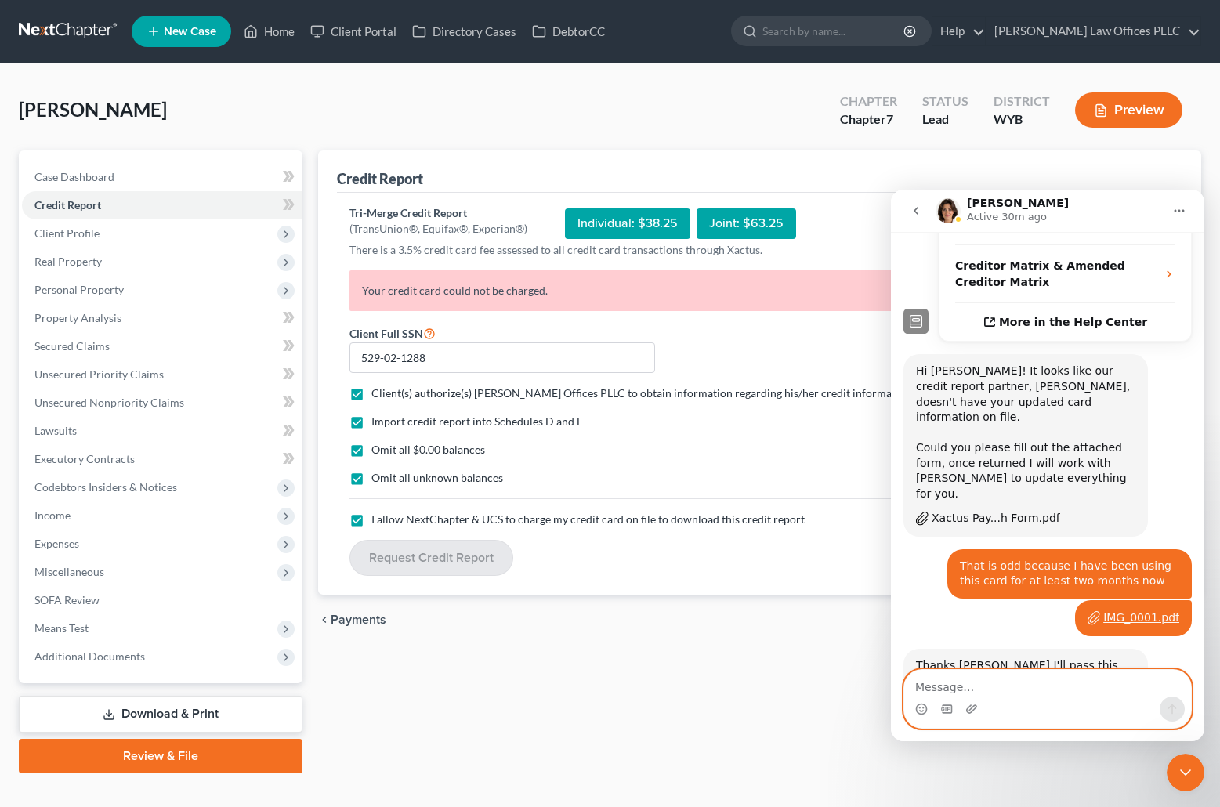
click at [932, 684] on textarea "Message…" at bounding box center [1047, 683] width 287 height 27
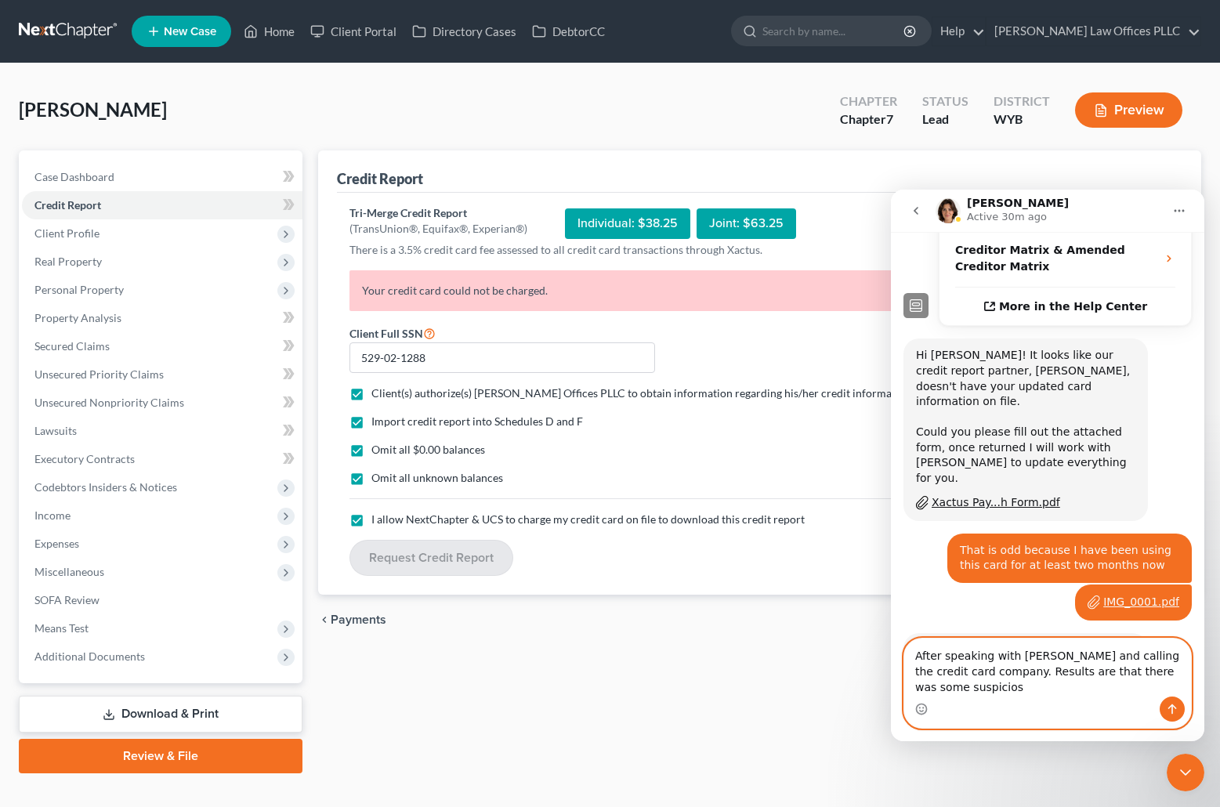
click at [1118, 689] on textarea "After speaking with xactus and calling the credit card company. Results are tha…" at bounding box center [1047, 668] width 287 height 58
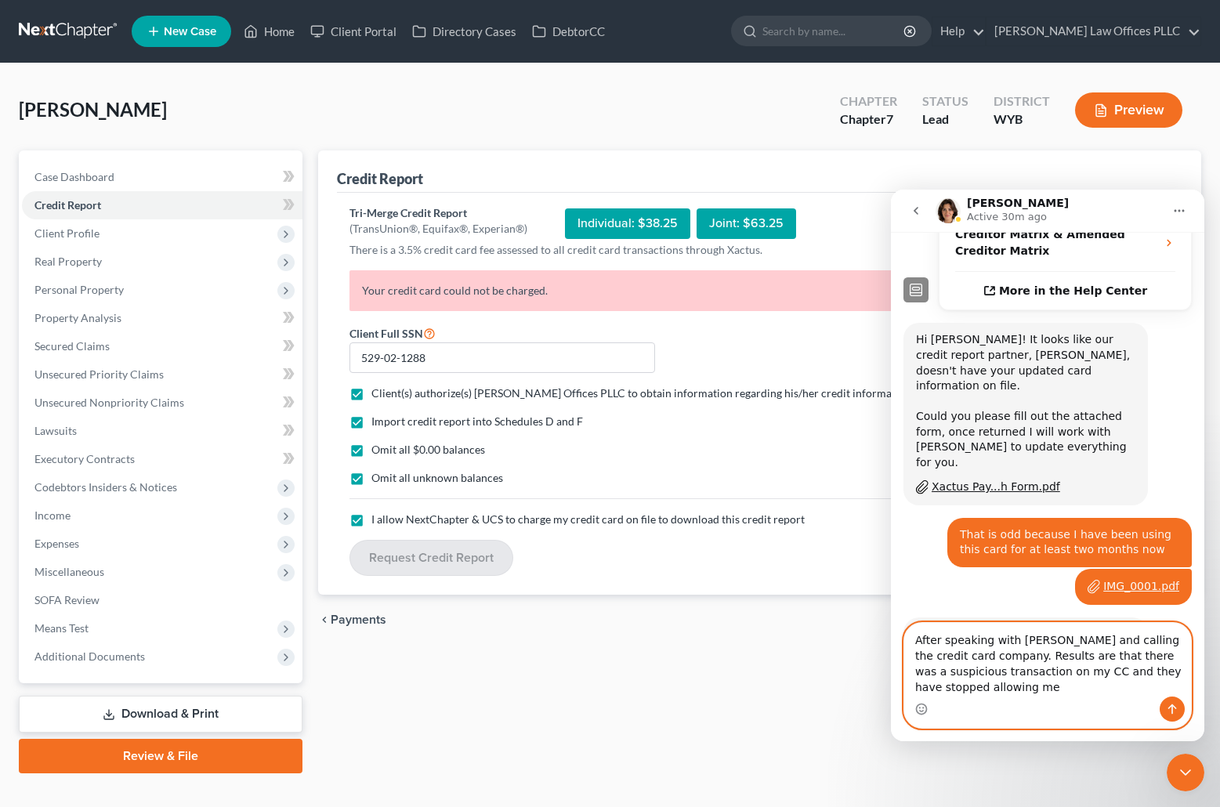
scroll to position [447, 0]
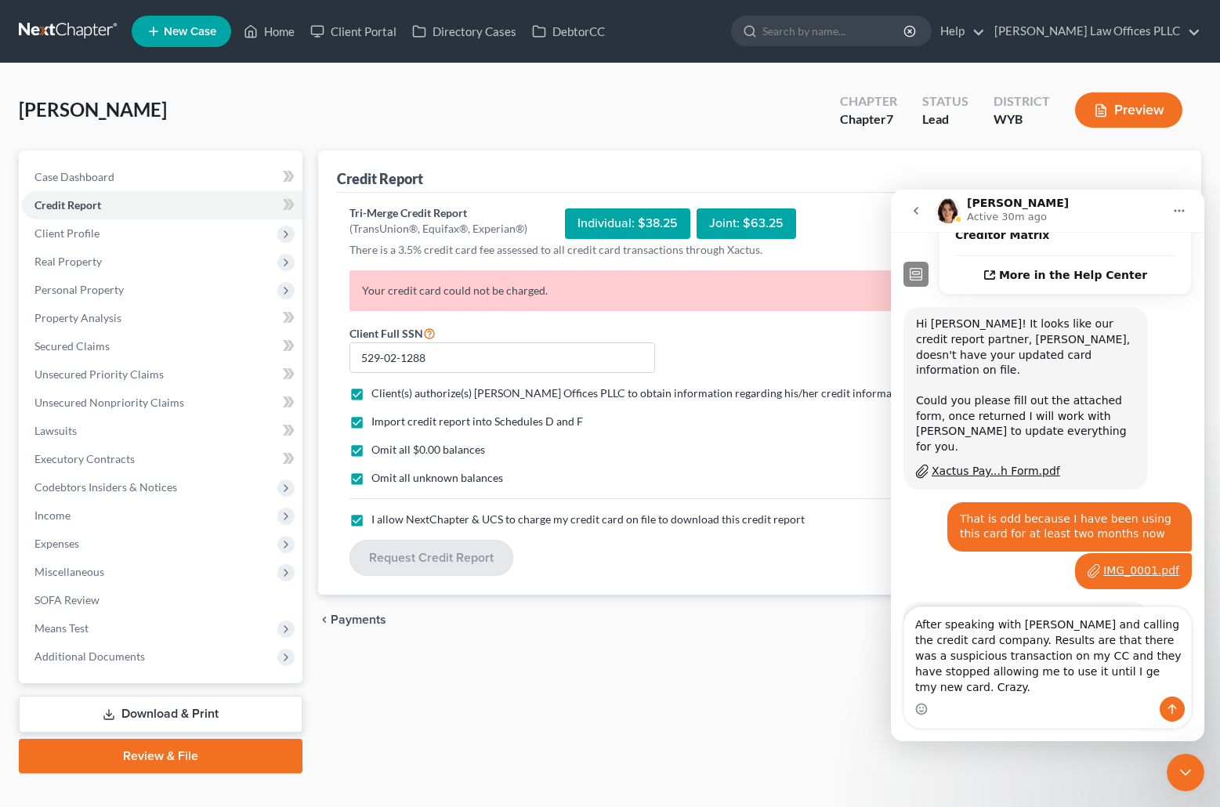
drag, startPoint x: 133, startPoint y: 453, endPoint x: 664, endPoint y: 735, distance: 600.8
click at [660, 734] on div "Credit Report Tri-Merge Credit Report (TransUnion®, Equifax®, Experian®) Indivi…" at bounding box center [759, 461] width 899 height 623
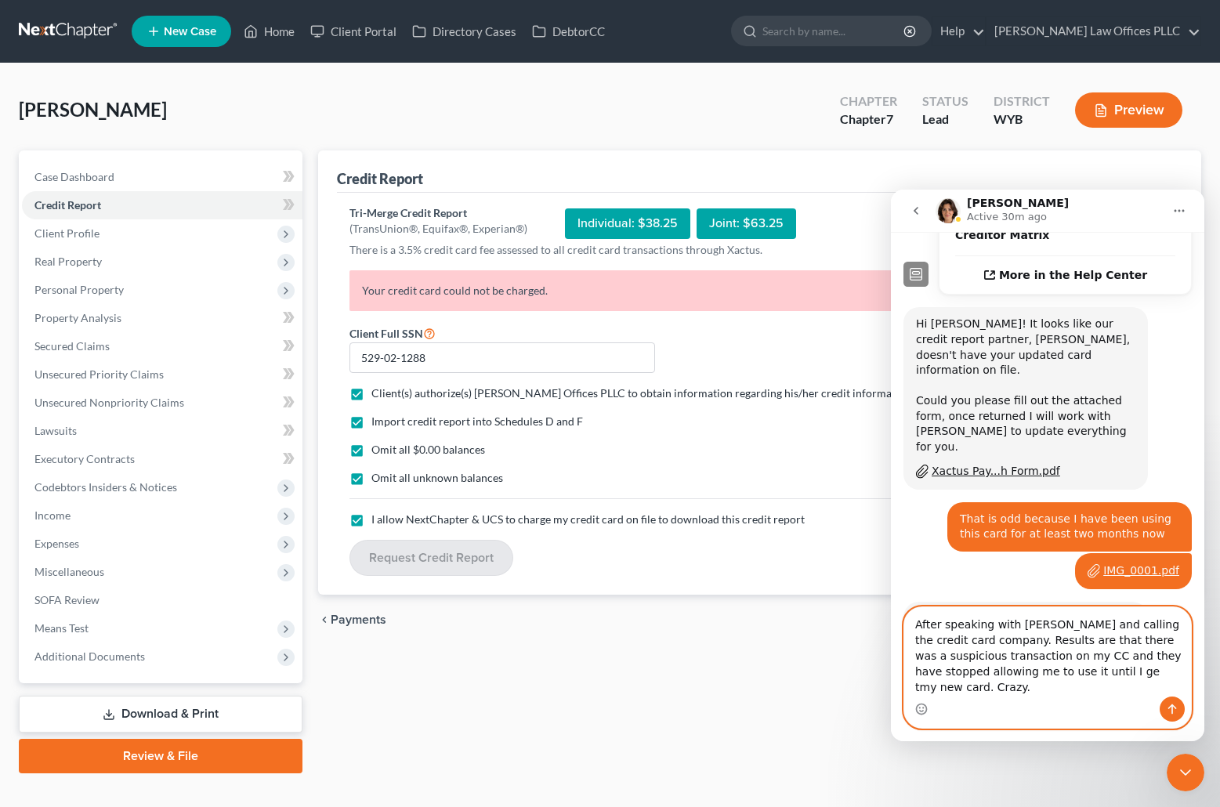
click at [1020, 688] on textarea "After speaking with xactus and calling the credit card company. Results are tha…" at bounding box center [1047, 651] width 287 height 89
type textarea "After speaking with xactus and calling the credit card company. Results are tha…"
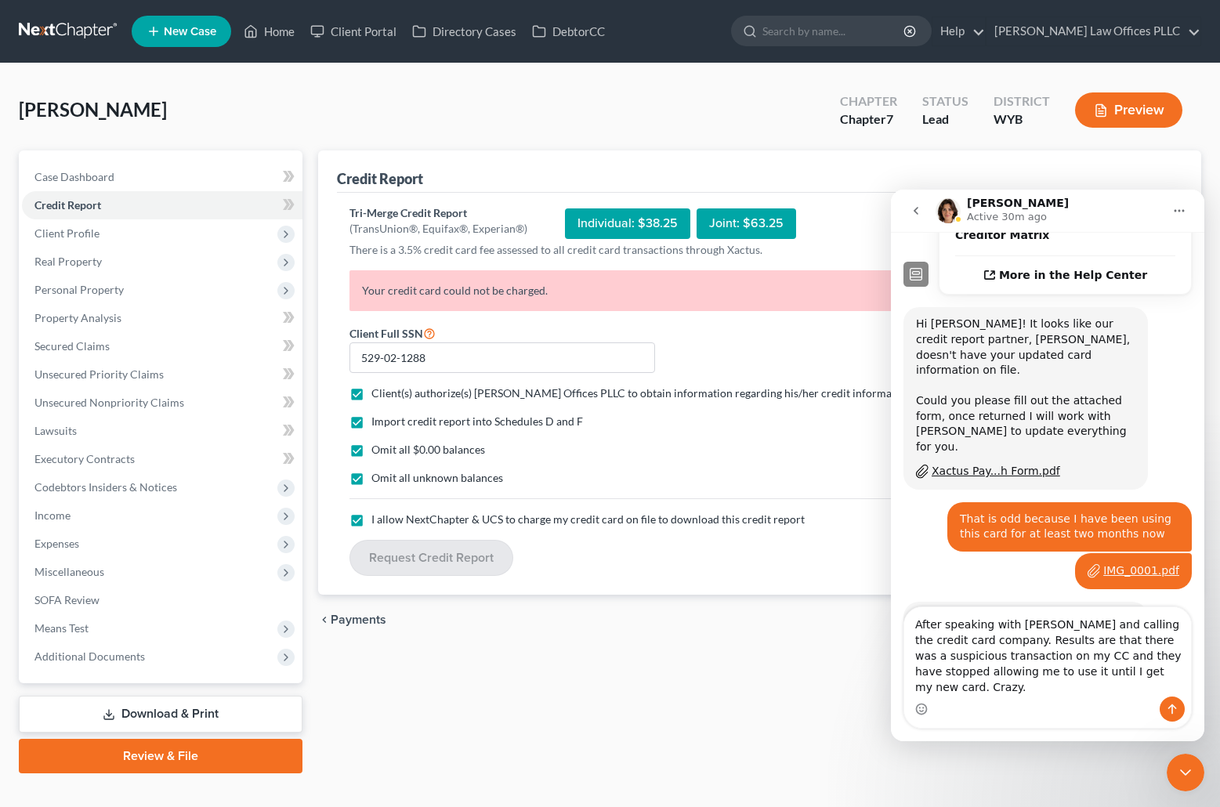
click at [1184, 761] on div "Close Intercom Messenger" at bounding box center [1186, 773] width 38 height 38
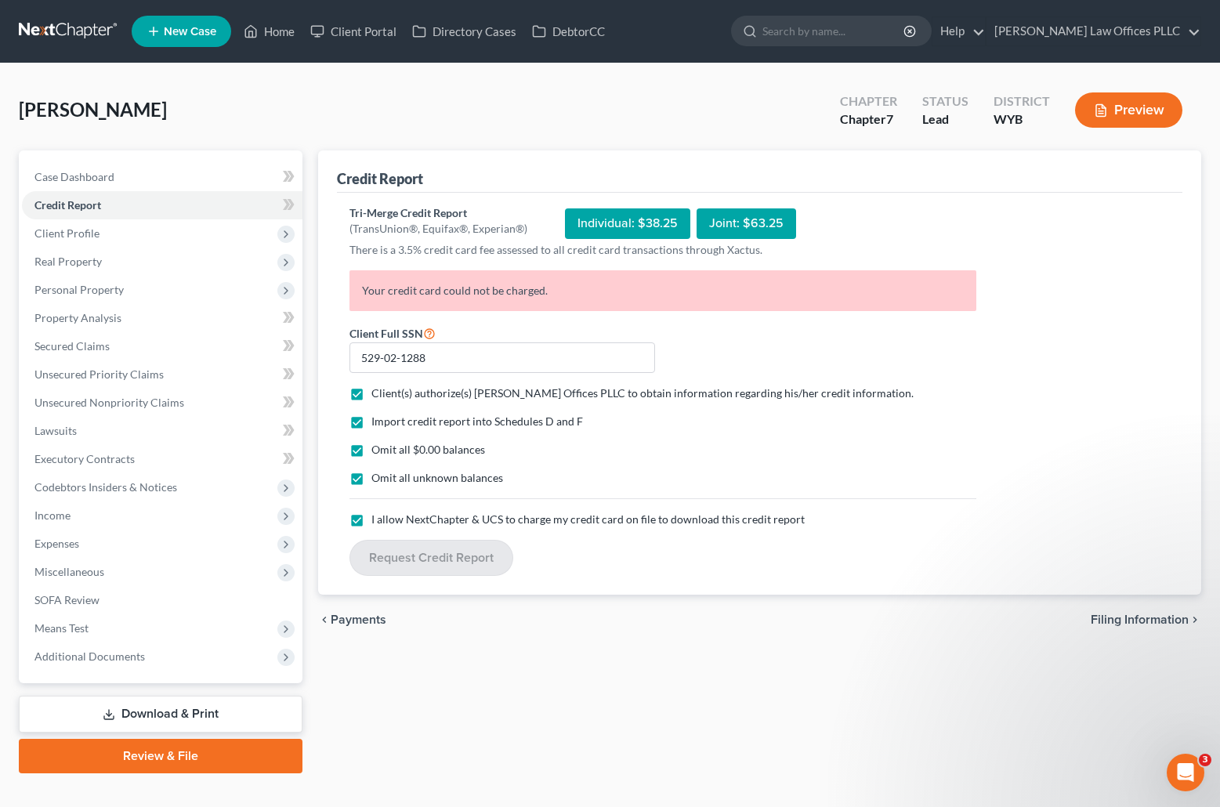
click at [1182, 773] on icon "Open Intercom Messenger" at bounding box center [1186, 773] width 26 height 26
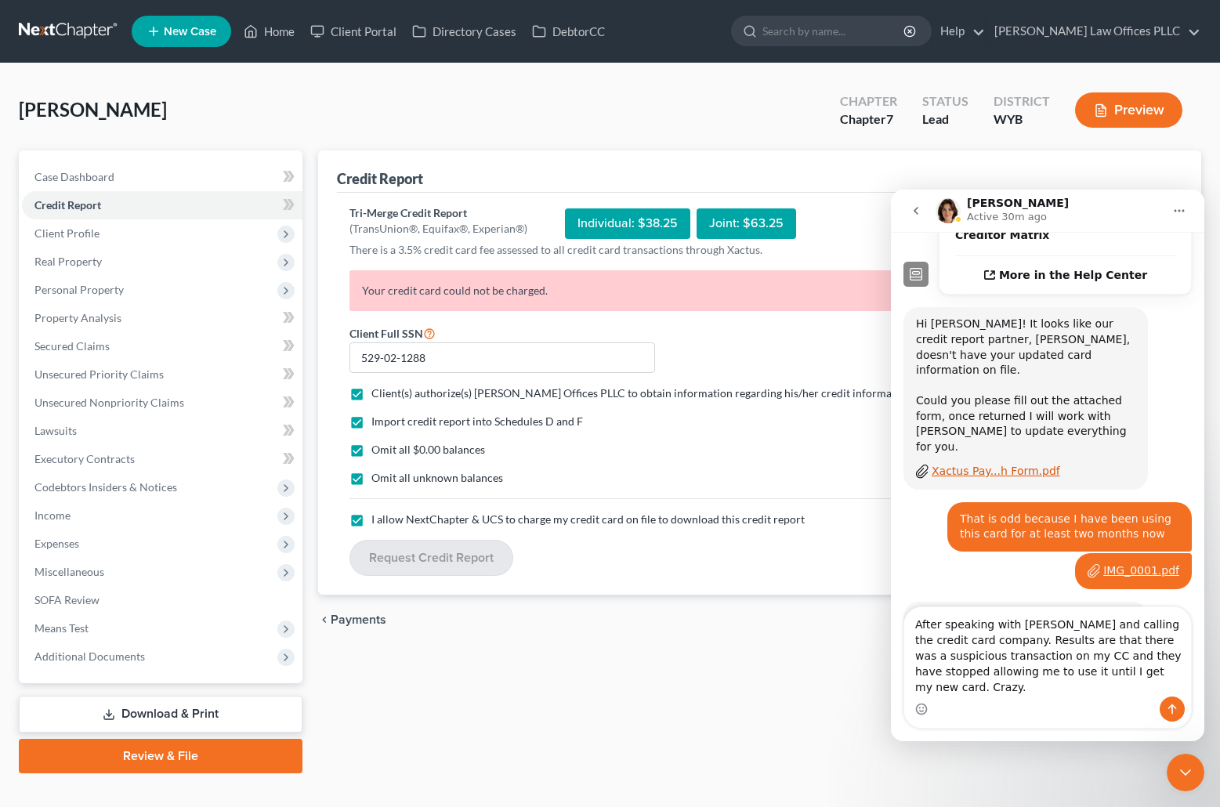
click at [958, 463] on div "Xactus Pay...h Form.pdf" at bounding box center [996, 471] width 129 height 16
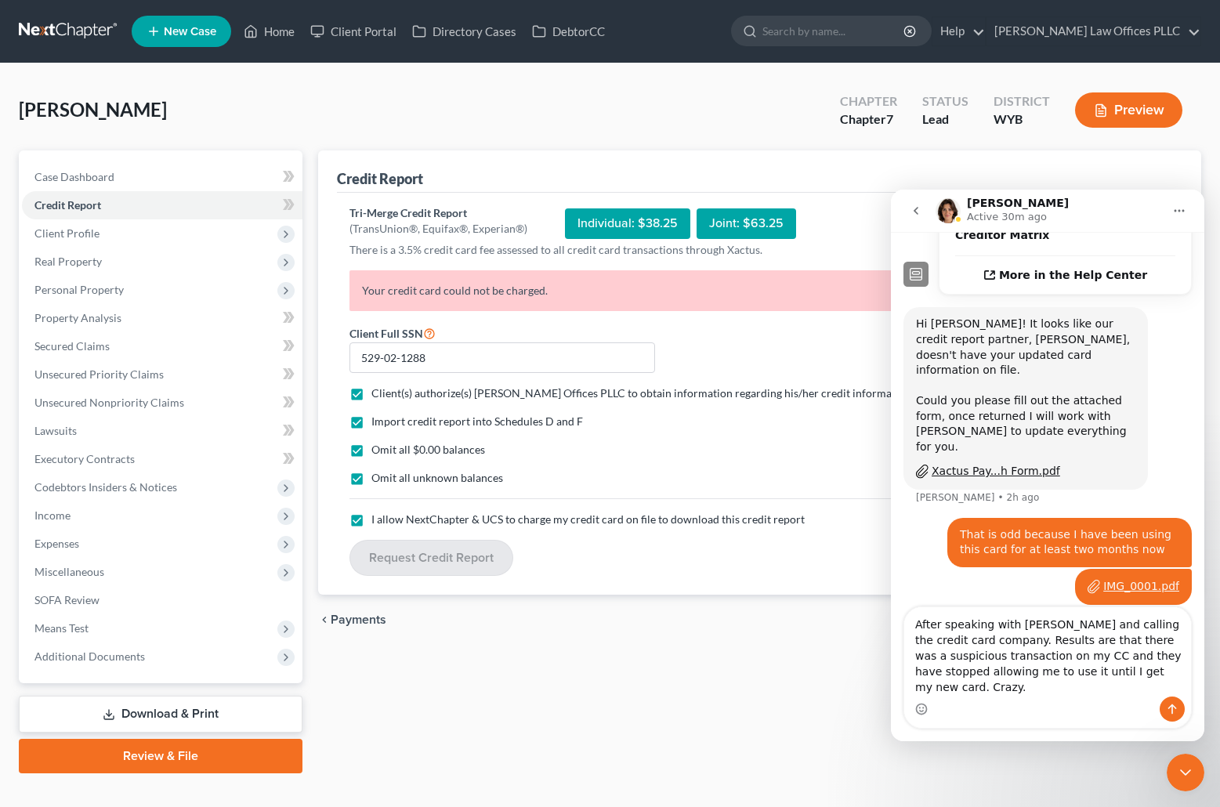
scroll to position [463, 0]
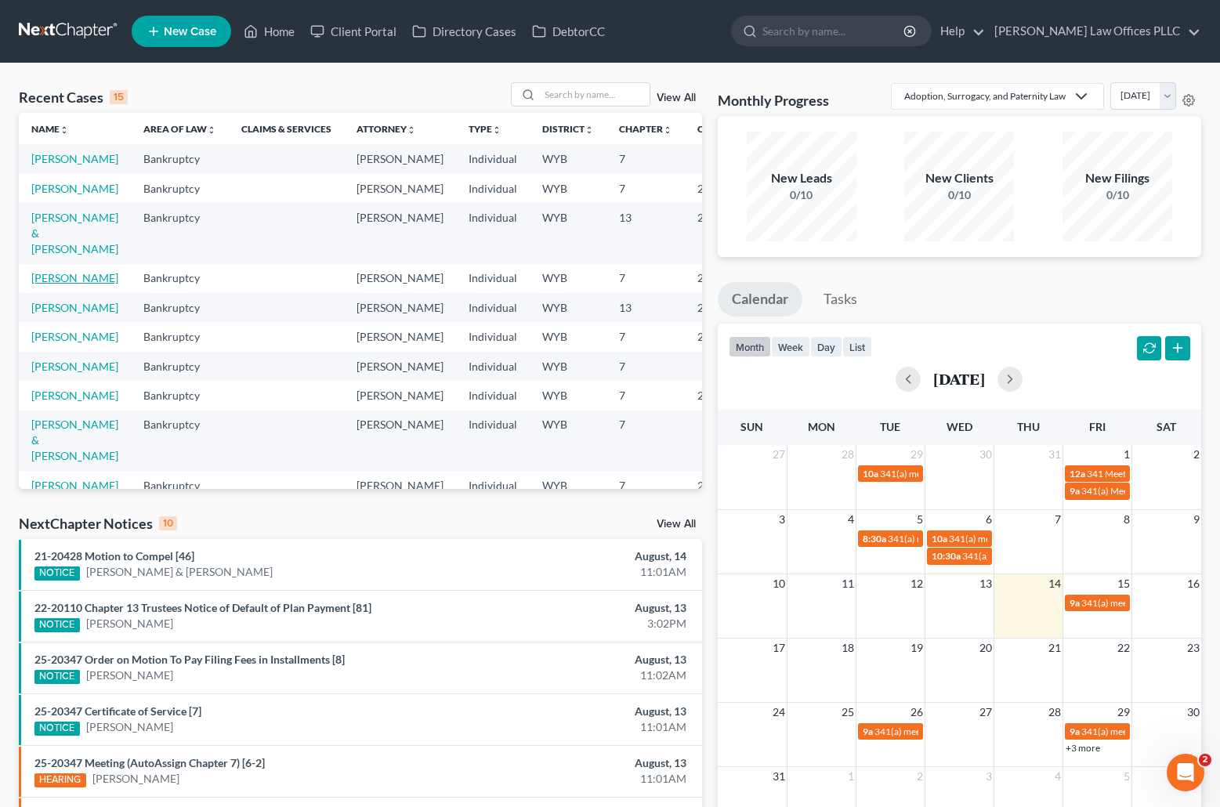
click at [43, 284] on link "[PERSON_NAME]" at bounding box center [74, 277] width 87 height 13
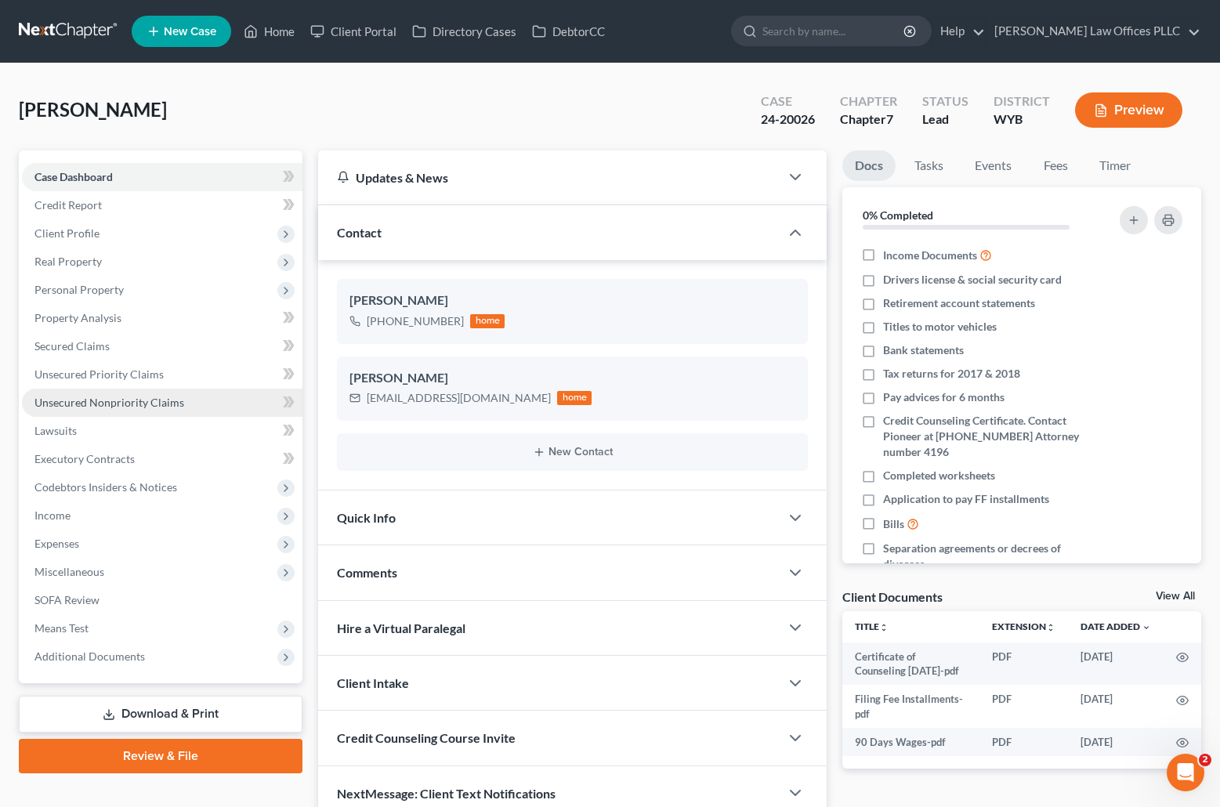
click at [108, 403] on span "Unsecured Nonpriority Claims" at bounding box center [109, 402] width 150 height 13
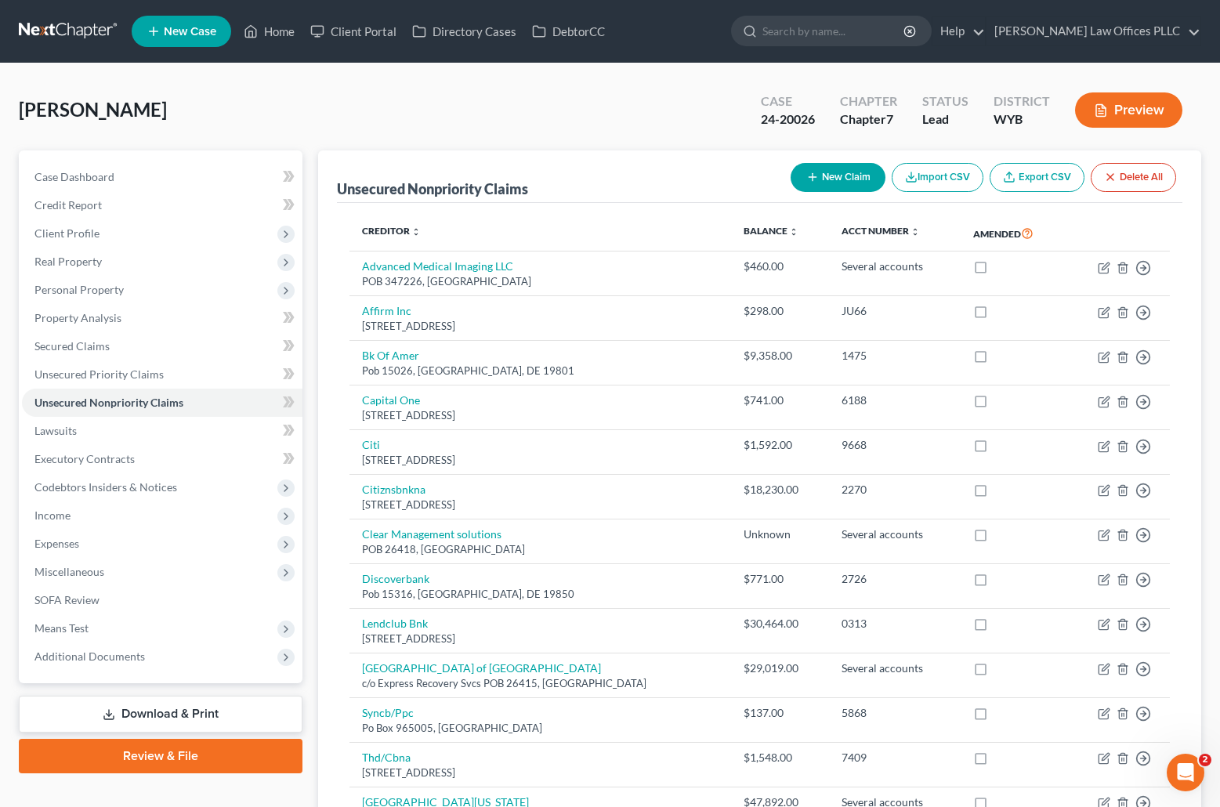
click at [989, 146] on div "Clarke, Jayna Upgraded Case 24-20026 Chapter Chapter 7 Status Lead District WYB…" at bounding box center [610, 116] width 1182 height 68
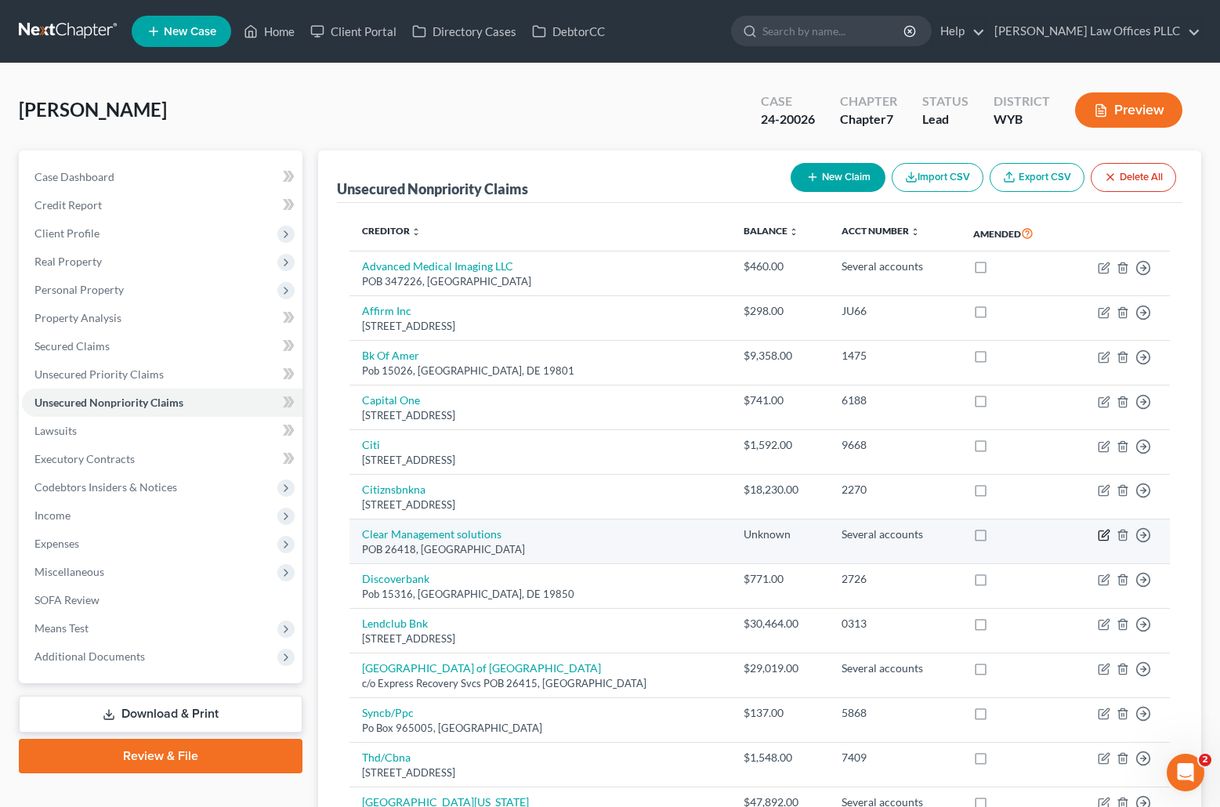
click at [1103, 533] on icon "button" at bounding box center [1104, 535] width 13 height 13
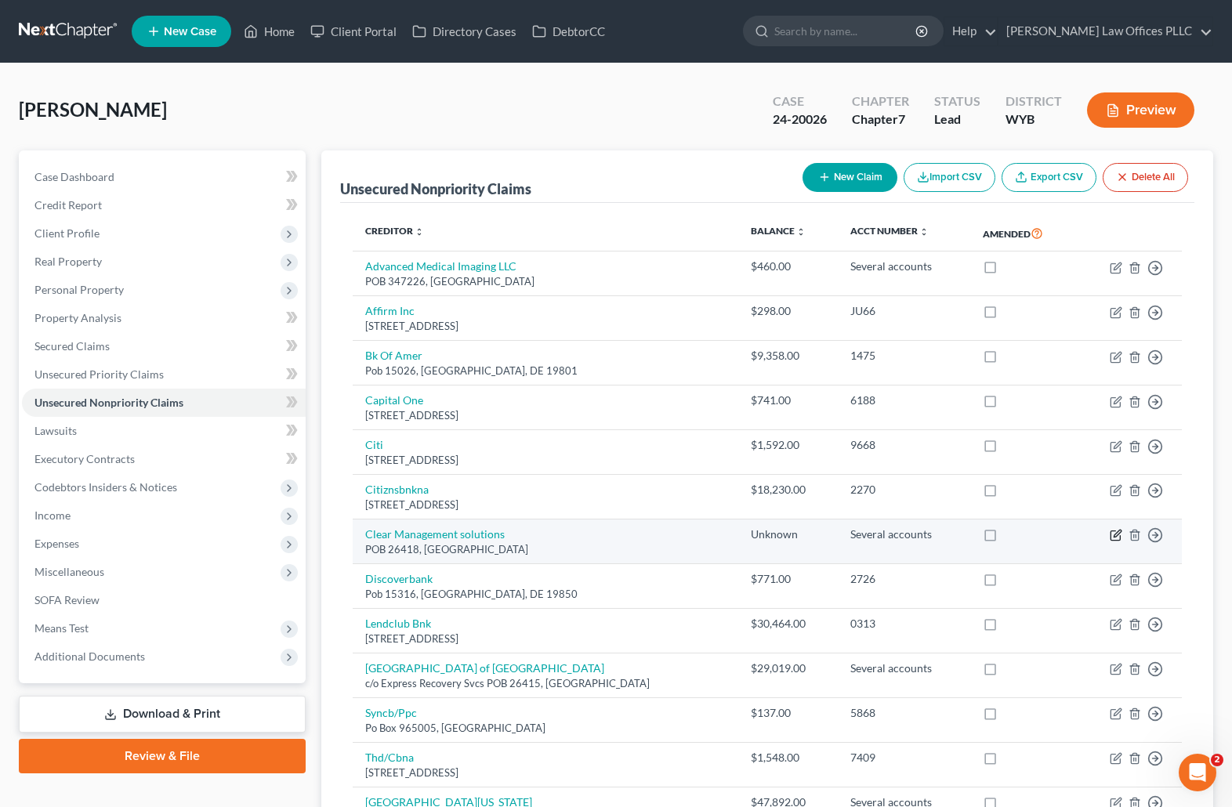
select select "46"
select select "14"
select select "0"
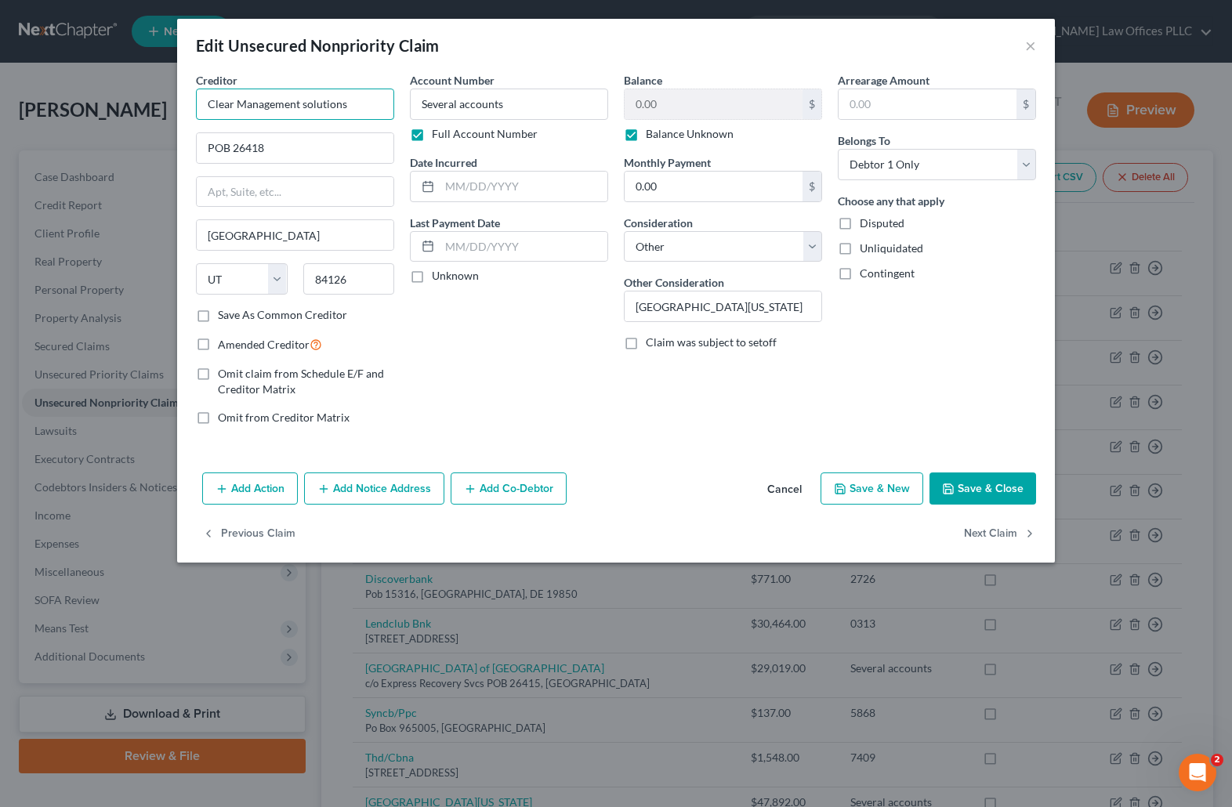
click at [309, 108] on input "Clear Management solutions" at bounding box center [295, 104] width 198 height 31
type input "Clear Management Solutions"
click at [968, 504] on button "Save & Close" at bounding box center [982, 489] width 107 height 33
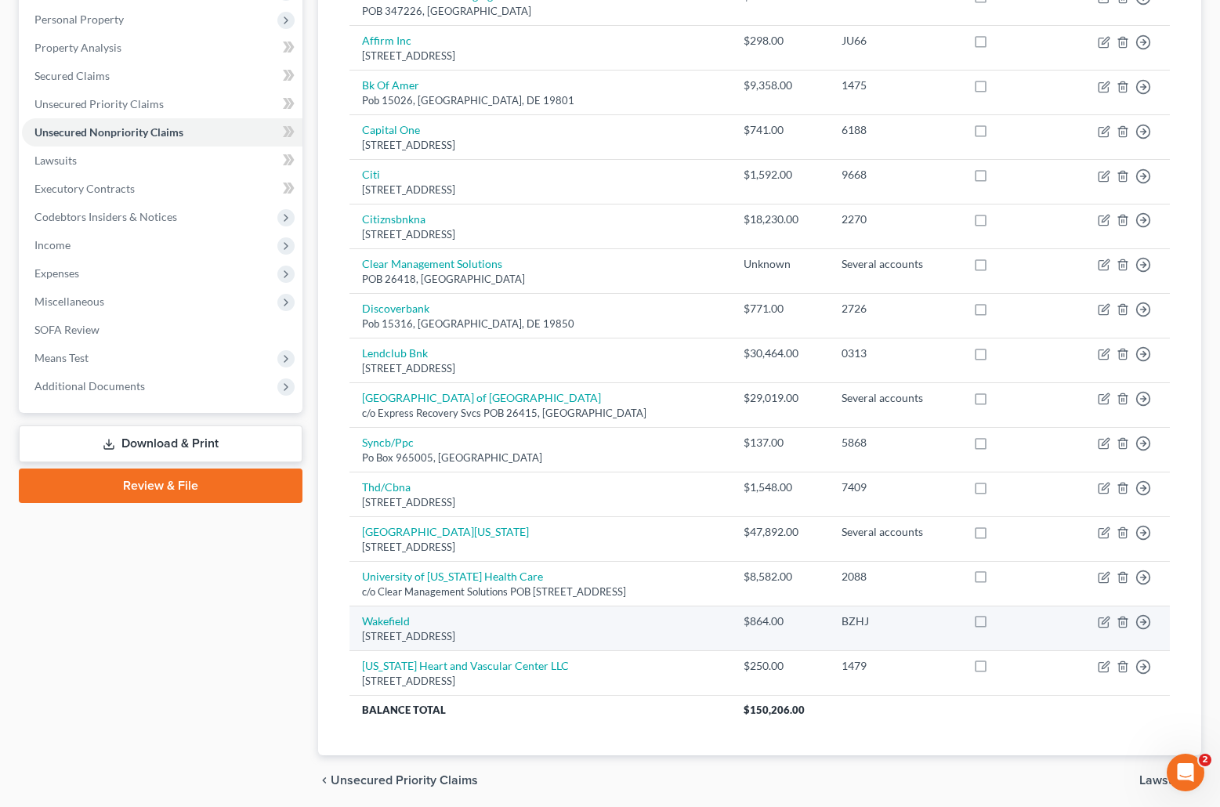
scroll to position [263, 0]
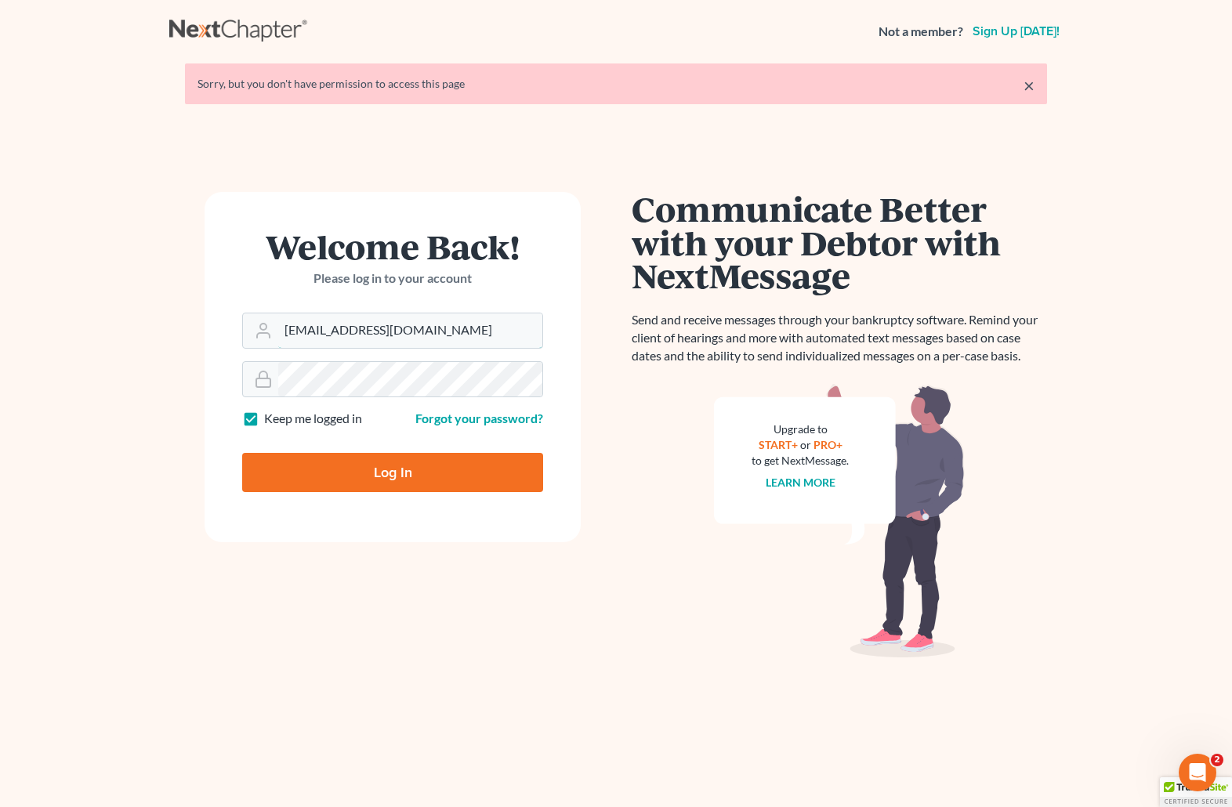
drag, startPoint x: 461, startPoint y: 329, endPoint x: 236, endPoint y: 324, distance: 224.9
click at [236, 324] on form "Welcome Back! Please log in to your account Email Address [EMAIL_ADDRESS][DOMAI…" at bounding box center [393, 367] width 376 height 350
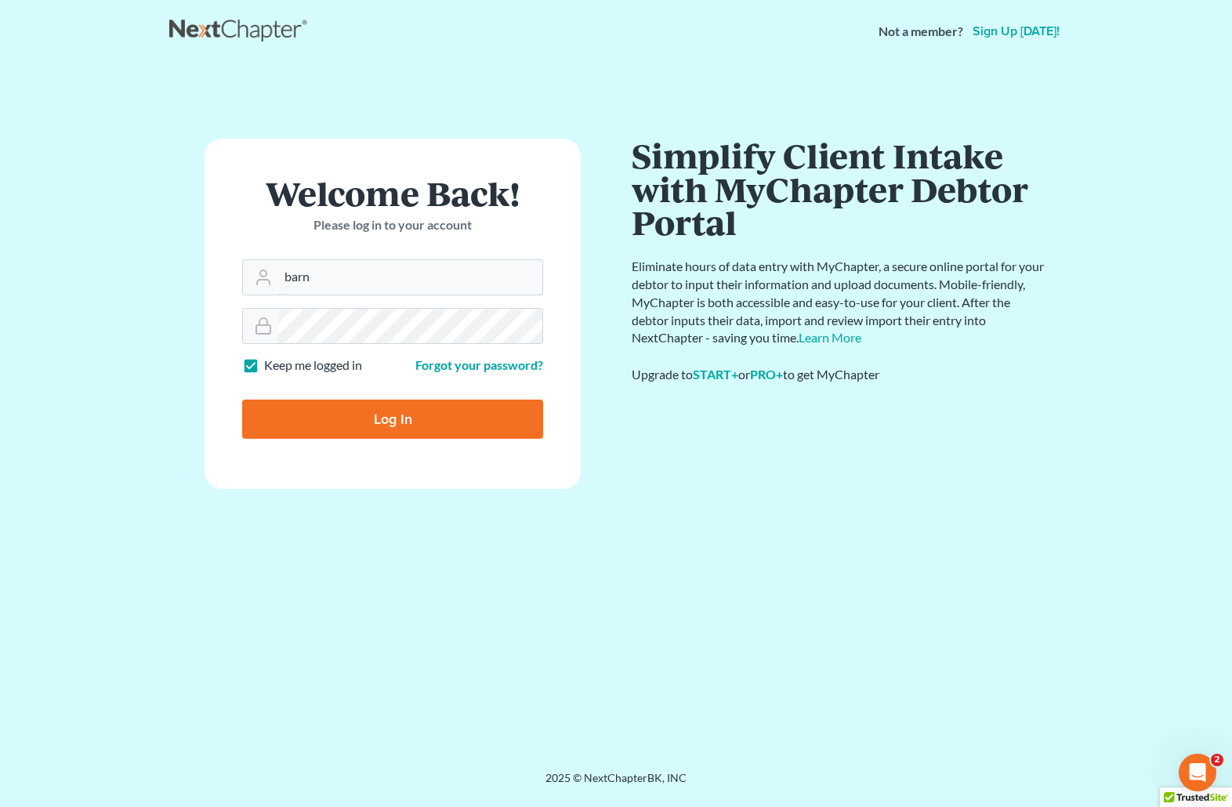
type input "[EMAIL_ADDRESS][DOMAIN_NAME]"
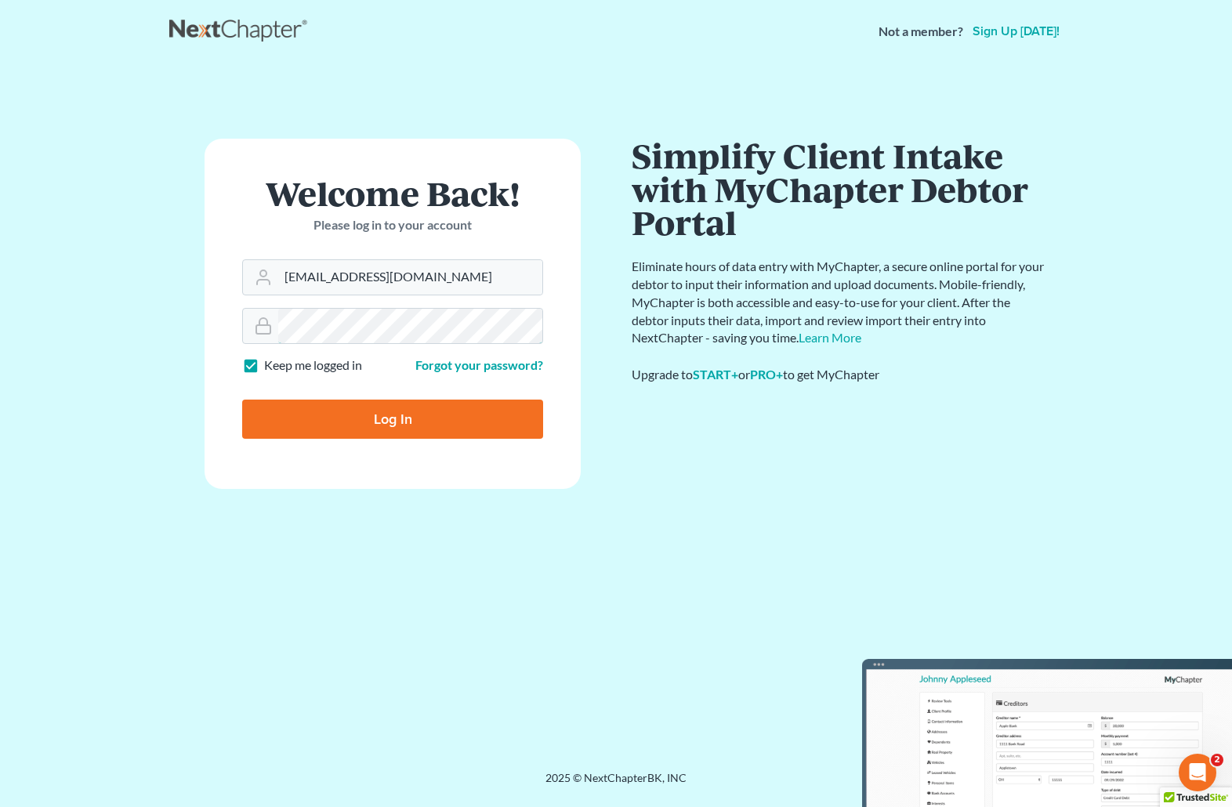
click at [223, 332] on form "Welcome Back! Please log in to your account Email Address [EMAIL_ADDRESS][DOMAI…" at bounding box center [393, 314] width 376 height 350
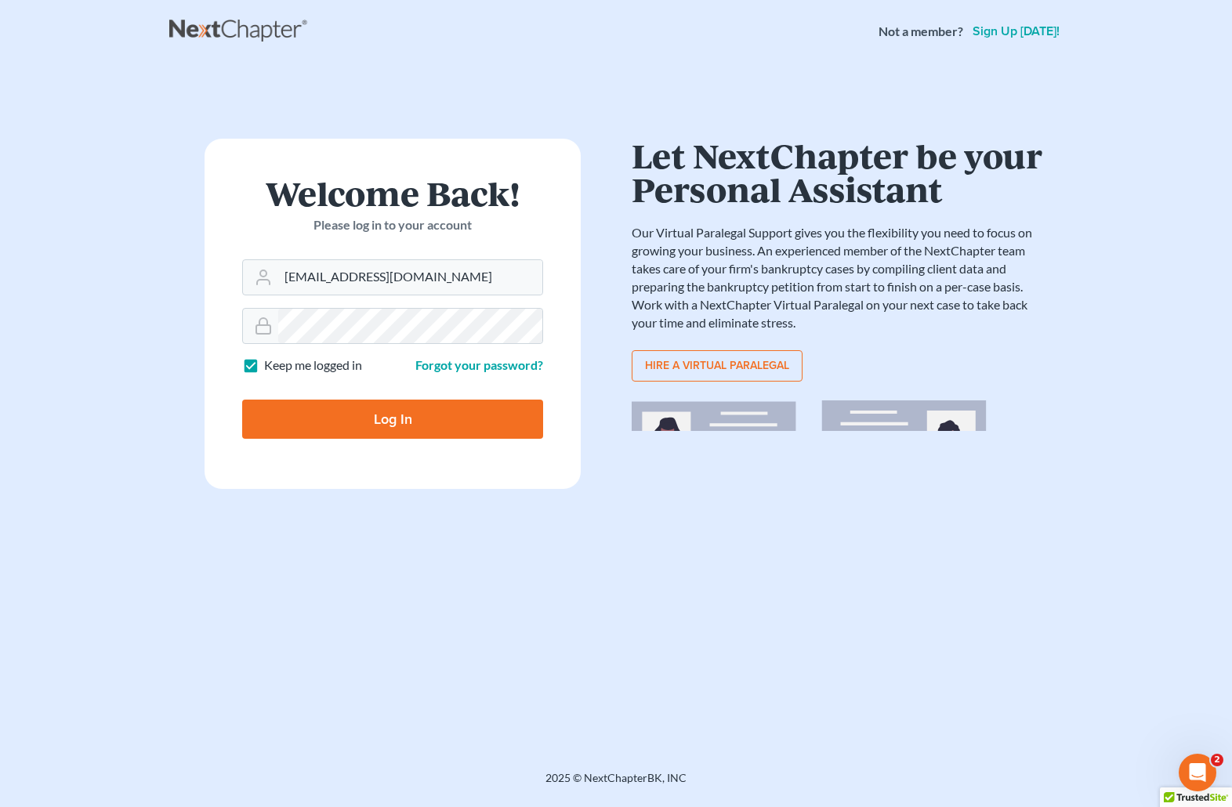
click at [321, 418] on input "Log In" at bounding box center [392, 419] width 301 height 39
type input "Thinking..."
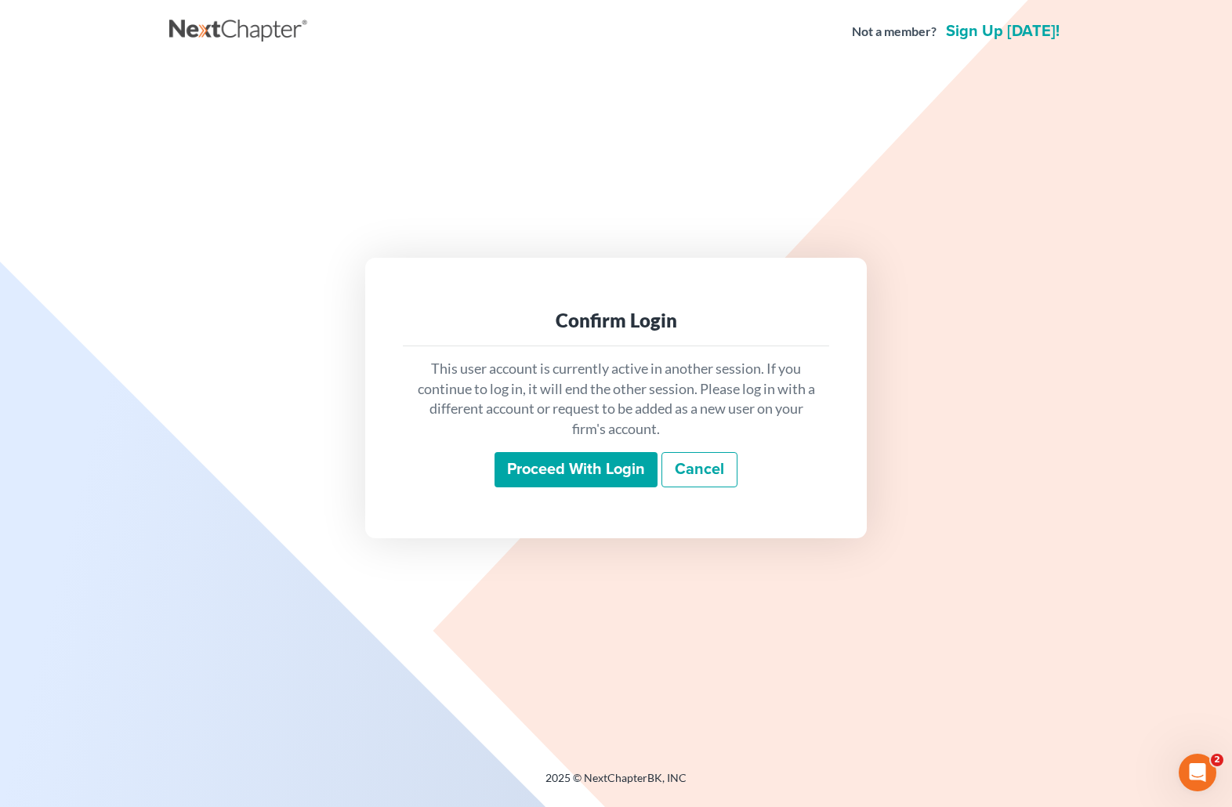
click at [574, 465] on input "Proceed with login" at bounding box center [575, 470] width 163 height 36
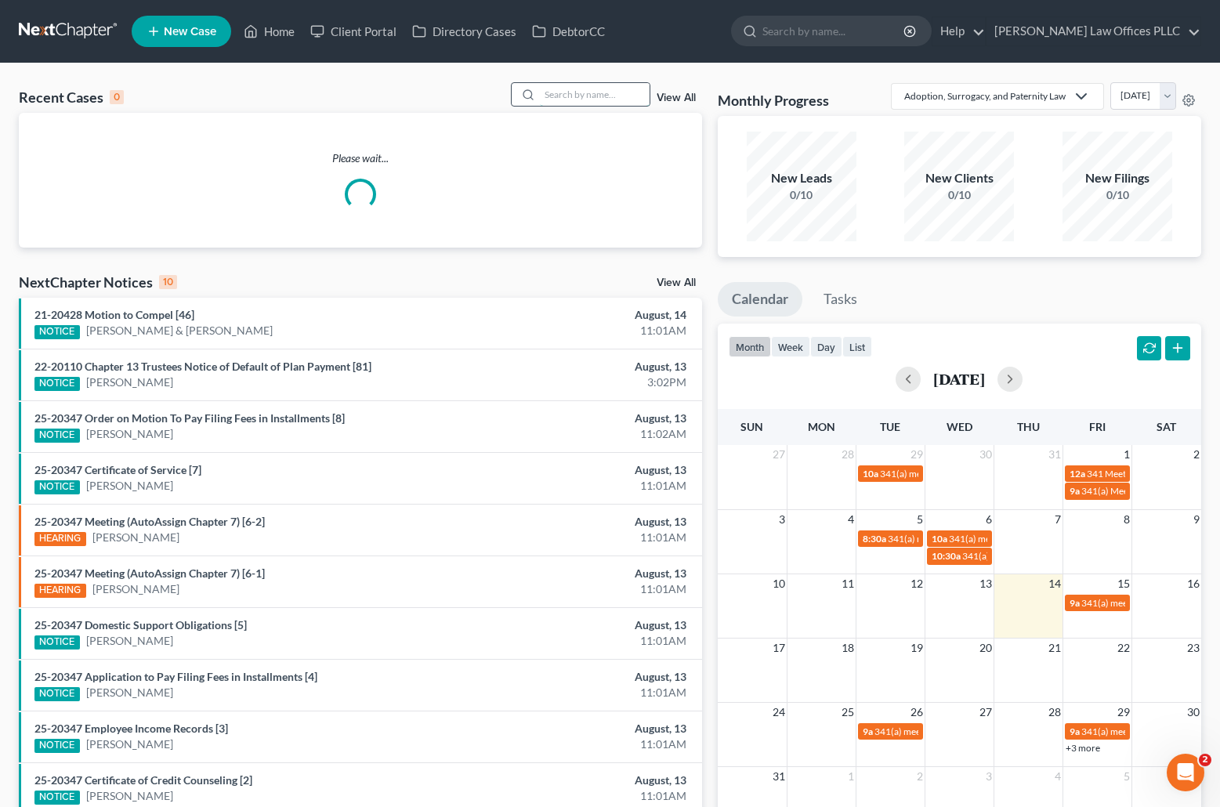
click at [558, 94] on input "search" at bounding box center [595, 94] width 110 height 23
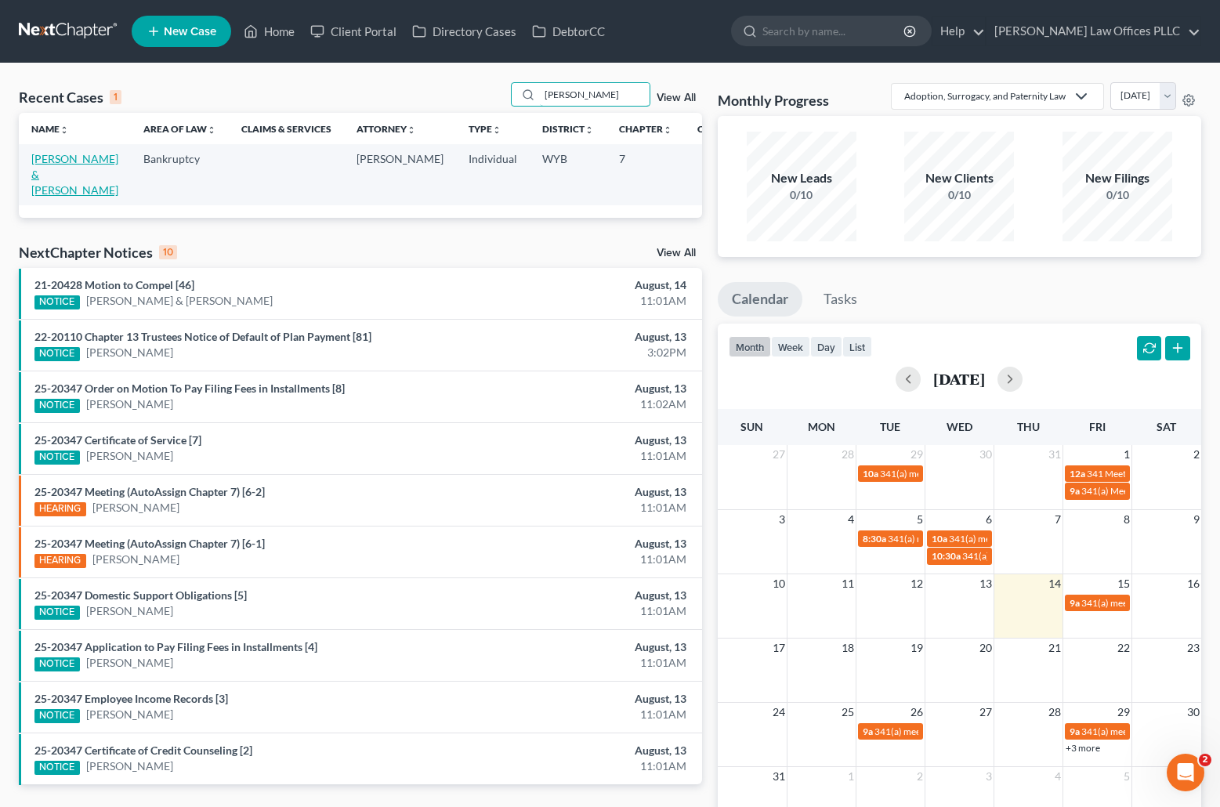
type input "[PERSON_NAME]"
click at [51, 174] on link "[PERSON_NAME] & [PERSON_NAME]" at bounding box center [74, 174] width 87 height 45
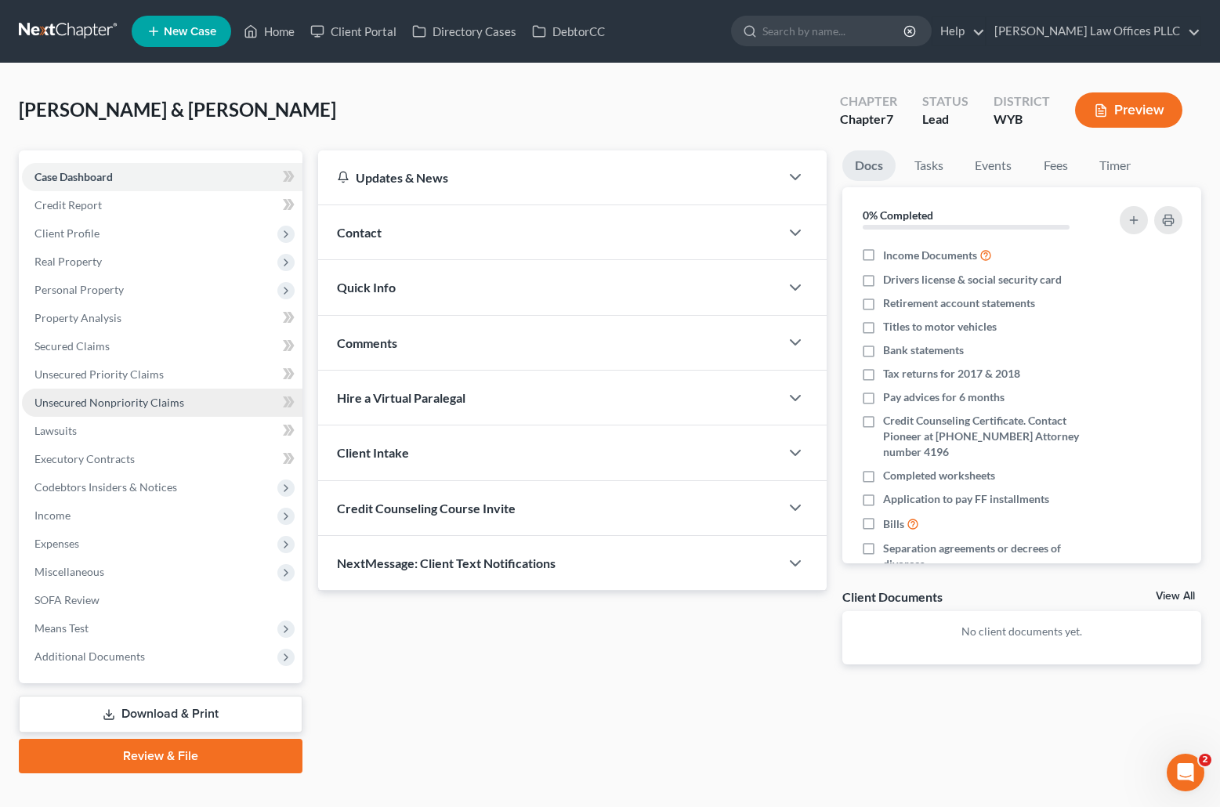
click at [106, 400] on span "Unsecured Nonpriority Claims" at bounding box center [109, 402] width 150 height 13
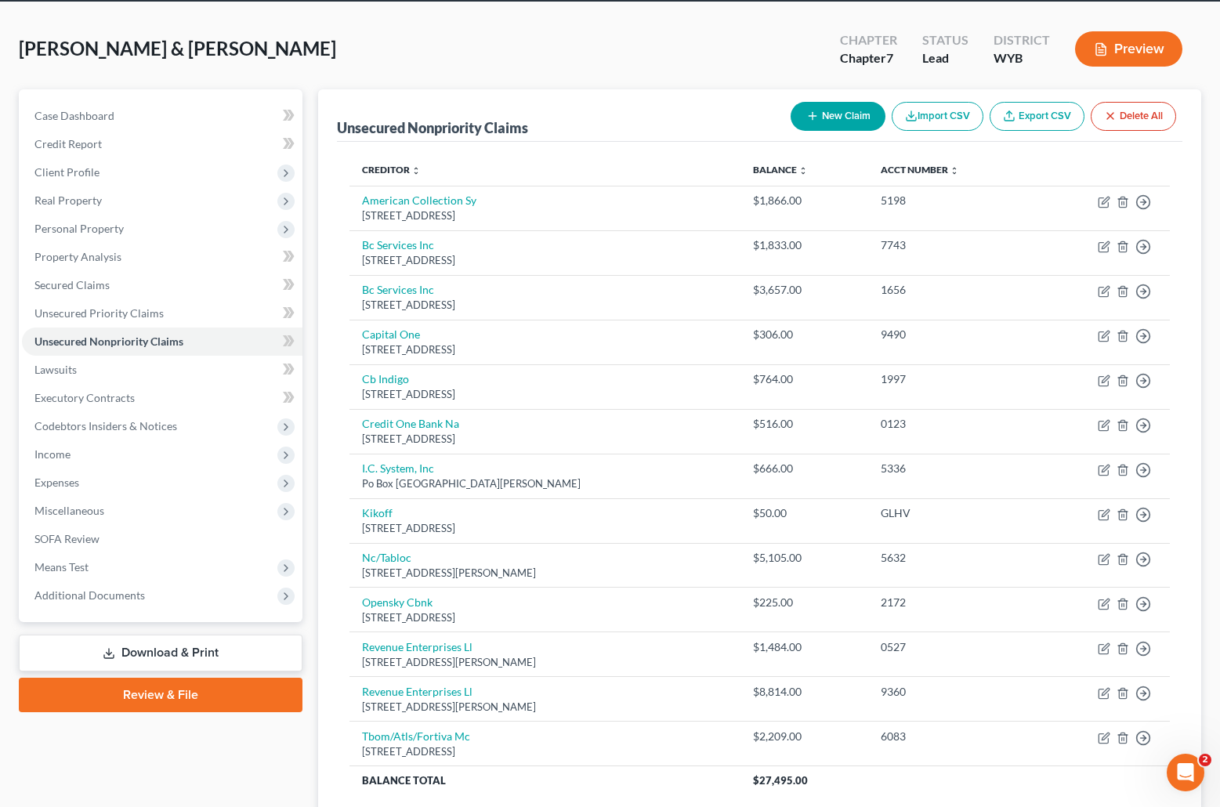
scroll to position [58, 0]
